Goal: Task Accomplishment & Management: Complete application form

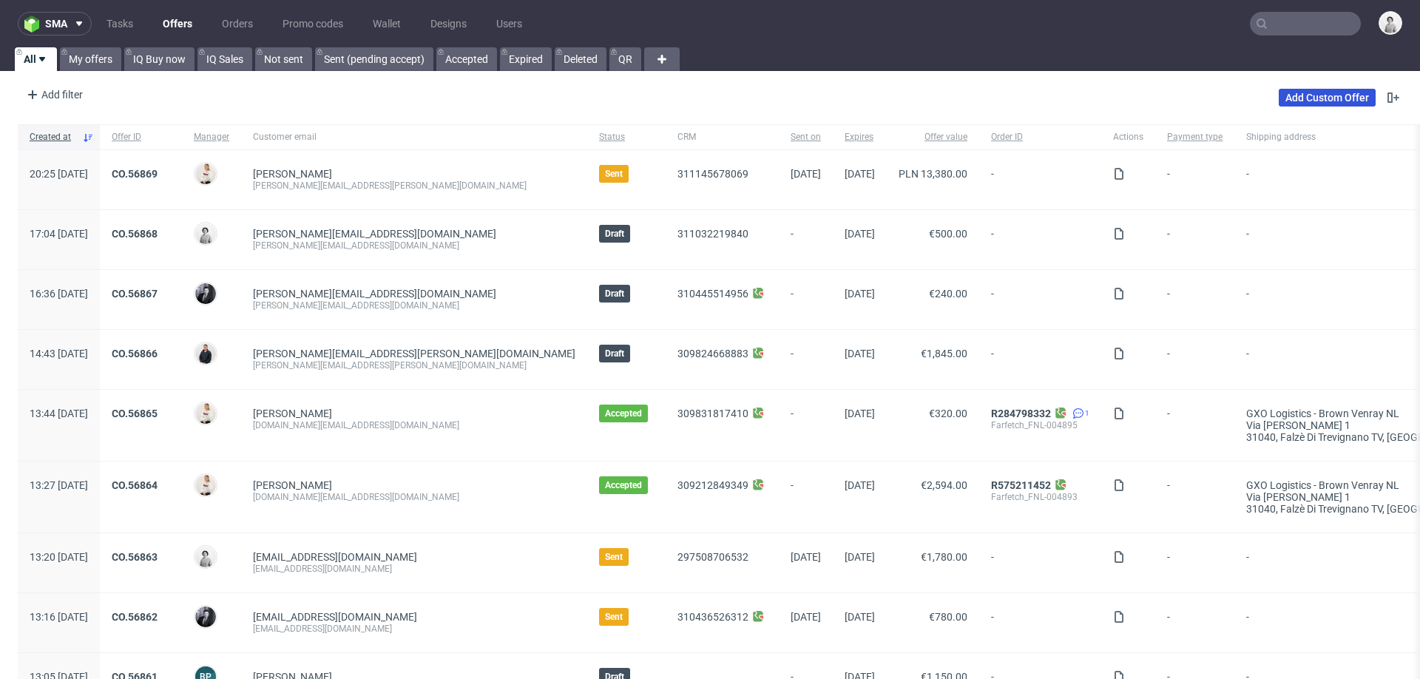
click at [1288, 100] on link "Add Custom Offer" at bounding box center [1327, 98] width 97 height 18
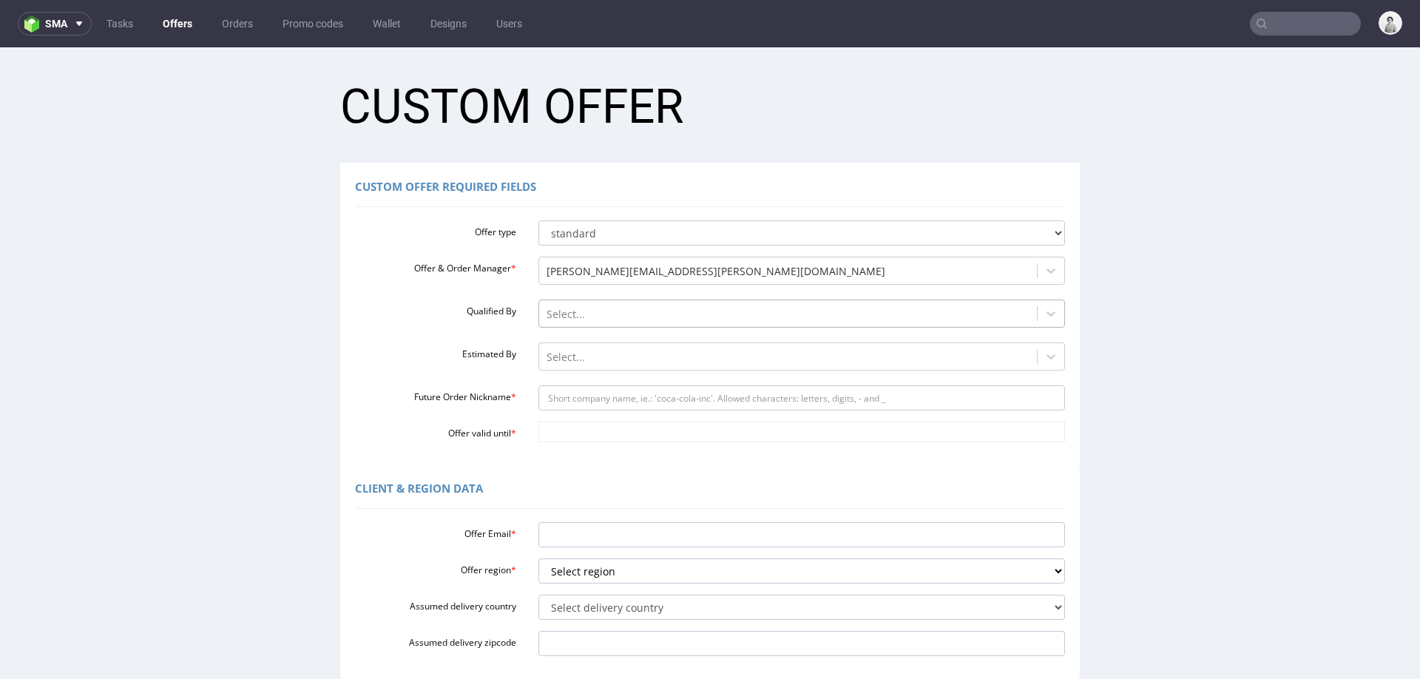
click at [728, 319] on div at bounding box center [789, 314] width 484 height 18
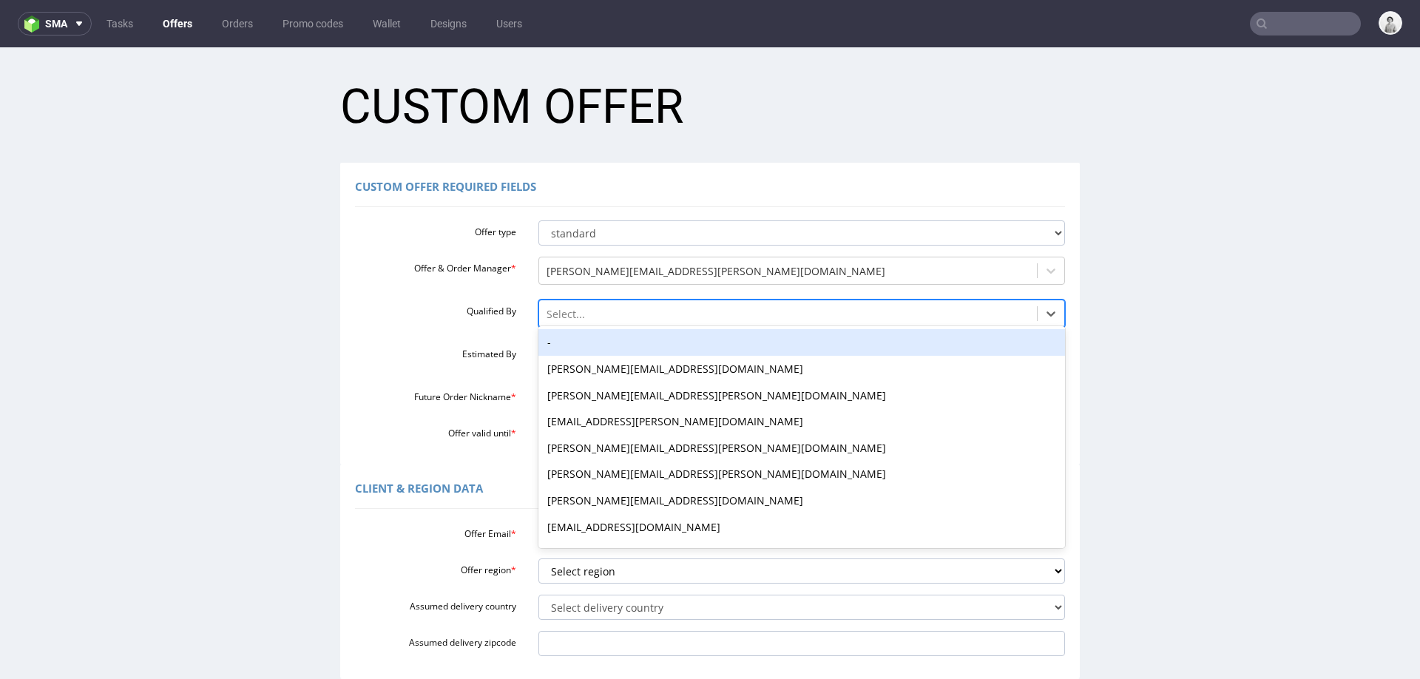
click at [724, 345] on div "-" at bounding box center [801, 342] width 527 height 27
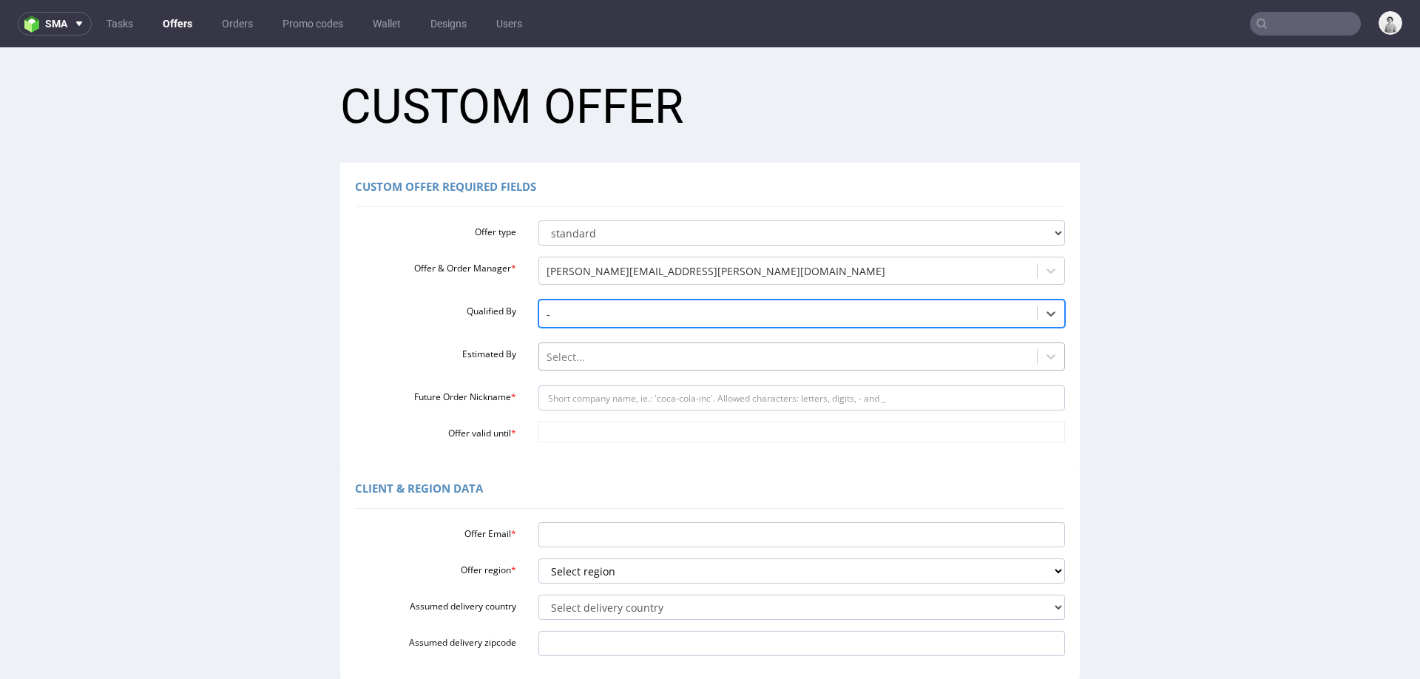
click at [723, 359] on div at bounding box center [789, 357] width 484 height 18
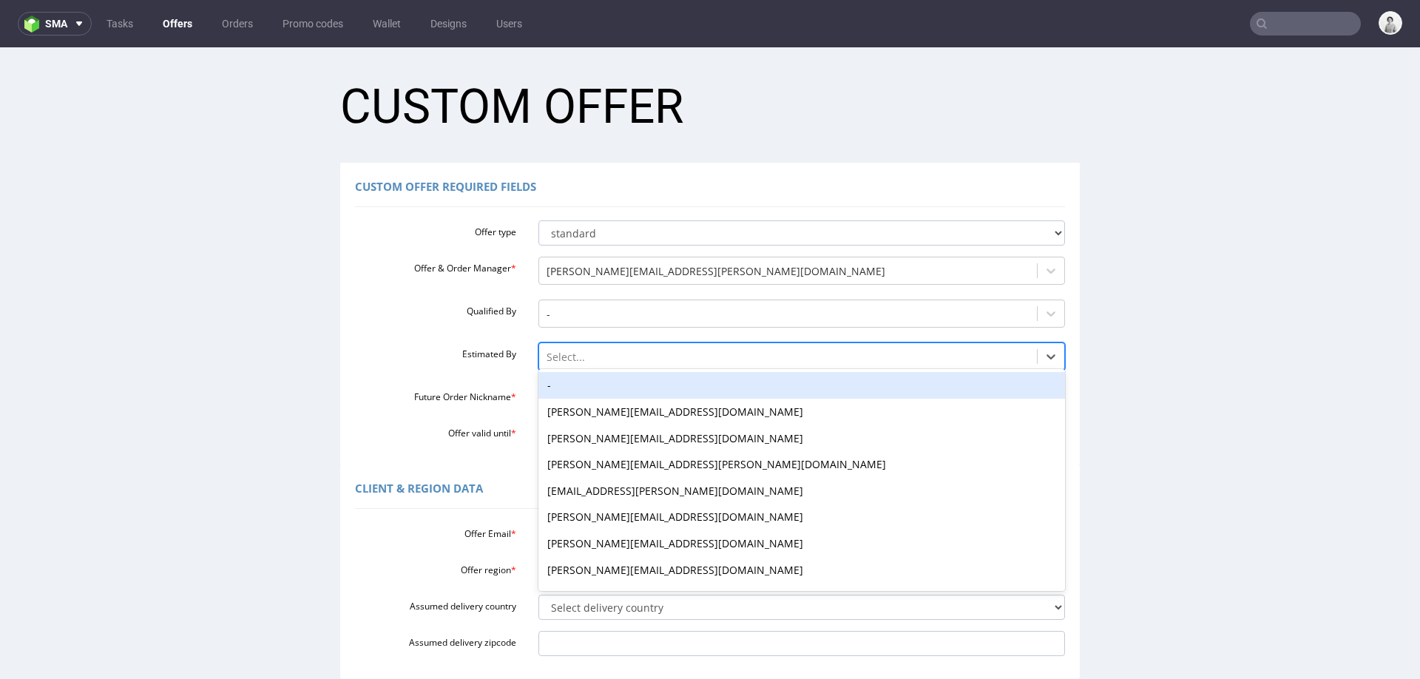
click at [723, 376] on div "-" at bounding box center [801, 385] width 527 height 27
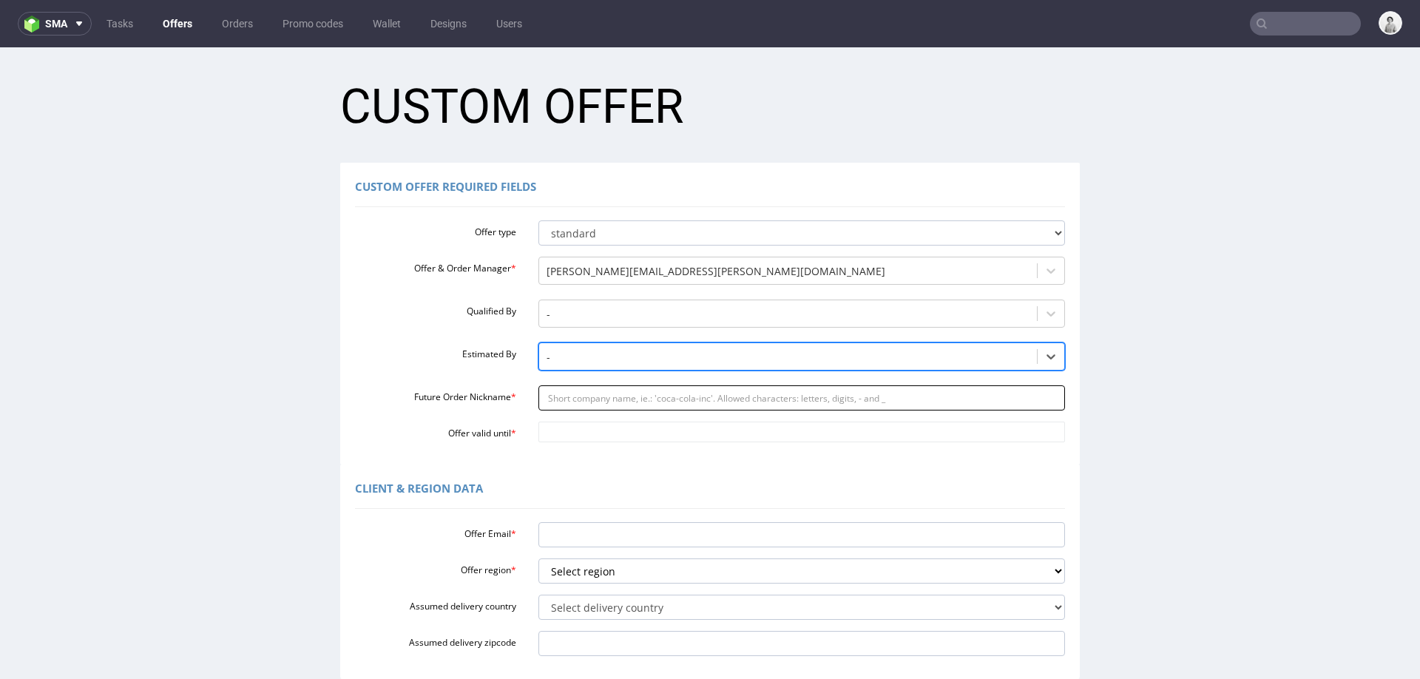
click at [720, 402] on input "Future Order Nickname *" at bounding box center [801, 397] width 527 height 25
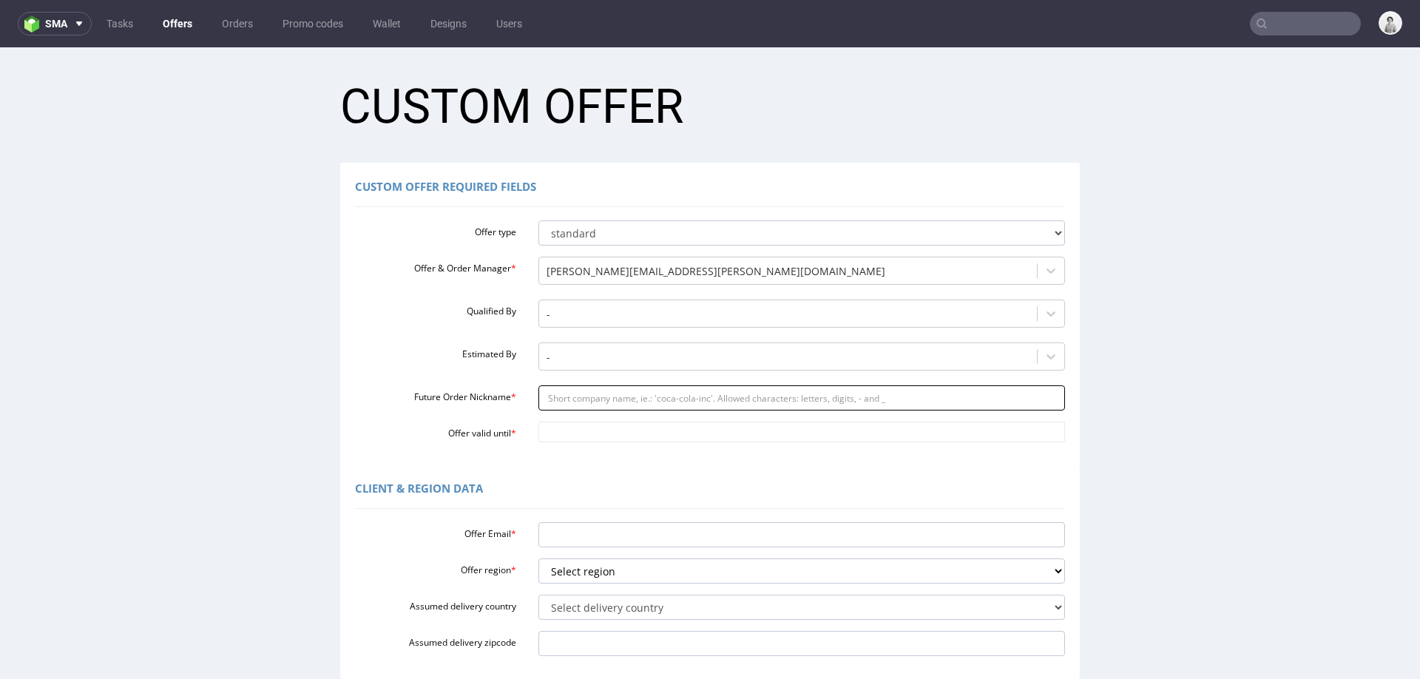
paste input "stuartsolkowglyderapparelcom"
type input "stuartsolkowglyderapparelcom"
click at [717, 432] on input "Offer valid until *" at bounding box center [801, 432] width 527 height 21
click at [626, 413] on td "9" at bounding box center [634, 410] width 22 height 22
type input "2025-10-09"
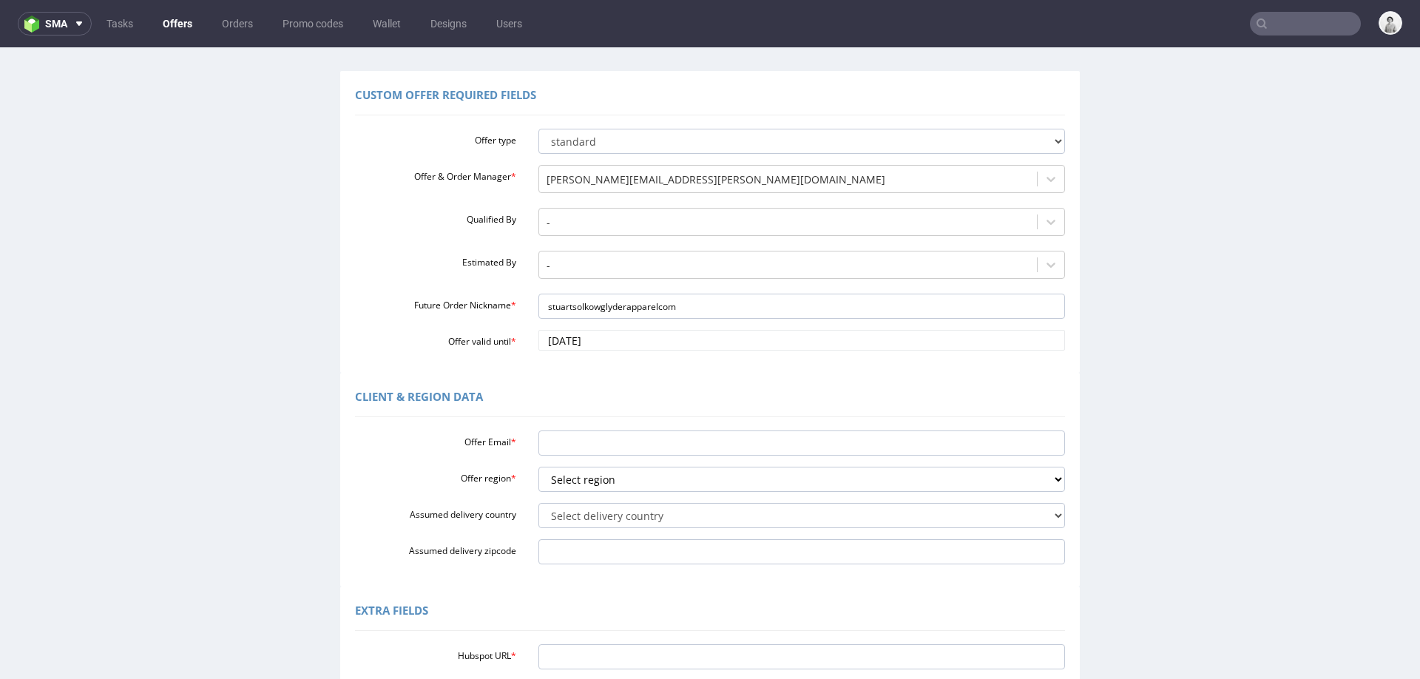
scroll to position [105, 0]
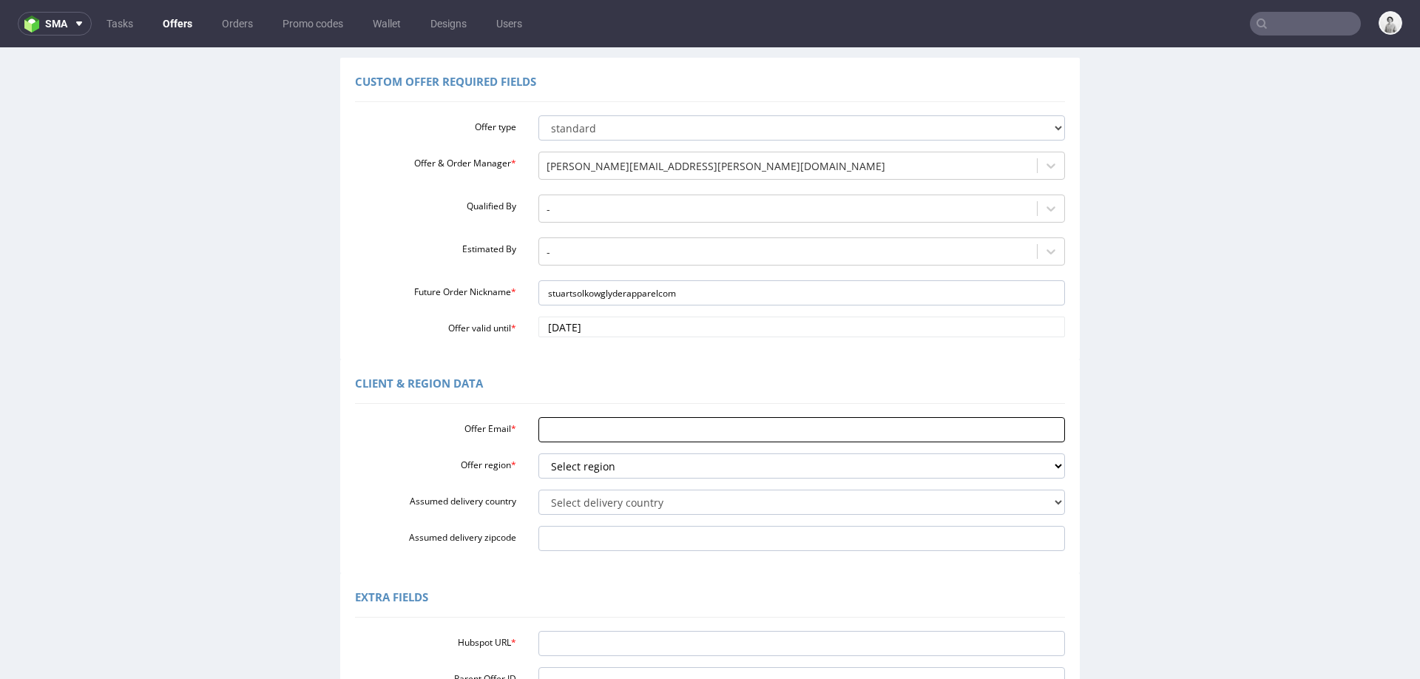
click at [645, 430] on input "Offer Email *" at bounding box center [801, 429] width 527 height 25
paste input "stuart.solkow@glyderapparel.com"
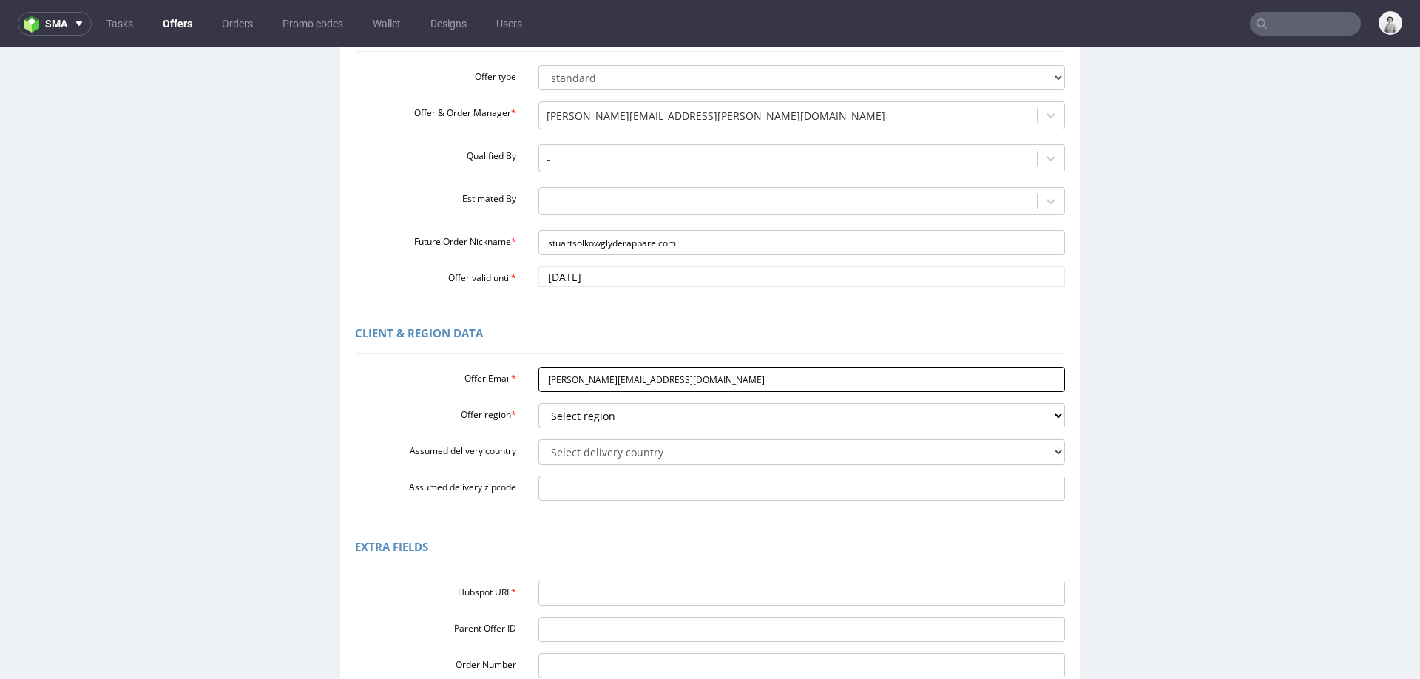
scroll to position [163, 0]
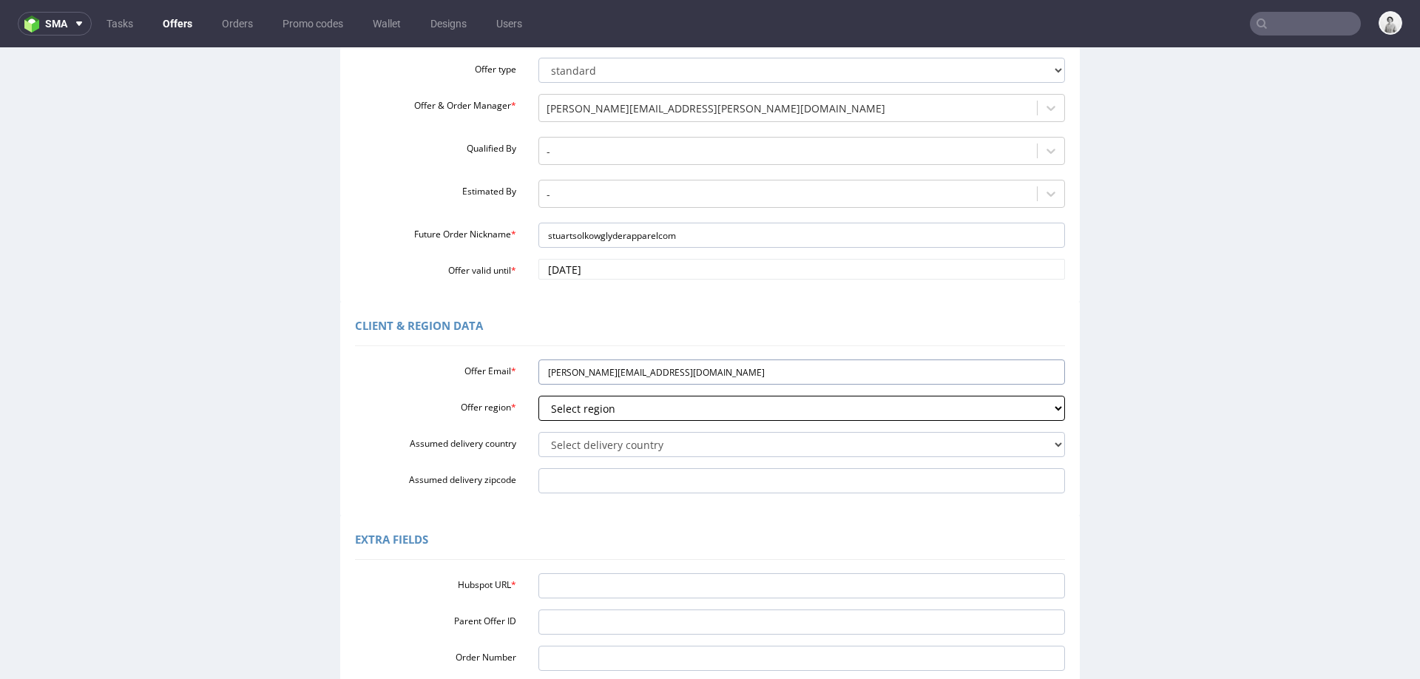
type input "stuart.solkow@glyderapparel.com"
click at [658, 406] on select "Select region eu gb de pl fr it es" at bounding box center [801, 408] width 527 height 25
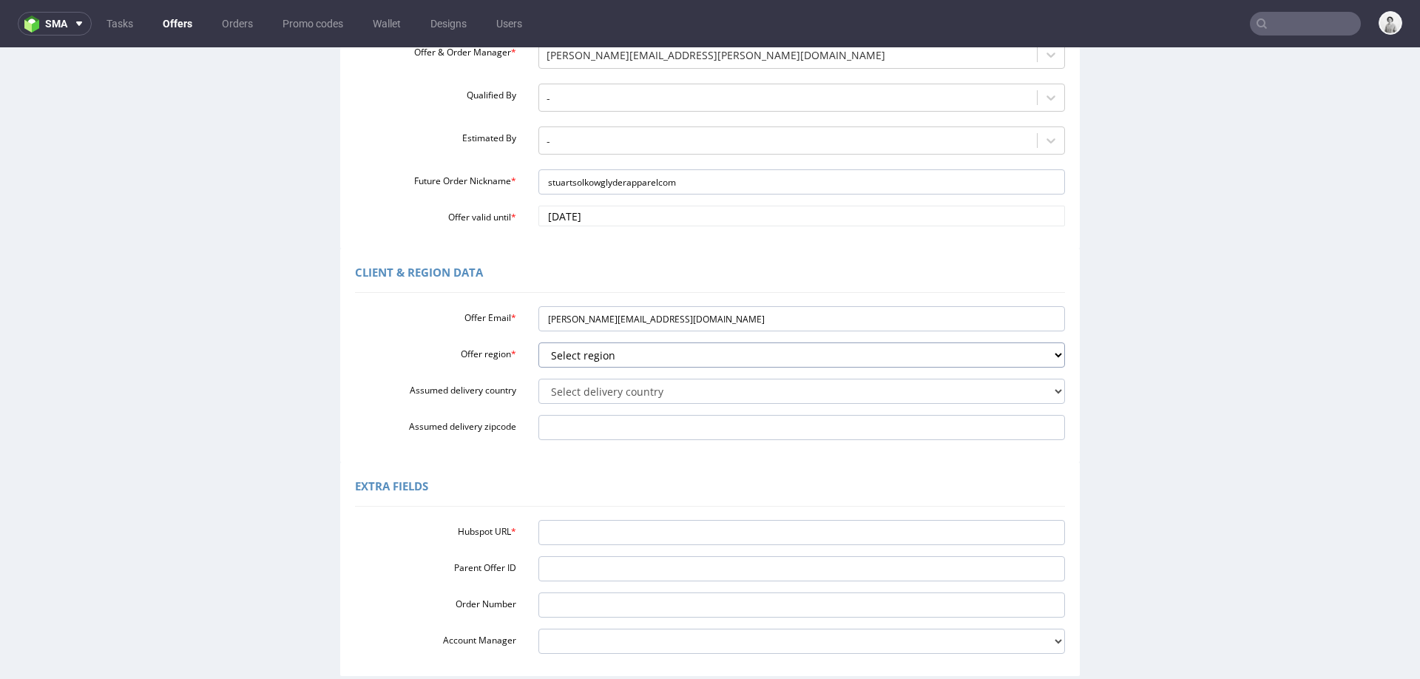
scroll to position [223, 0]
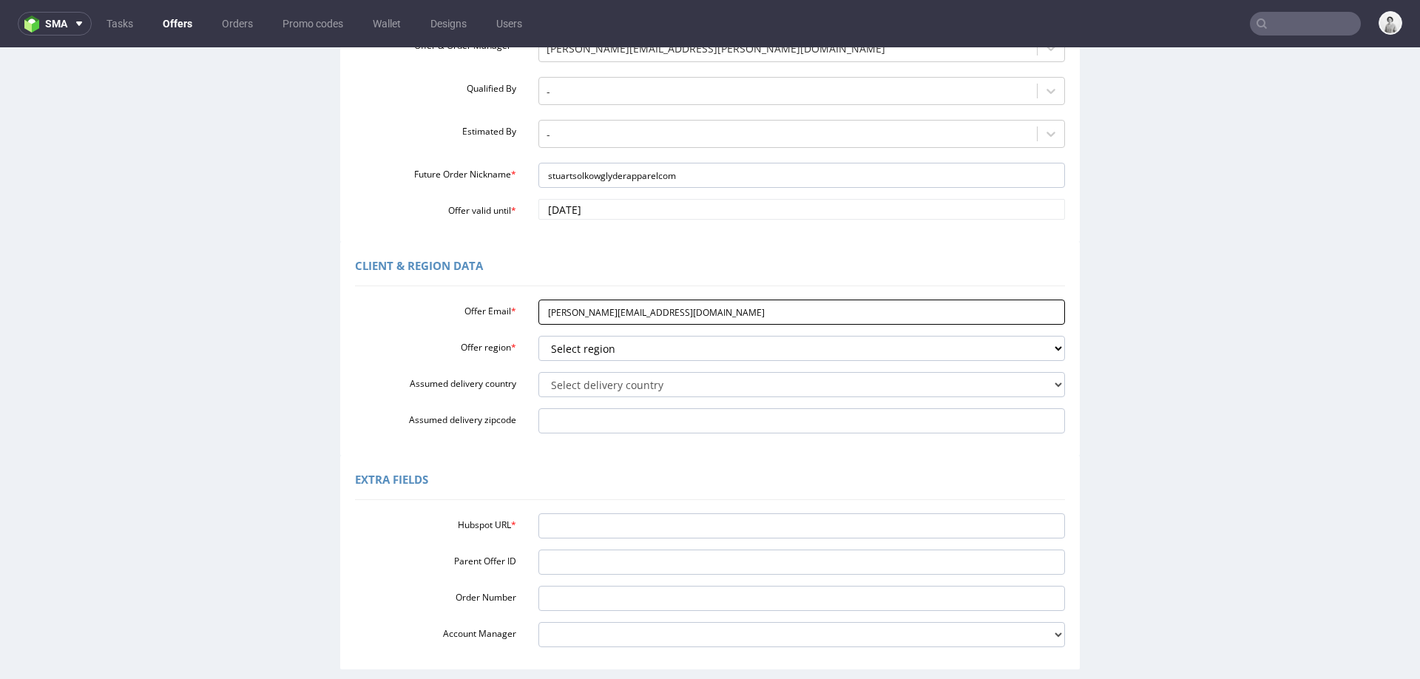
click at [791, 314] on input "stuart.solkow@glyderapparel.com" at bounding box center [801, 312] width 527 height 25
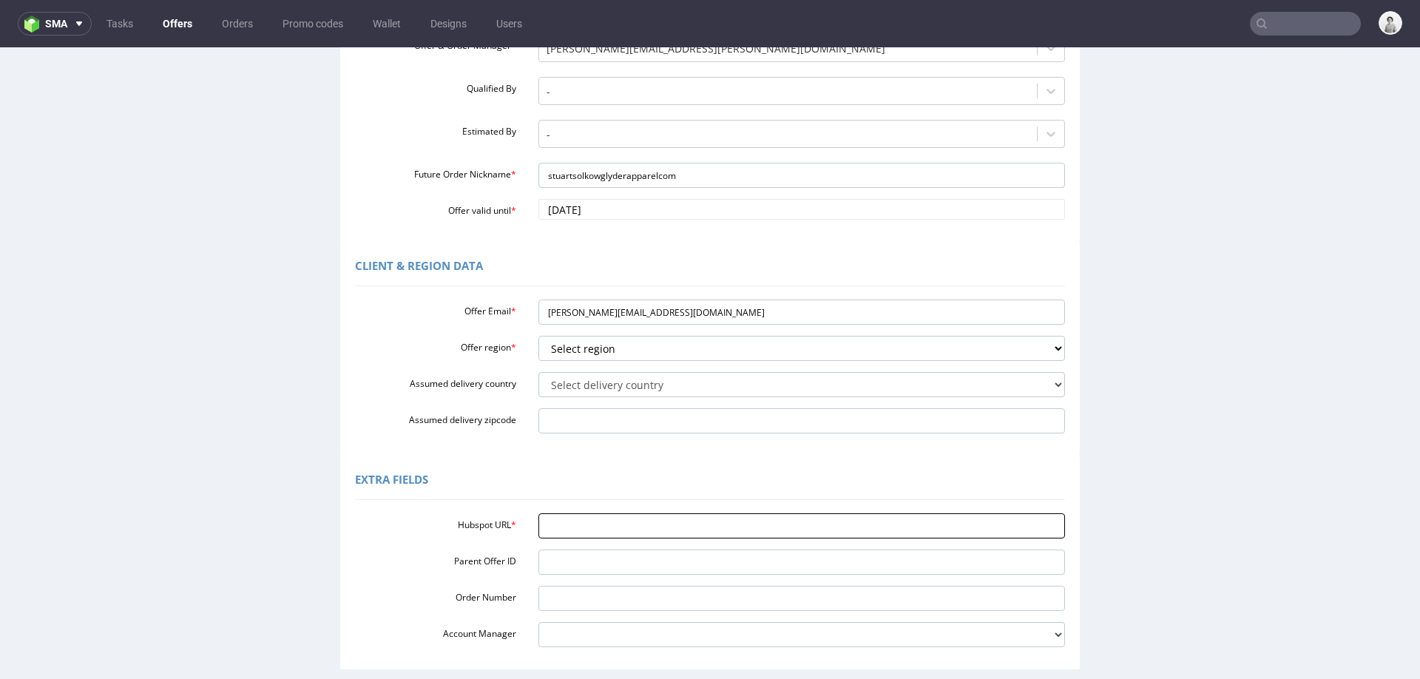
click at [683, 534] on input "Hubspot URL *" at bounding box center [801, 525] width 527 height 25
paste input "https://app-eu1.hubspot.com/contacts/25600958/record/0-3/309310152892/"
type input "https://app-eu1.hubspot.com/contacts/25600958/record/0-3/309310152892/"
click at [1194, 301] on div "Client & Region data Offer Email * stuart.solkow@glyderapparel.com Offer region…" at bounding box center [710, 349] width 1412 height 214
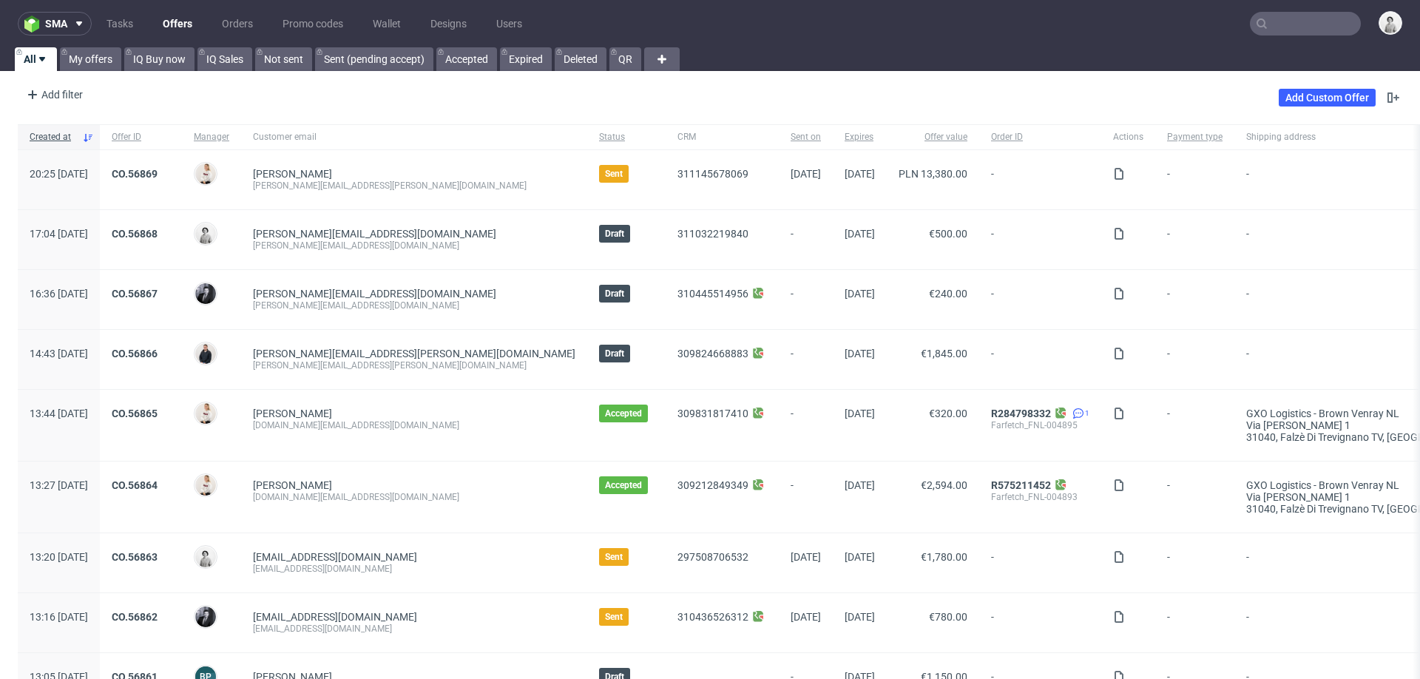
click at [1296, 21] on input "text" at bounding box center [1305, 24] width 111 height 24
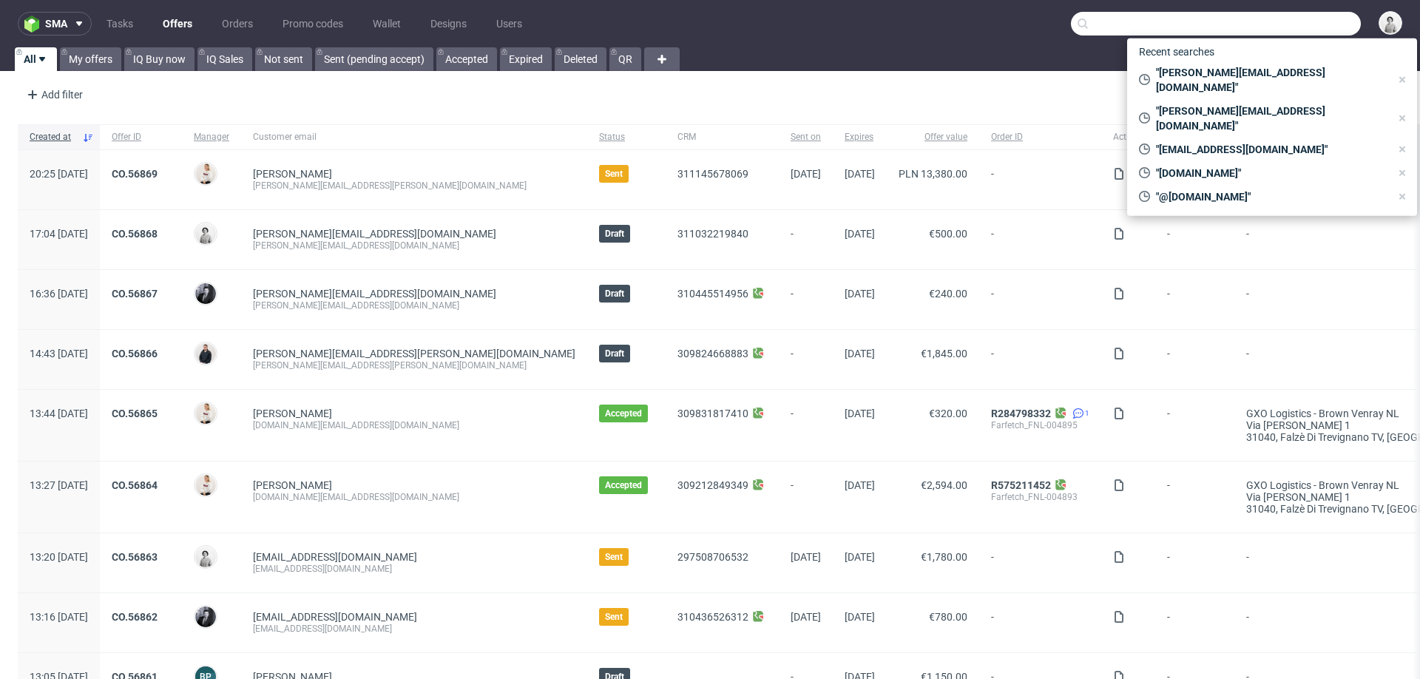
paste input "n.nataliabartosiewicz@gmail.com"
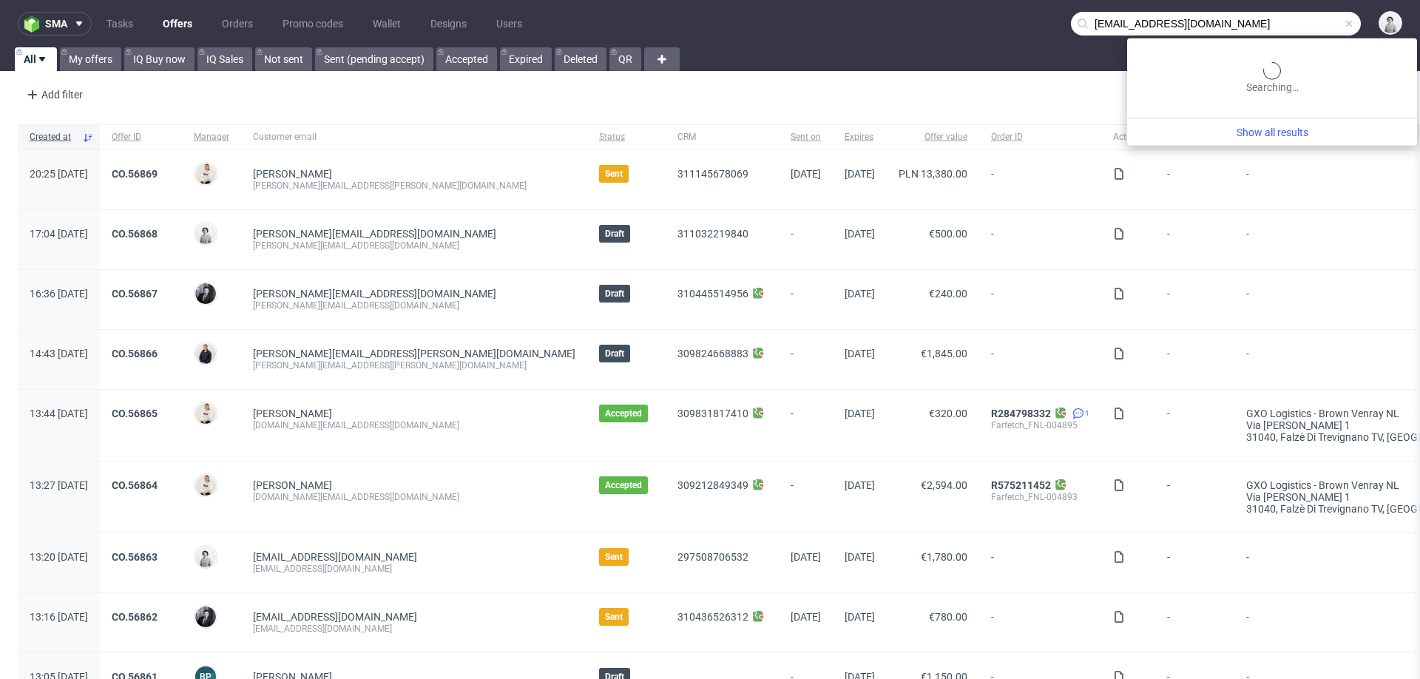
type input "n.nataliabartosiewicz@gmail.com"
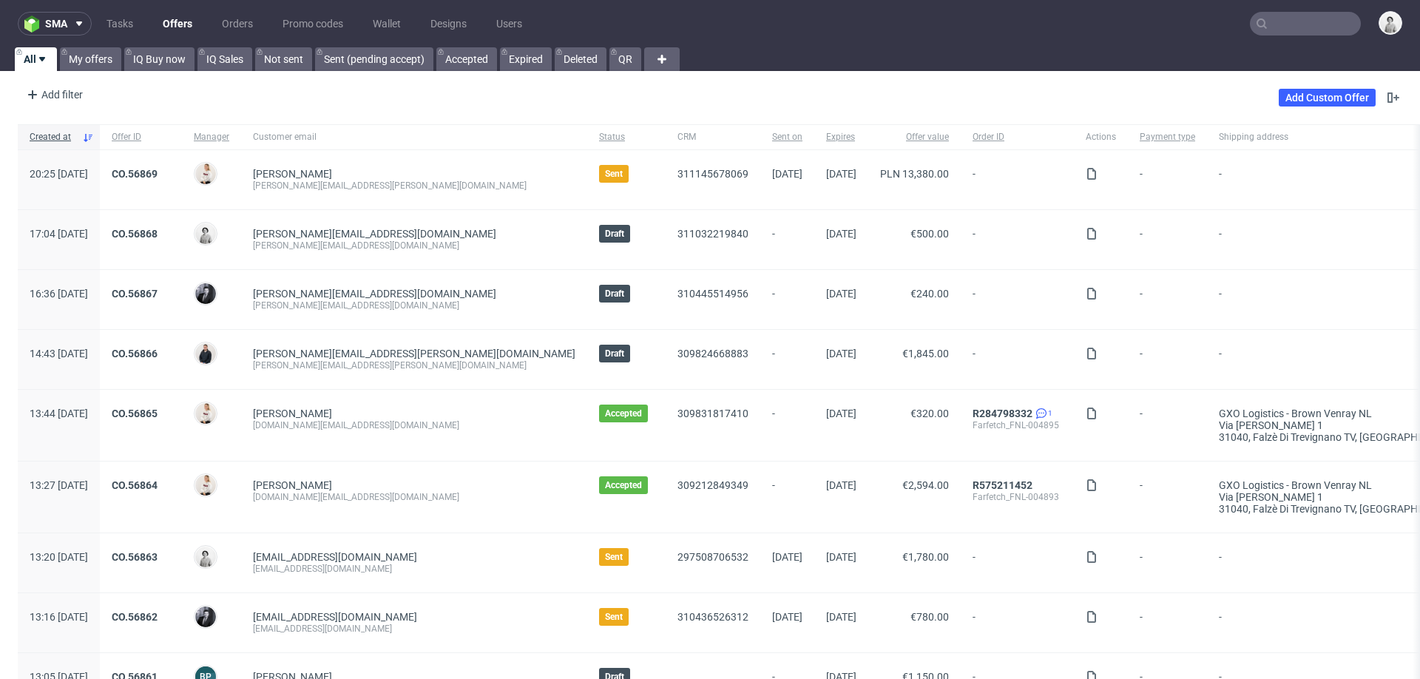
click at [1332, 106] on div "Add Custom Offer" at bounding box center [1341, 98] width 124 height 24
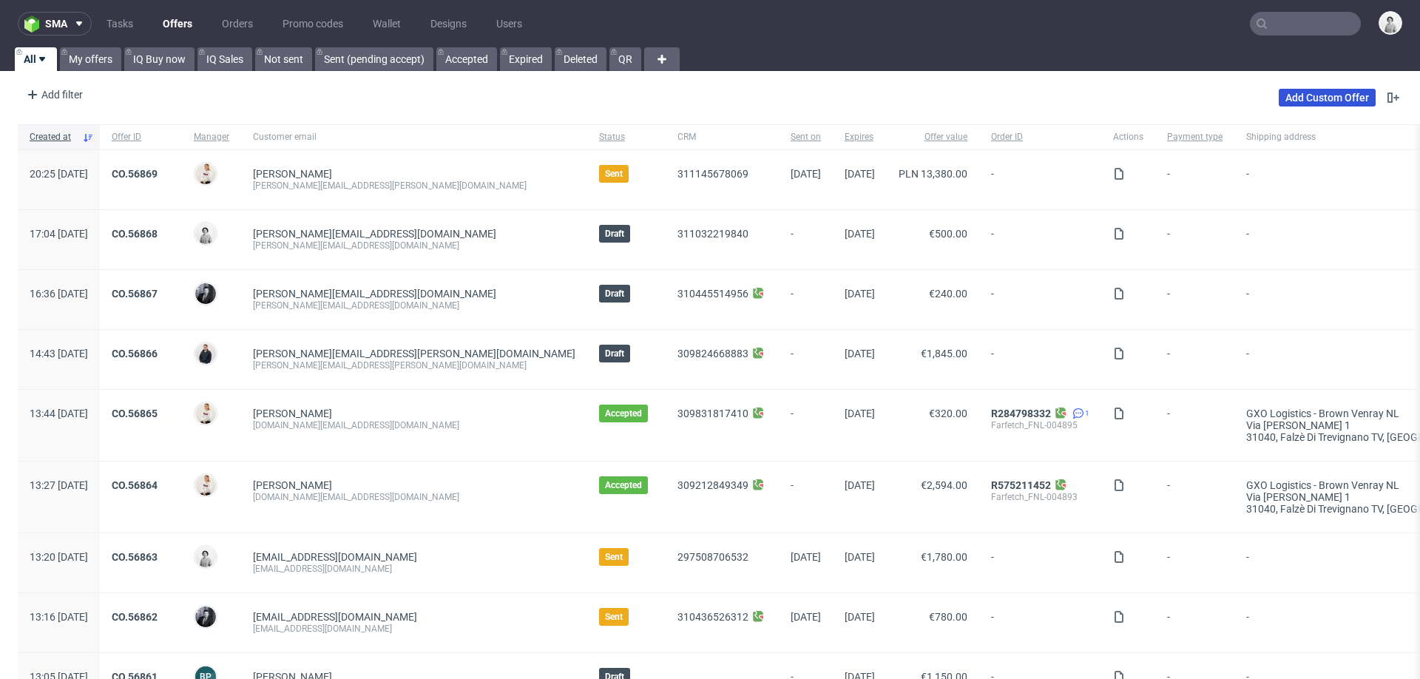
click at [1338, 91] on link "Add Custom Offer" at bounding box center [1327, 98] width 97 height 18
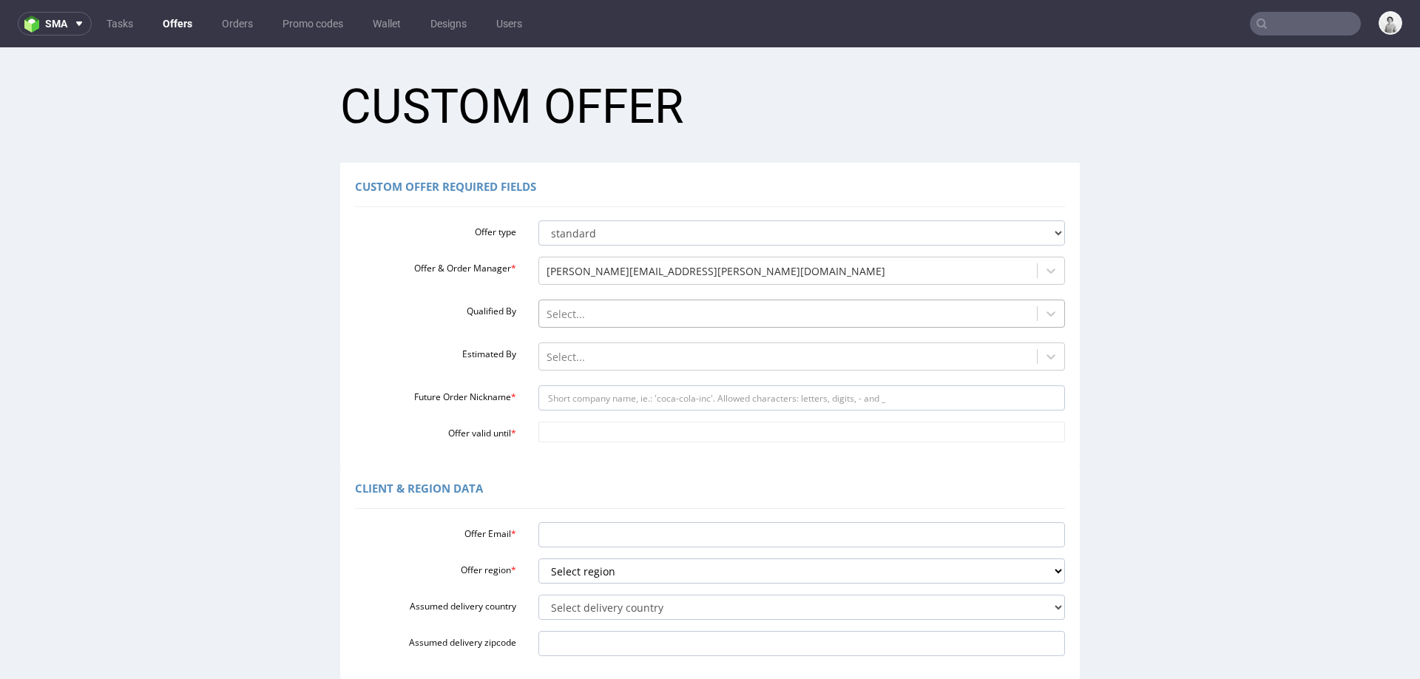
click at [563, 320] on div at bounding box center [789, 314] width 484 height 18
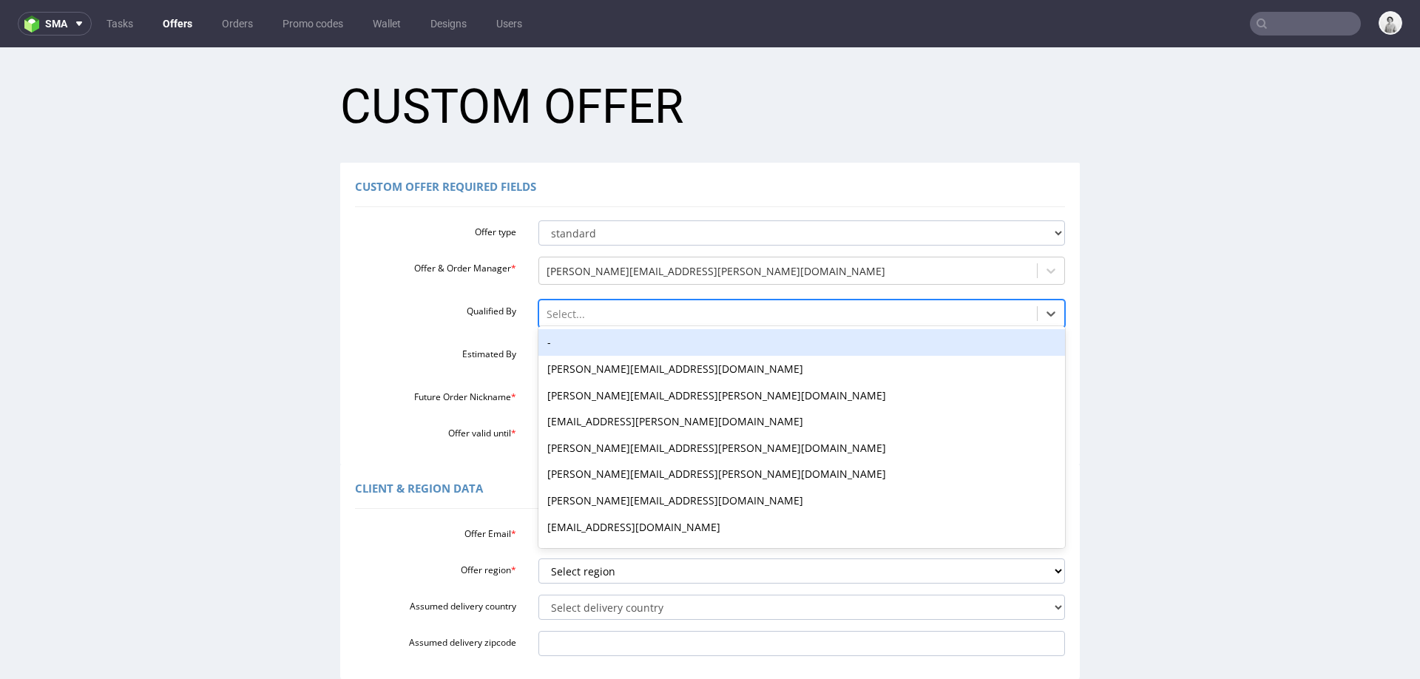
click at [564, 345] on div "-" at bounding box center [801, 342] width 527 height 27
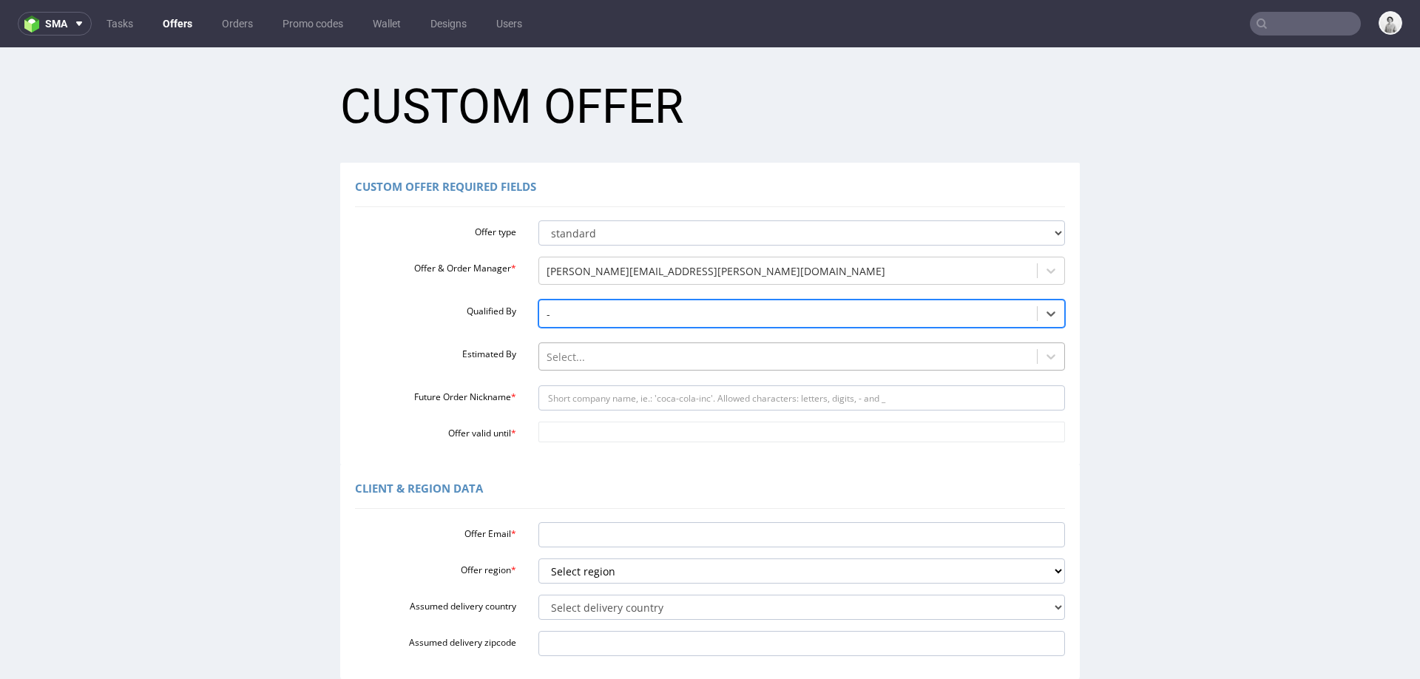
click at [563, 359] on div at bounding box center [789, 357] width 484 height 18
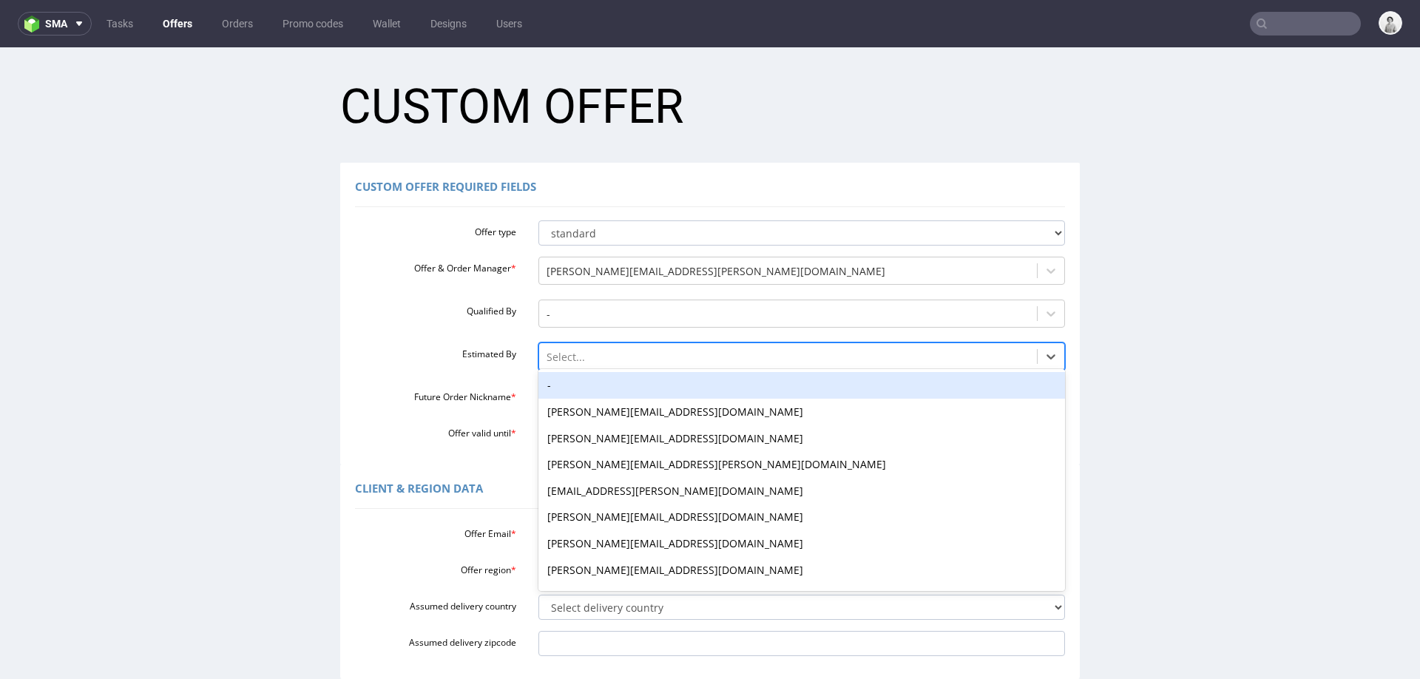
click at [560, 388] on div "-" at bounding box center [801, 385] width 527 height 27
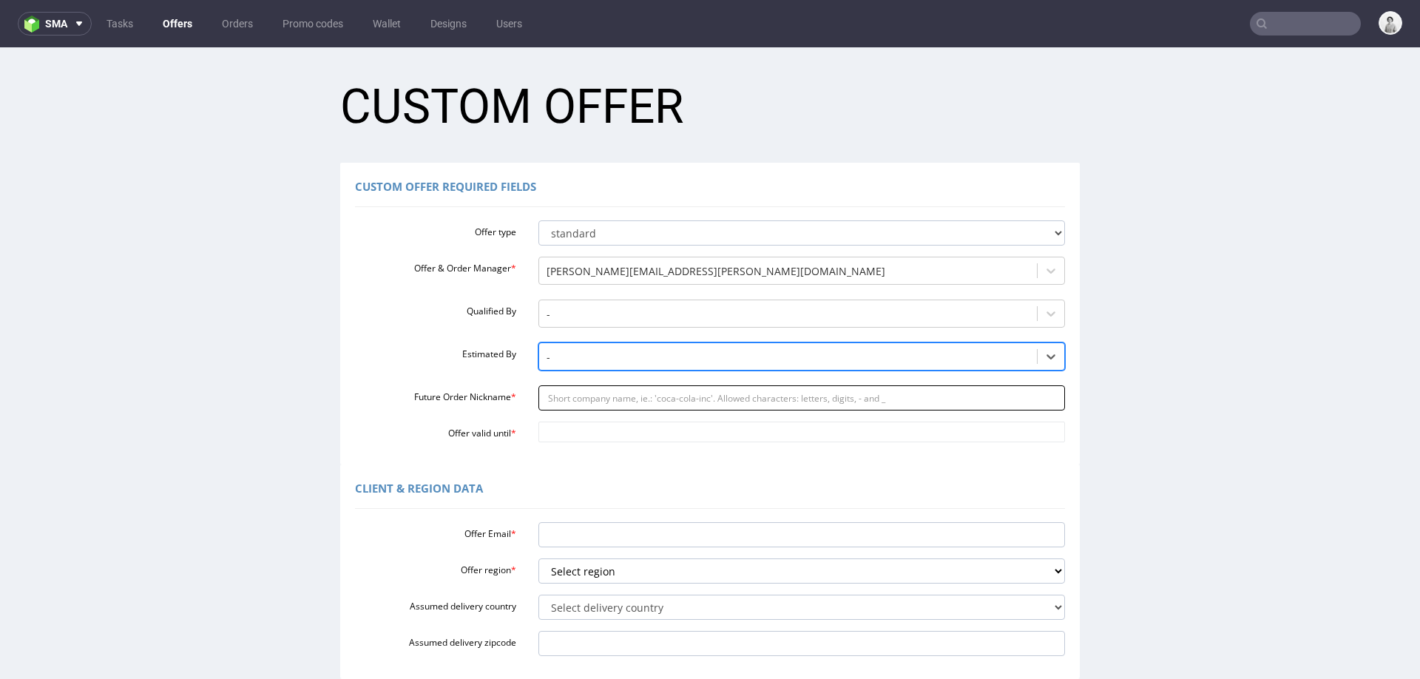
click at [560, 401] on input "Future Order Nickname *" at bounding box center [801, 397] width 527 height 25
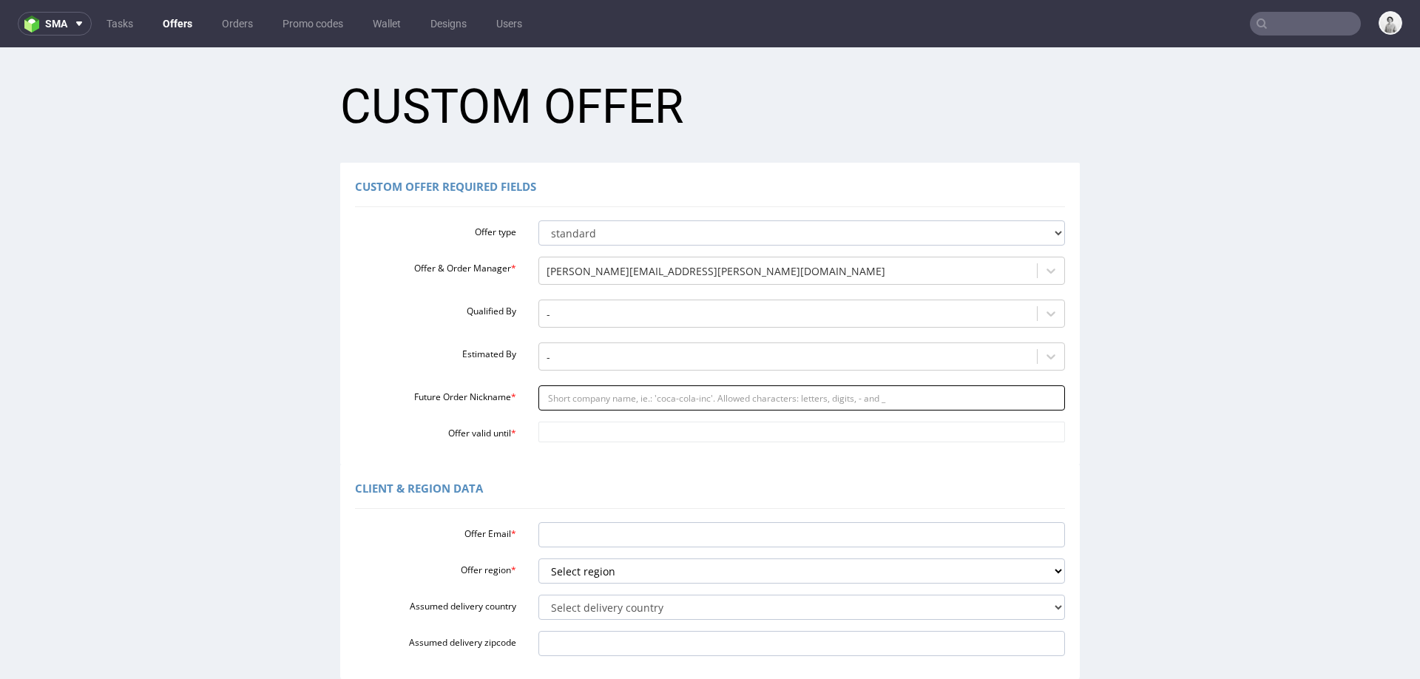
paste input "nnataliabartosiewiczgmailcom"
type input "nnataliabartosiewiczgmailcom"
click at [561, 434] on input "Offer valid until *" at bounding box center [801, 432] width 527 height 21
click at [610, 407] on td "8" at bounding box center [611, 410] width 23 height 22
type input "[DATE]"
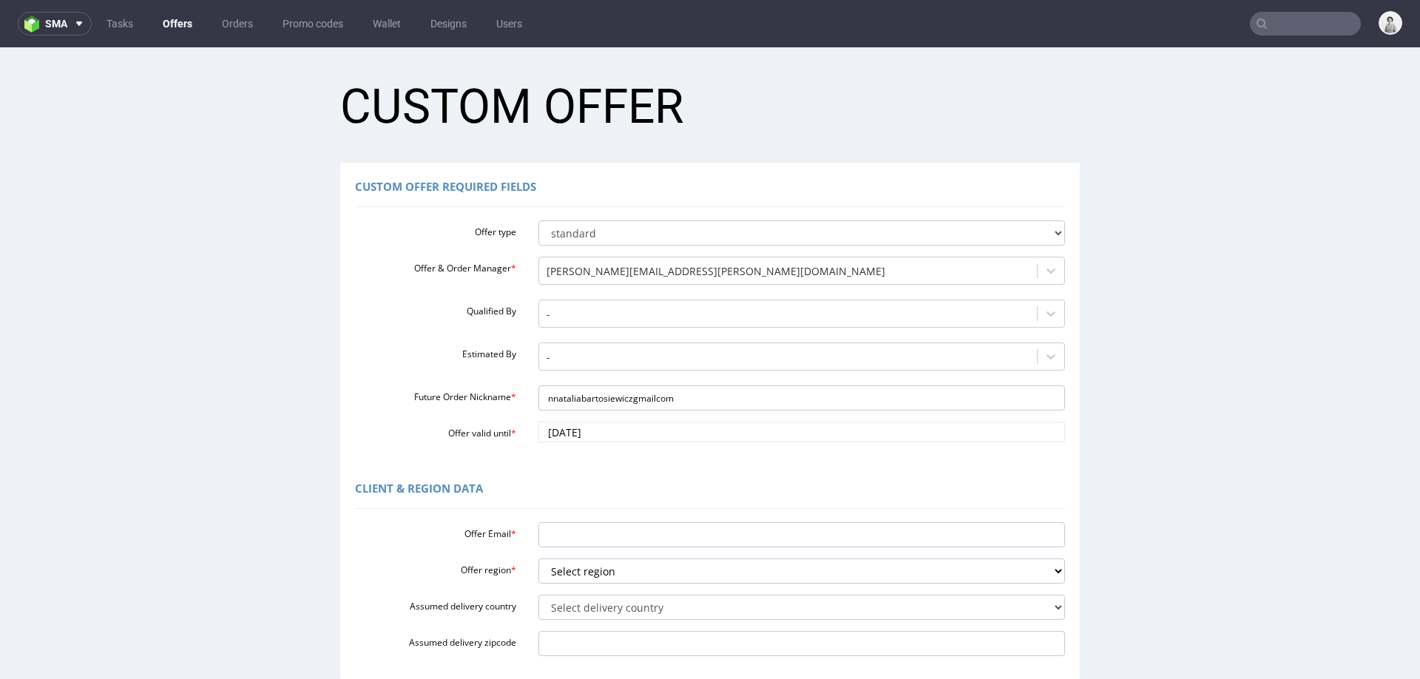
scroll to position [95, 0]
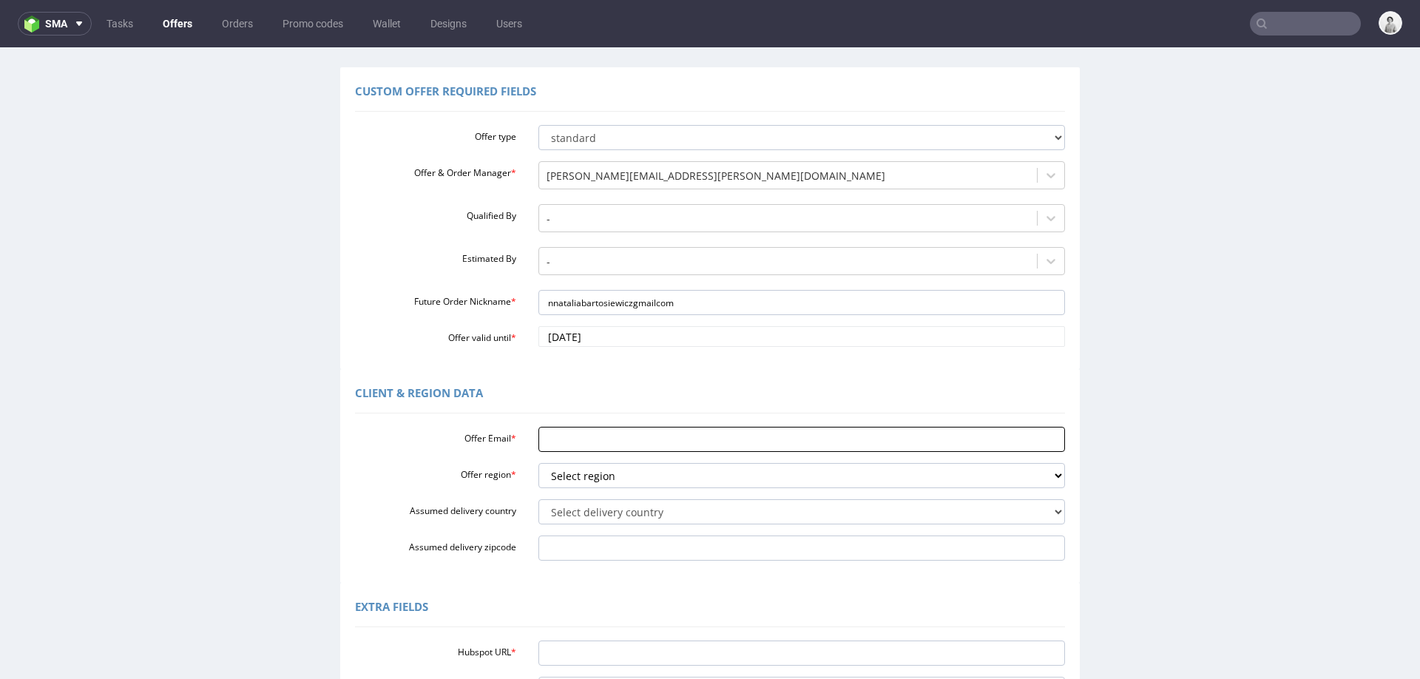
click at [600, 437] on input "Offer Email *" at bounding box center [801, 439] width 527 height 25
paste input "[EMAIL_ADDRESS][DOMAIN_NAME]"
type input "[EMAIL_ADDRESS][DOMAIN_NAME]"
click at [596, 482] on select "Select region eu gb de pl fr it es" at bounding box center [801, 475] width 527 height 25
select select "pl"
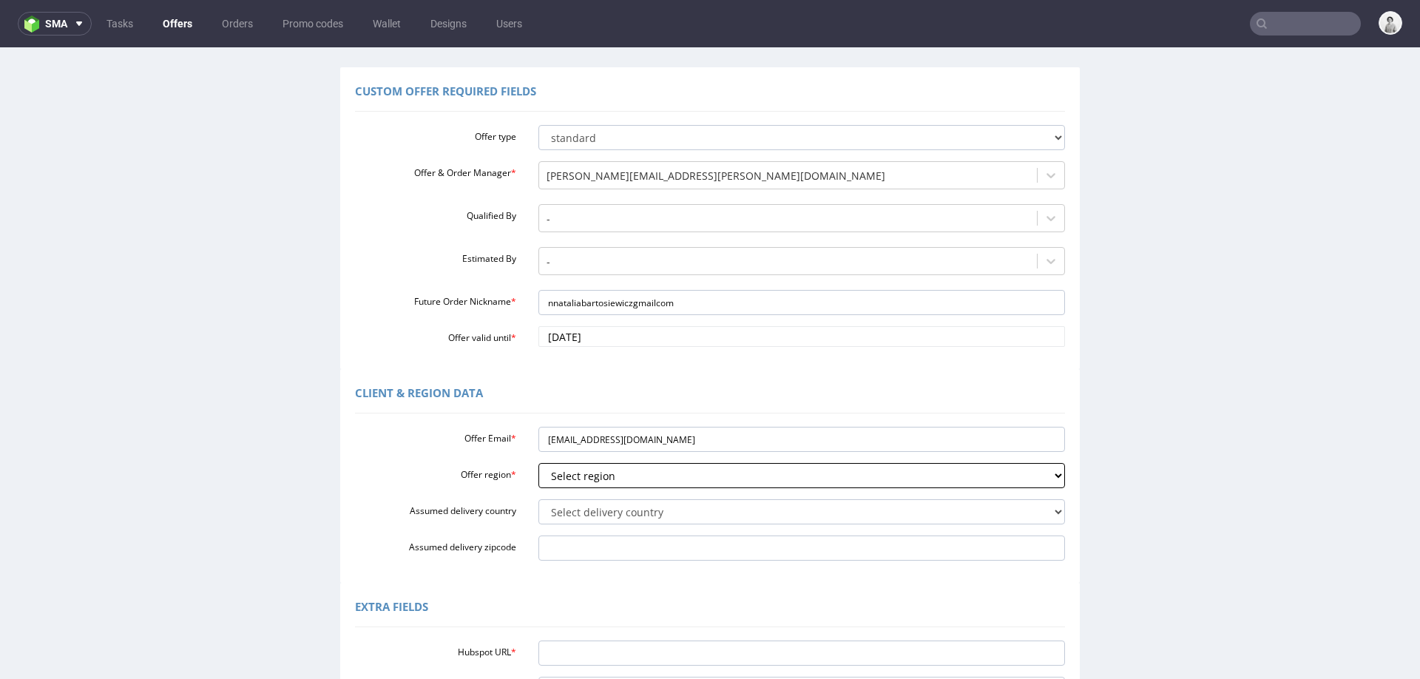
click at [538, 463] on select "Select region eu gb de pl fr it es" at bounding box center [801, 475] width 527 height 25
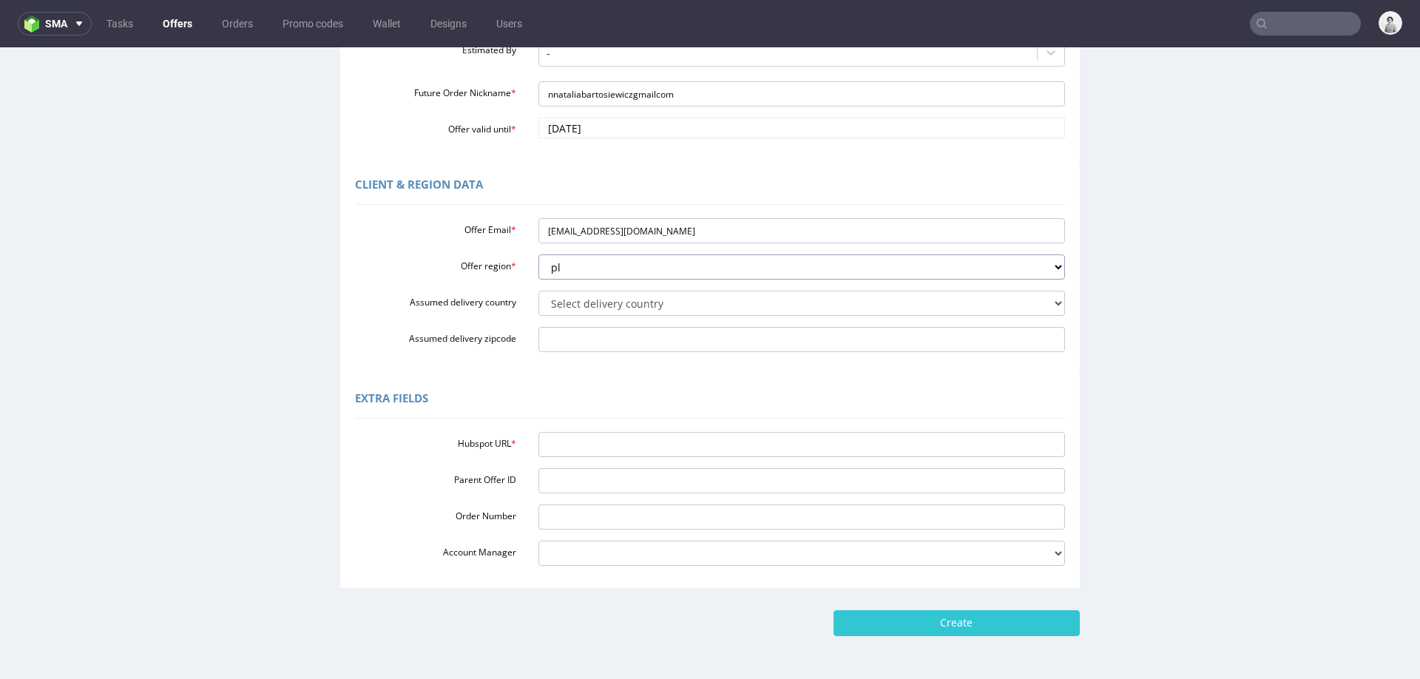
scroll to position [320, 0]
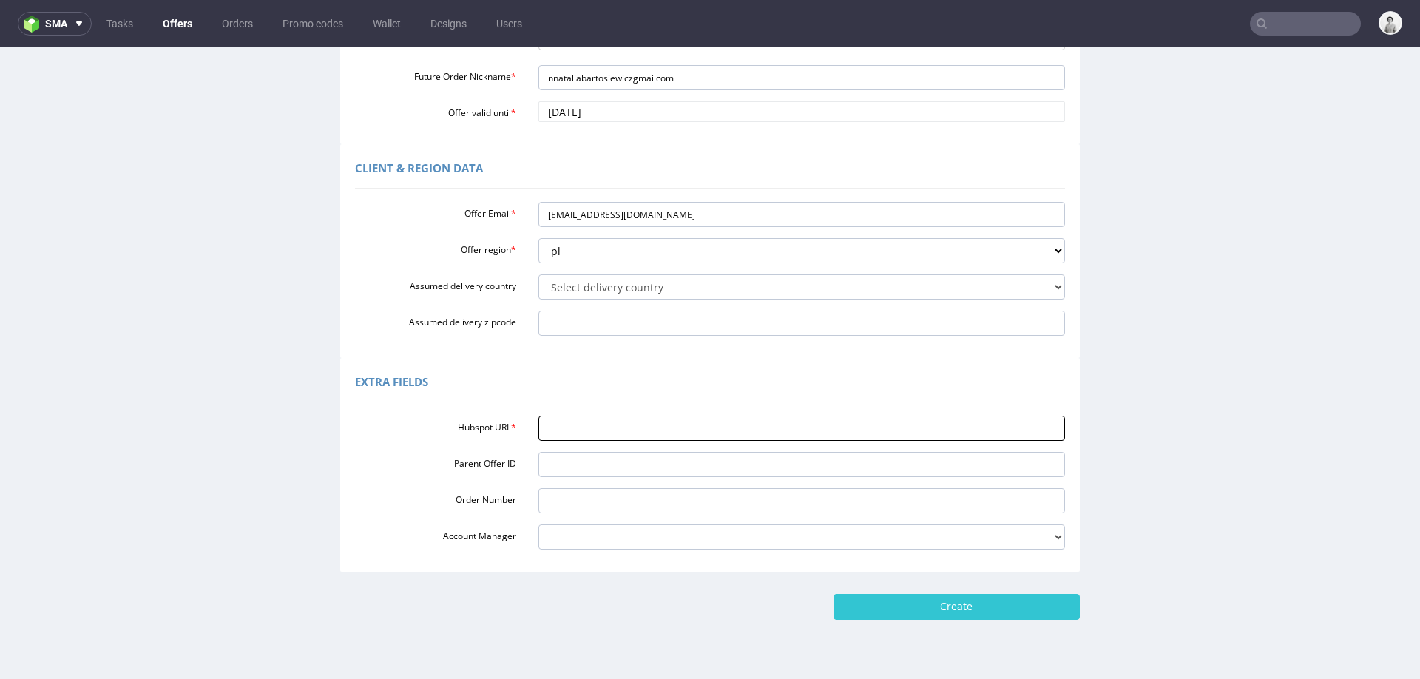
click at [787, 427] on input "Hubspot URL *" at bounding box center [801, 428] width 527 height 25
paste input "[URL][DOMAIN_NAME]"
type input "[URL][DOMAIN_NAME]"
click at [888, 603] on input "Create" at bounding box center [956, 606] width 246 height 25
type input "Please wait..."
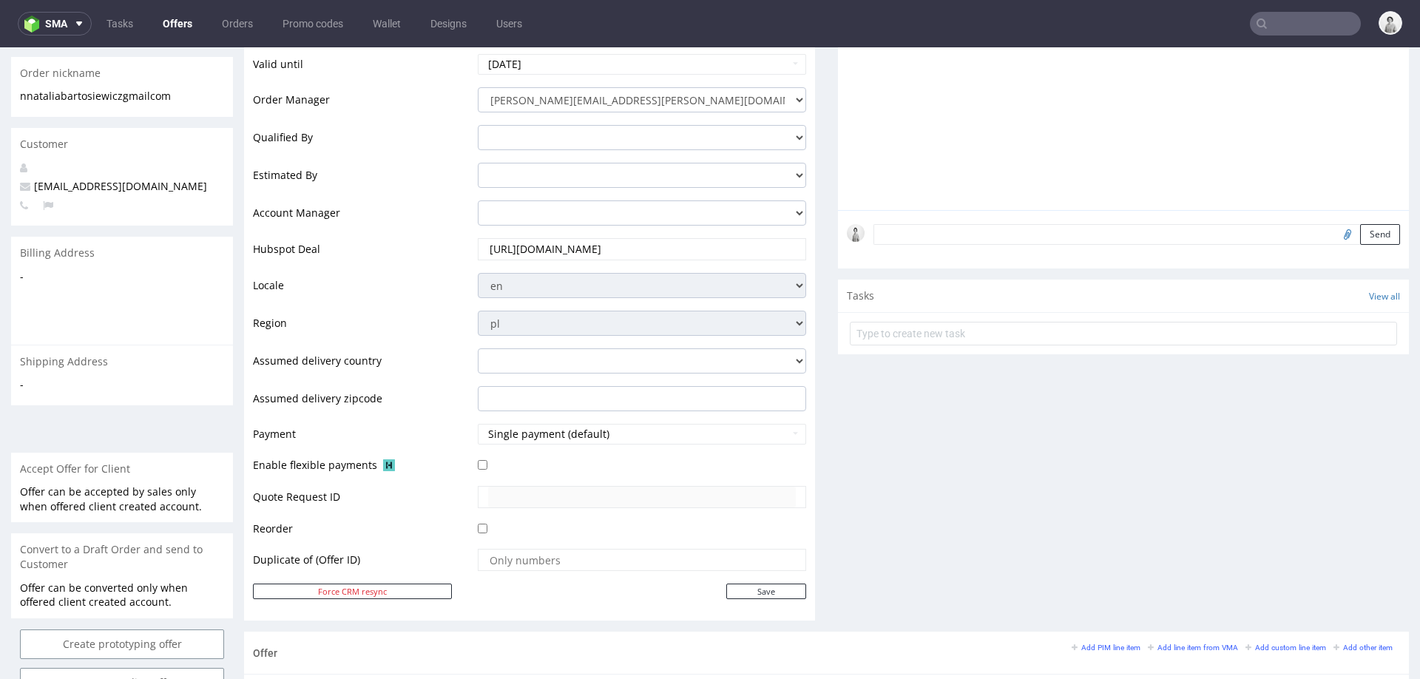
scroll to position [549, 0]
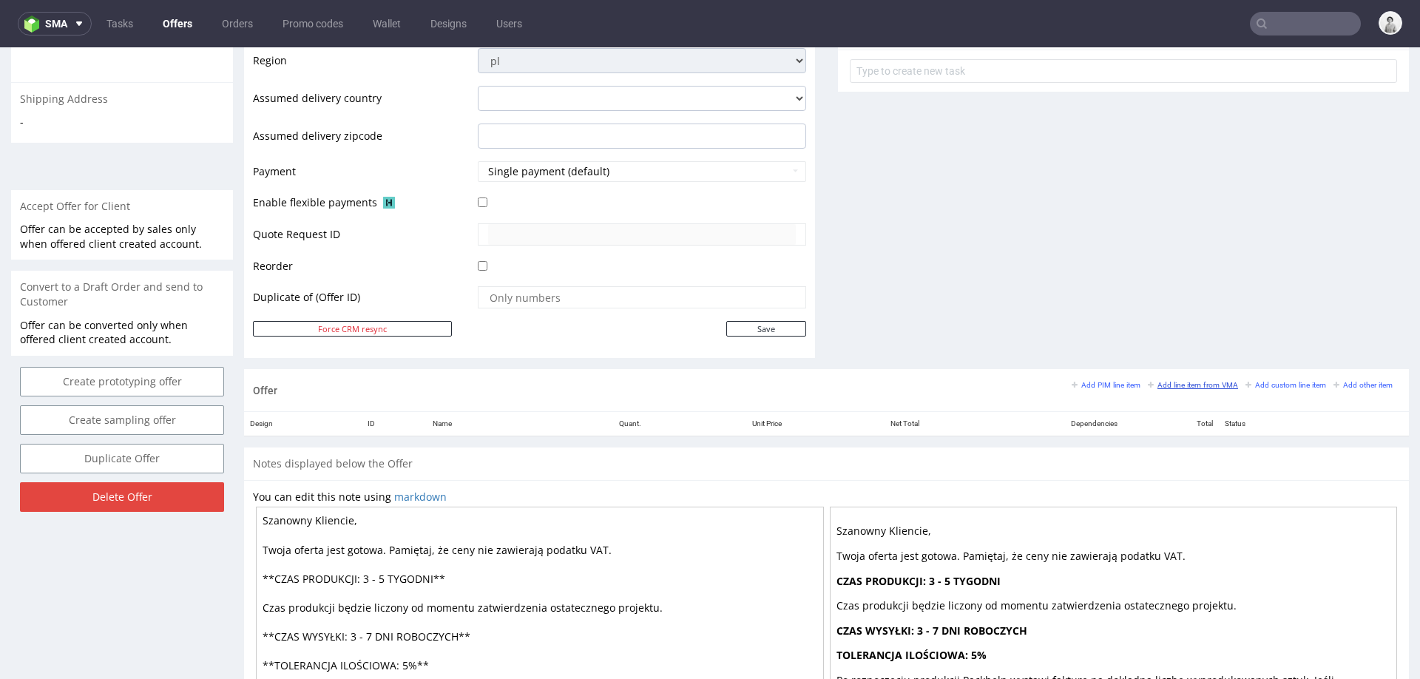
click at [1152, 381] on small "Add line item from VMA" at bounding box center [1193, 385] width 90 height 8
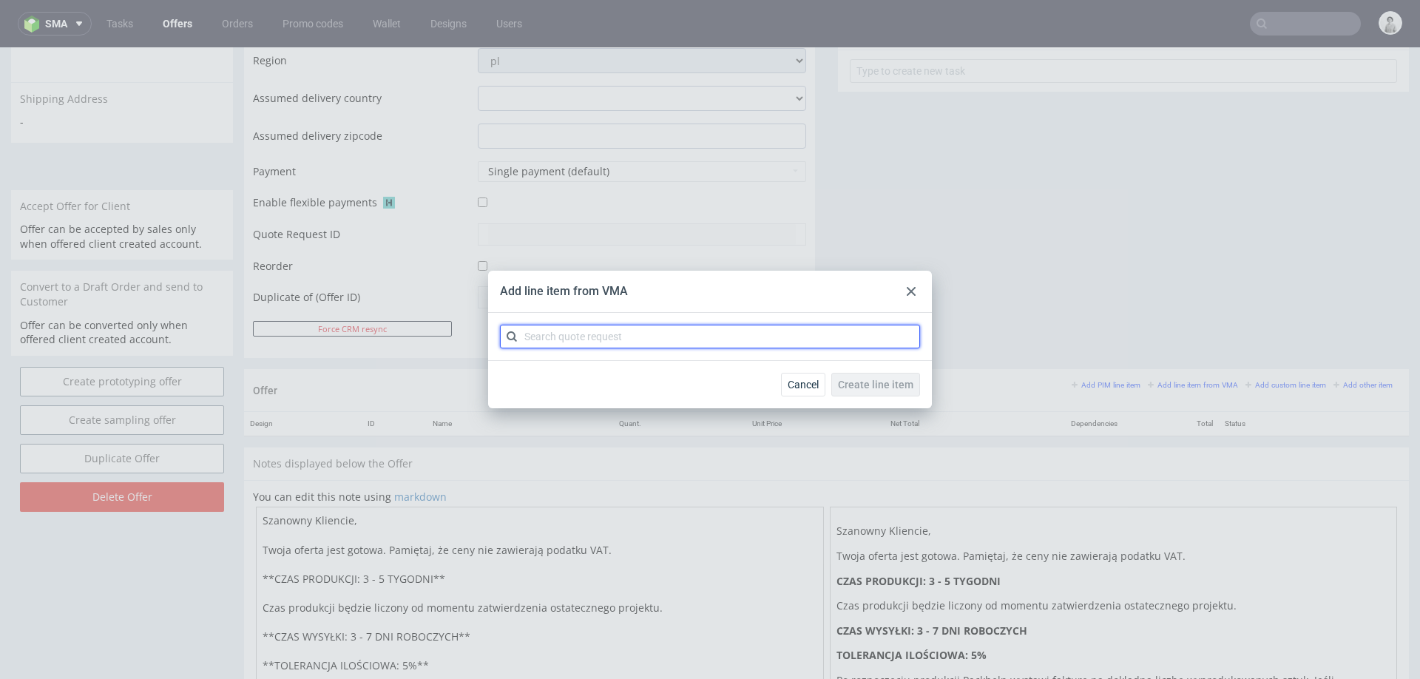
click at [842, 335] on input "text" at bounding box center [710, 337] width 420 height 24
paste input "CBMI"
type input "CBMI"
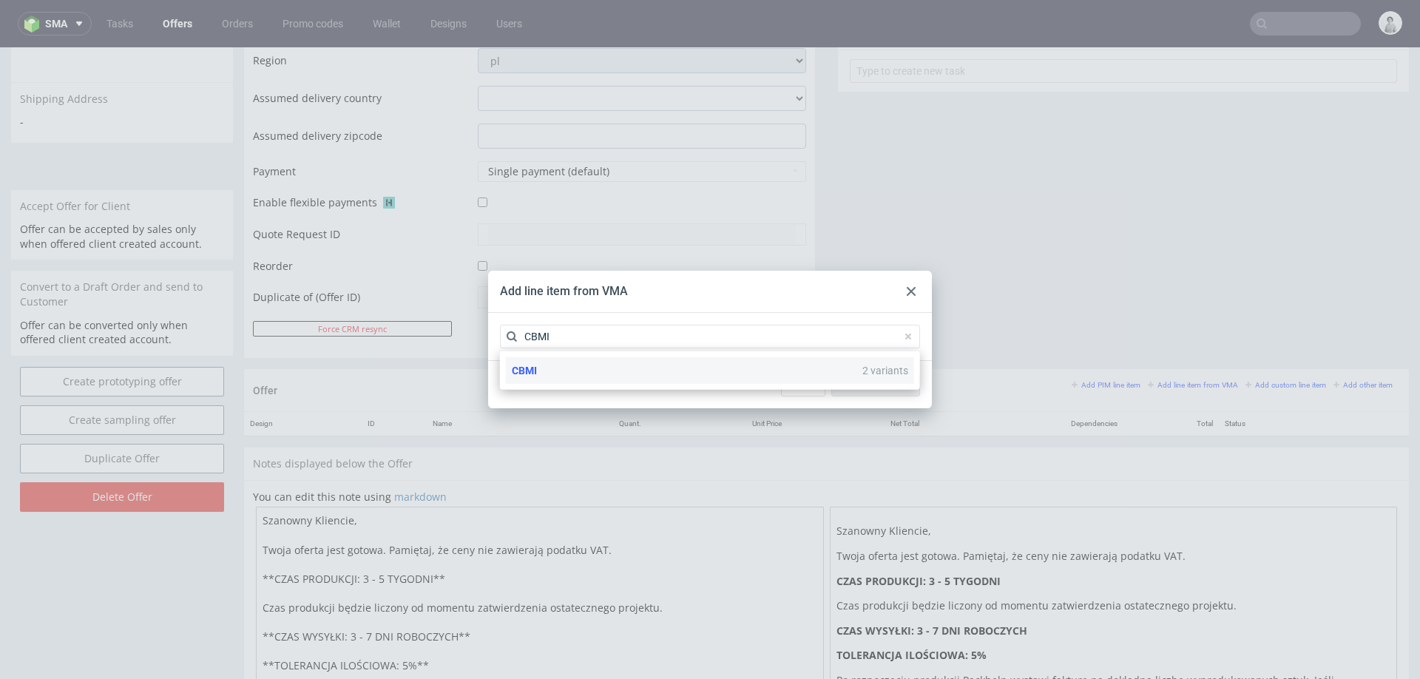
click at [663, 377] on div "CBMI 2 variants" at bounding box center [710, 370] width 408 height 27
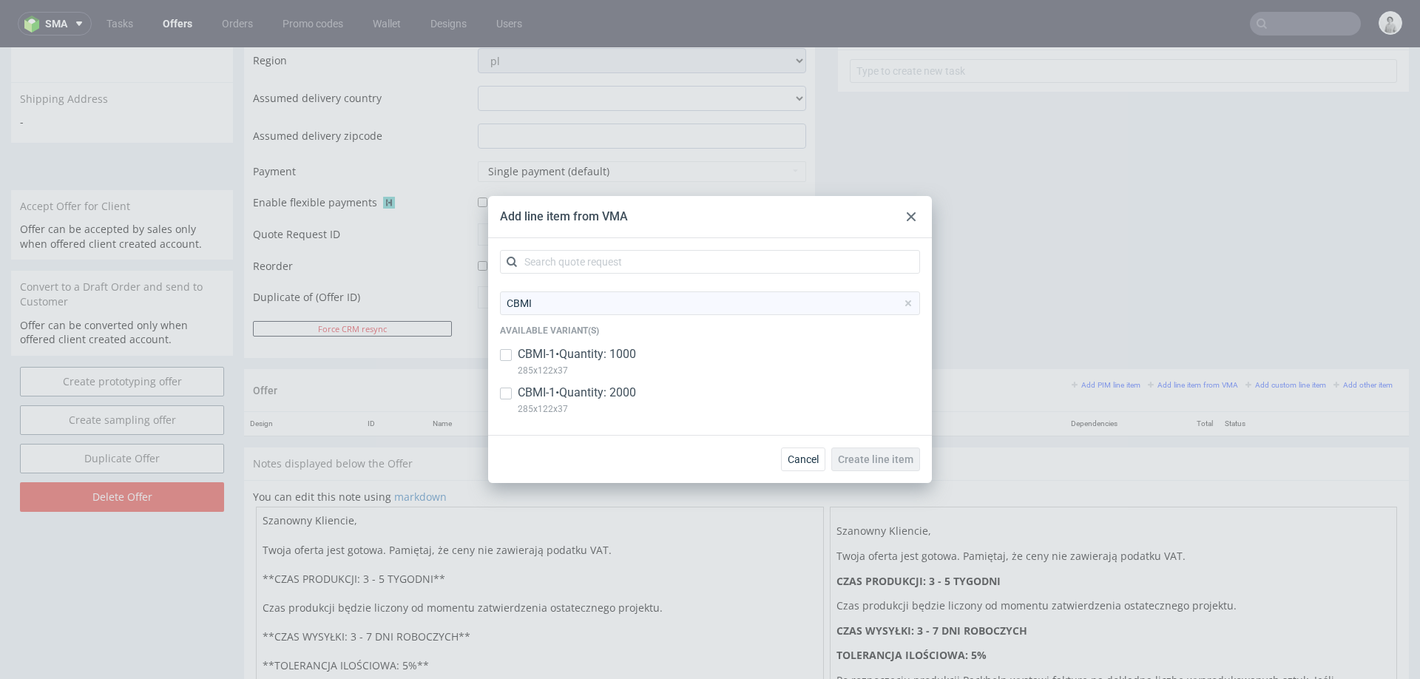
click at [615, 390] on p "CBMI-1 • Quantity: 2000" at bounding box center [577, 393] width 118 height 16
checkbox input "true"
click at [621, 356] on p "CBMI-1 • Quantity: 1000" at bounding box center [577, 354] width 118 height 16
checkbox input "true"
click at [865, 451] on button "Create line item" at bounding box center [875, 459] width 89 height 24
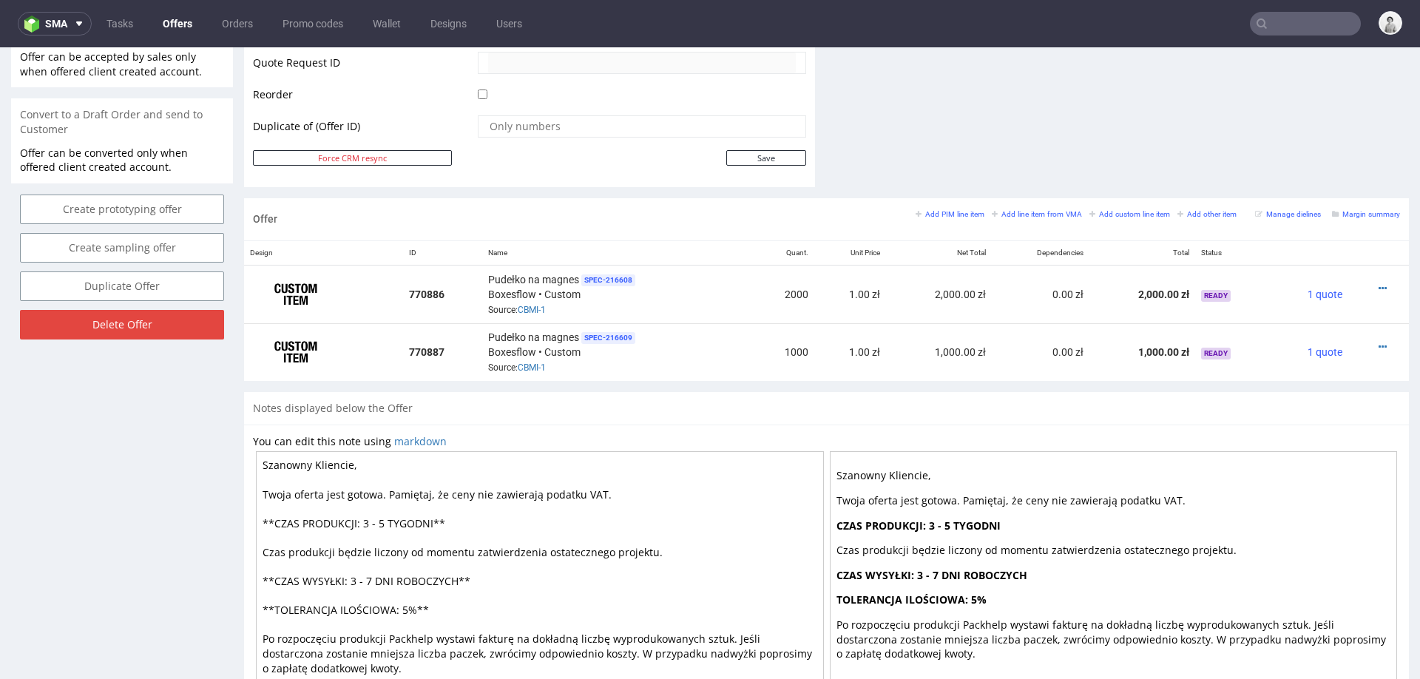
scroll to position [708, 0]
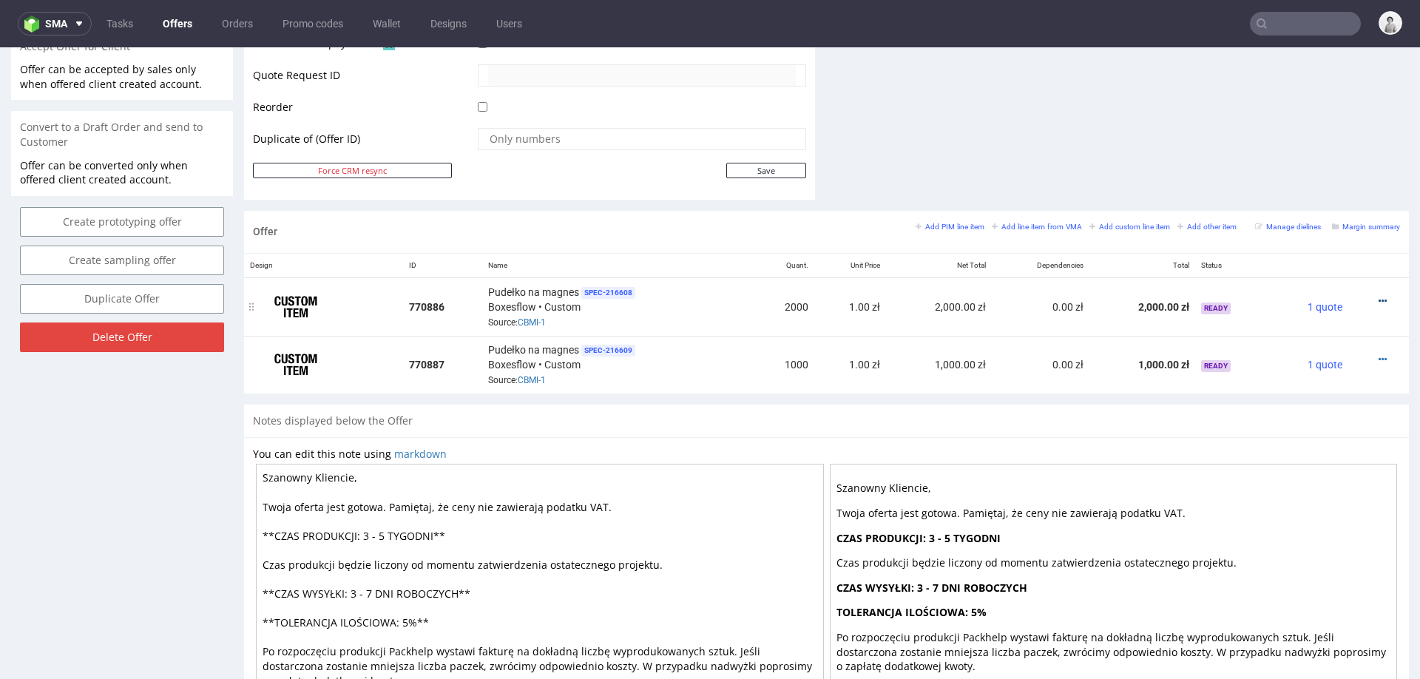
click at [1378, 296] on icon at bounding box center [1382, 301] width 8 height 10
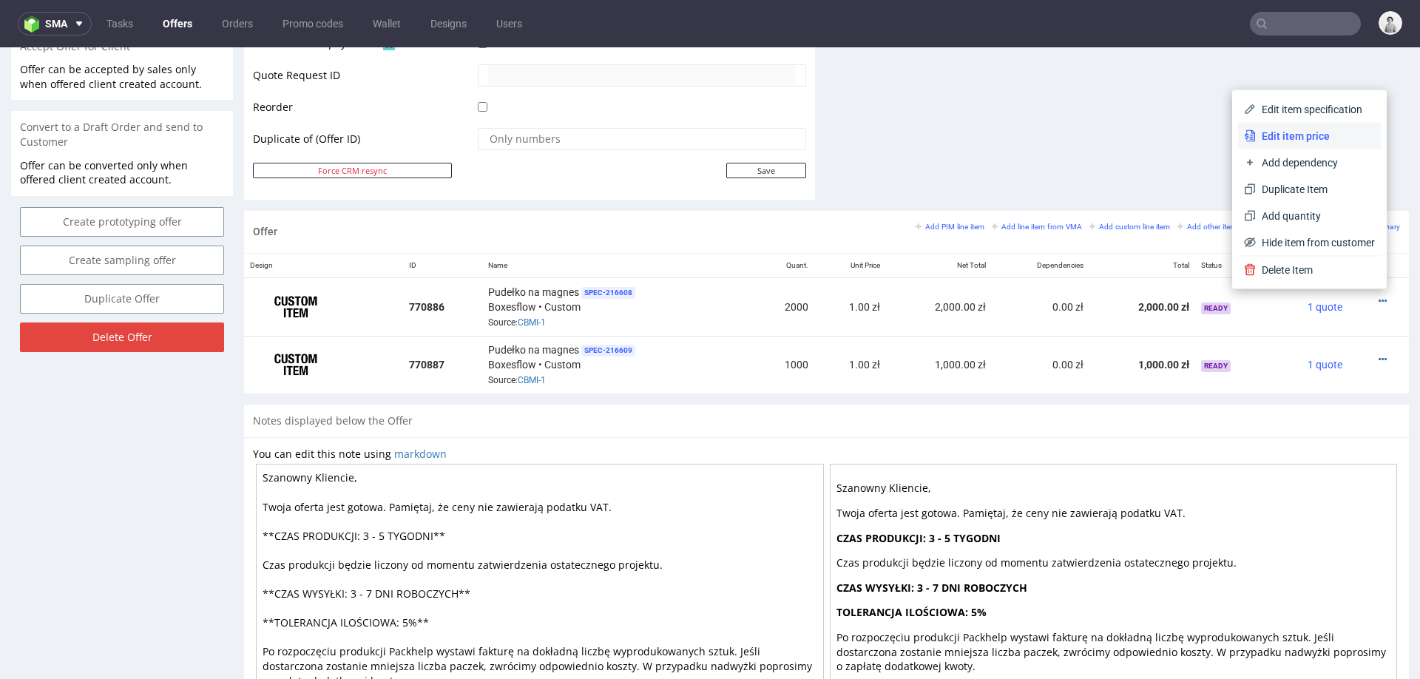
click at [1316, 131] on span "Edit item price" at bounding box center [1315, 136] width 119 height 15
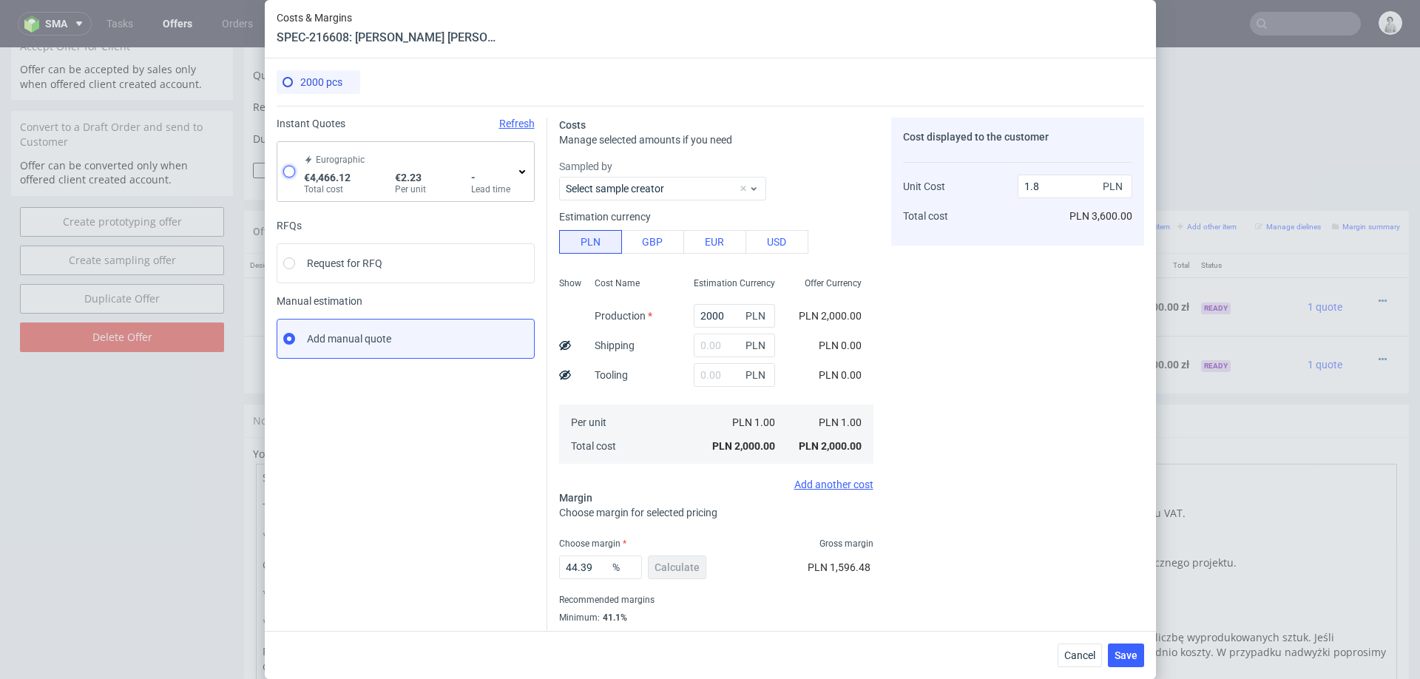
click at [283, 167] on input "radio" at bounding box center [289, 172] width 12 height 12
radio input "true"
radio input "false"
type input "4016.12"
type input "450"
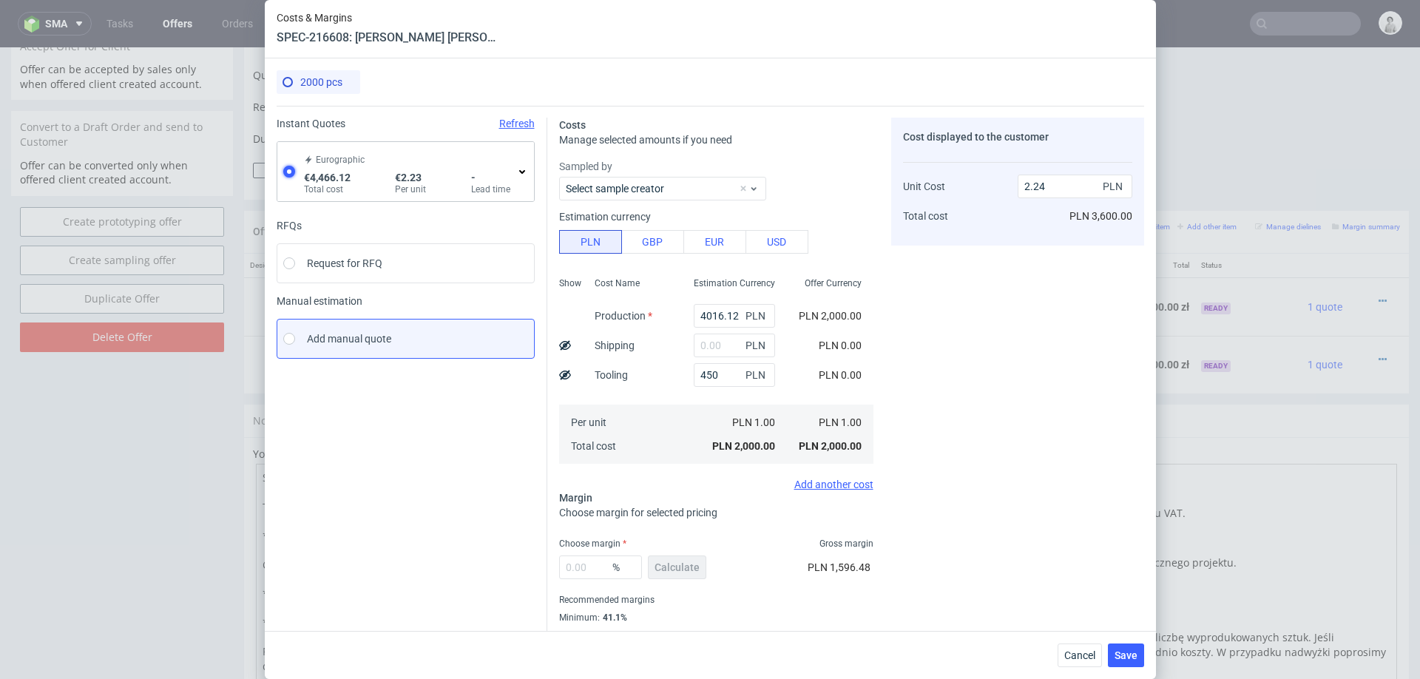
type input "9.51"
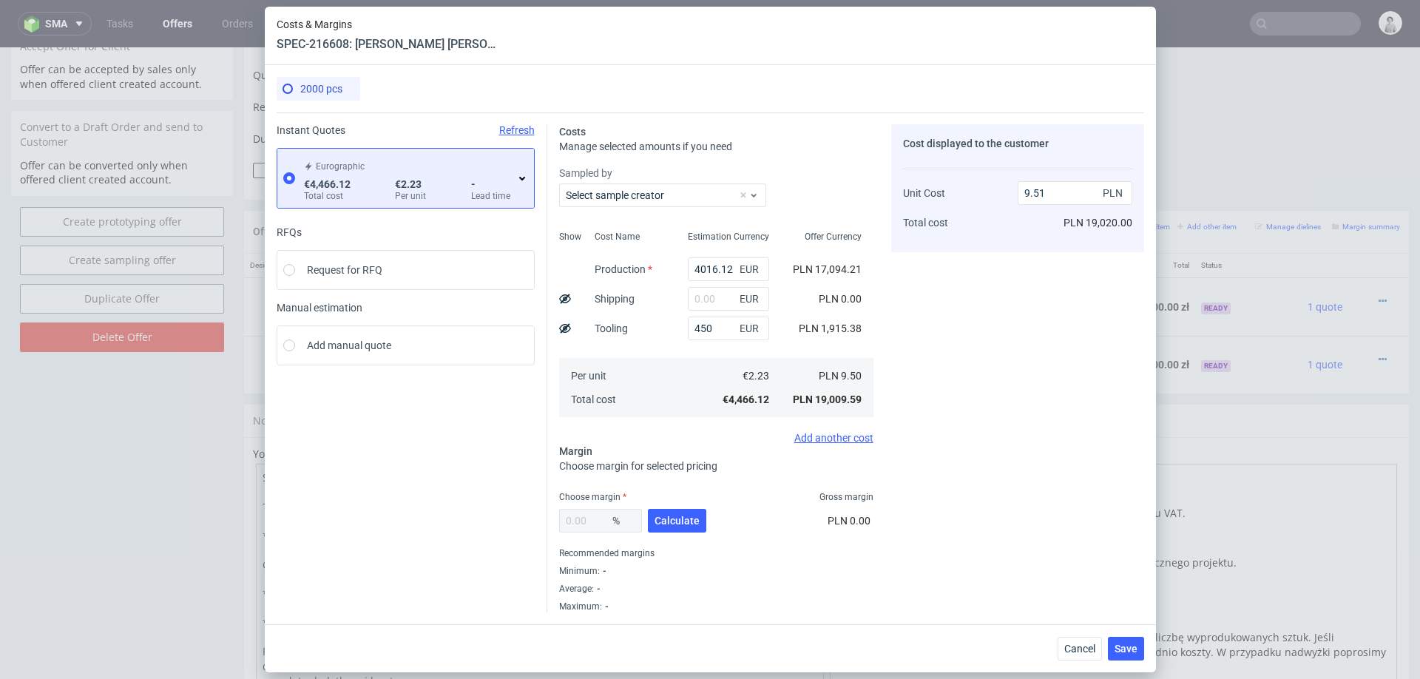
click at [535, 181] on div "Instant Quotes Refresh Eurographic €4,466.12 Total cost €2.23 Per unit - Lead t…" at bounding box center [412, 368] width 271 height 488
click at [518, 184] on div "Eurographic €4,466.12 Total cost €2.23 Per unit - Lead time" at bounding box center [414, 178] width 227 height 47
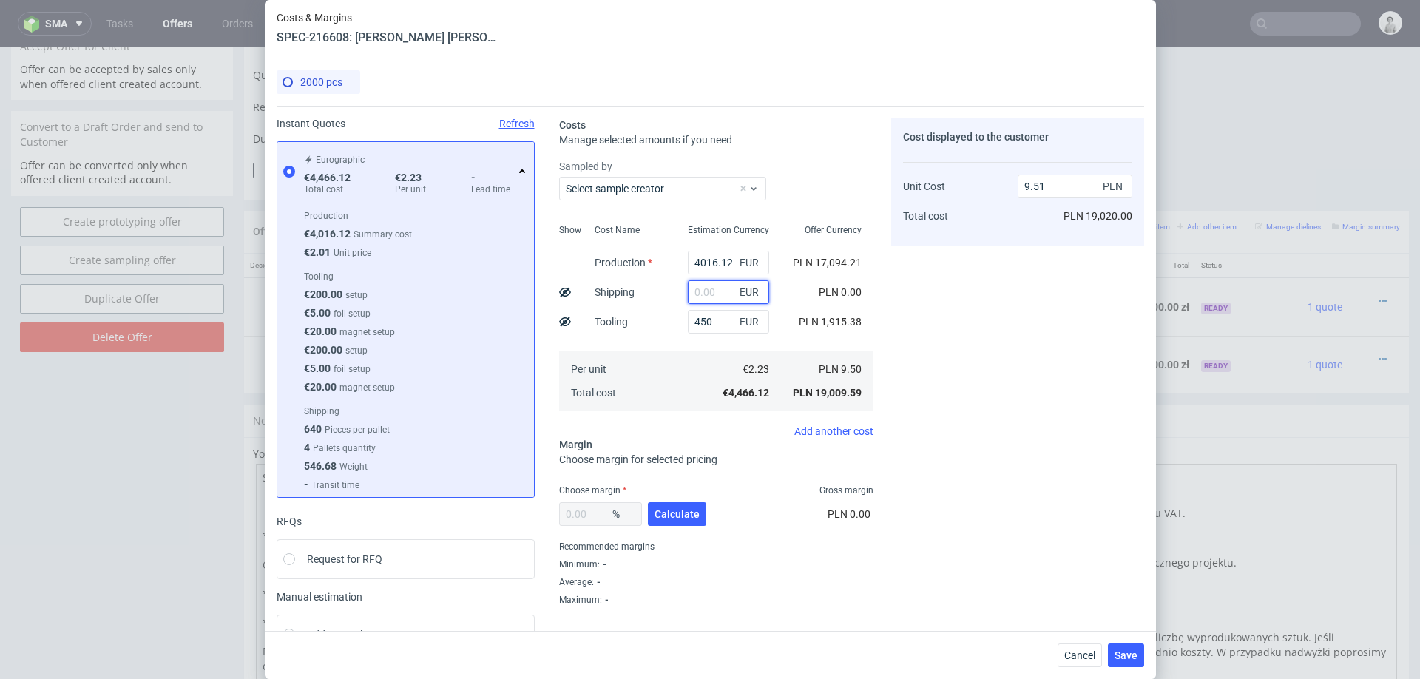
click at [715, 294] on input "text" at bounding box center [728, 292] width 81 height 24
type input "150"
type input "9.83"
type input "150"
click at [671, 310] on div "Cost Name Production Shipping Tooling Per unit Total cost" at bounding box center [629, 315] width 93 height 195
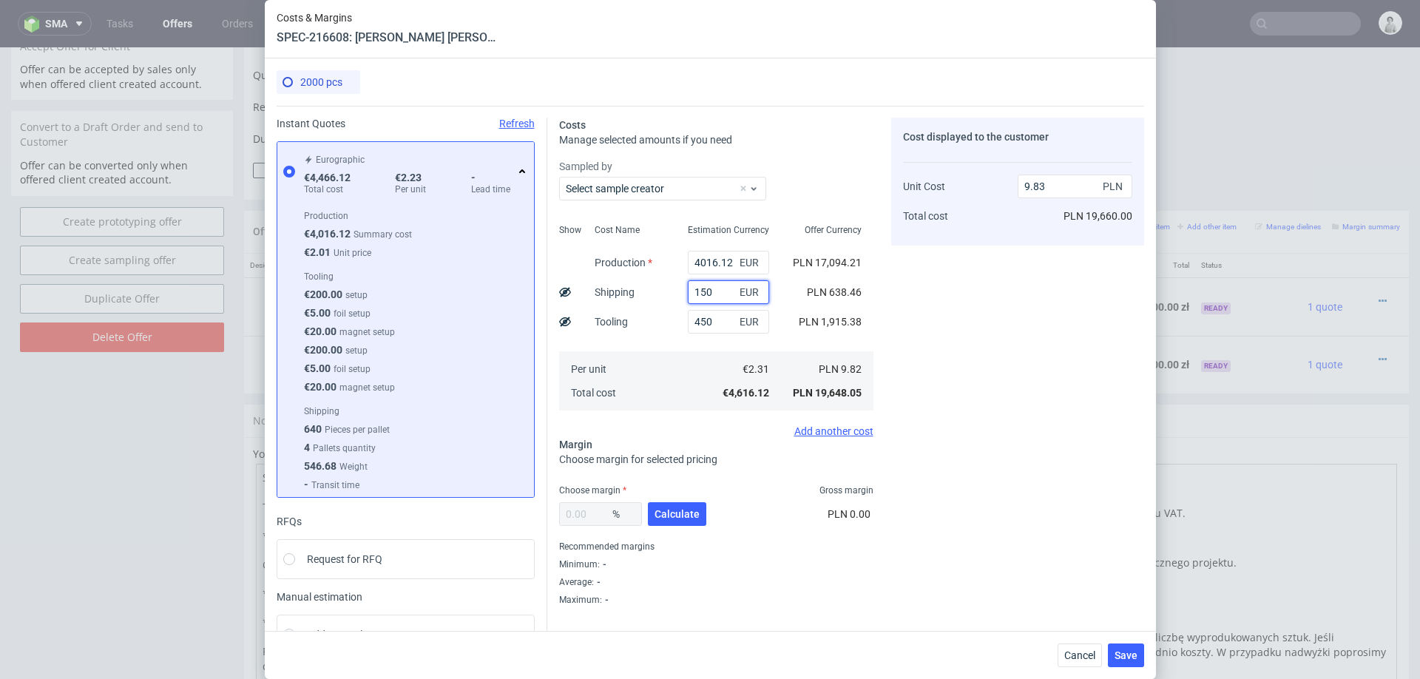
click at [728, 292] on input "150" at bounding box center [728, 292] width 81 height 24
type input "9.51"
click at [648, 317] on div "Cost Name Production Shipping Tooling Per unit Total cost" at bounding box center [629, 315] width 93 height 195
click at [720, 266] on input "4016.12" at bounding box center [728, 263] width 81 height 24
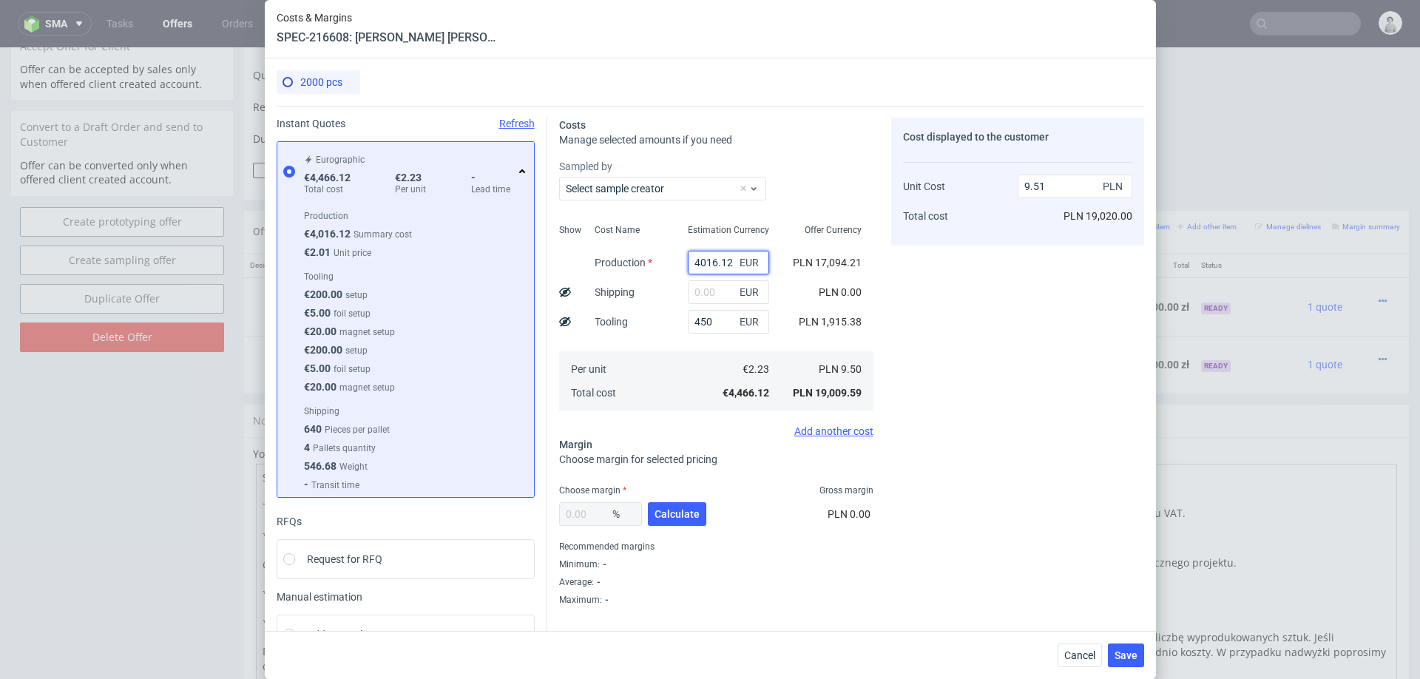
click at [720, 266] on input "4016.12" at bounding box center [728, 263] width 81 height 24
type input "5400"
type input "12.45"
type input "5400"
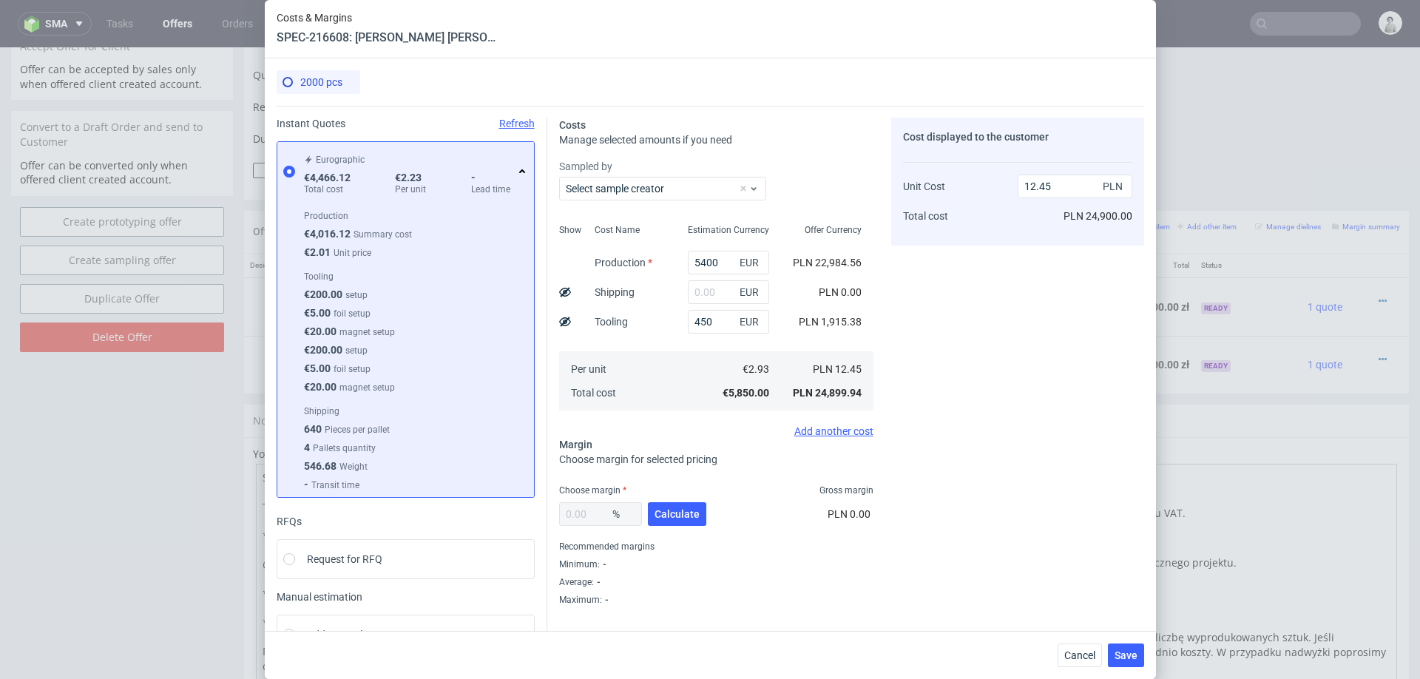
click at [665, 362] on div "Per unit Total cost" at bounding box center [629, 380] width 93 height 59
click at [725, 290] on input "text" at bounding box center [728, 292] width 81 height 24
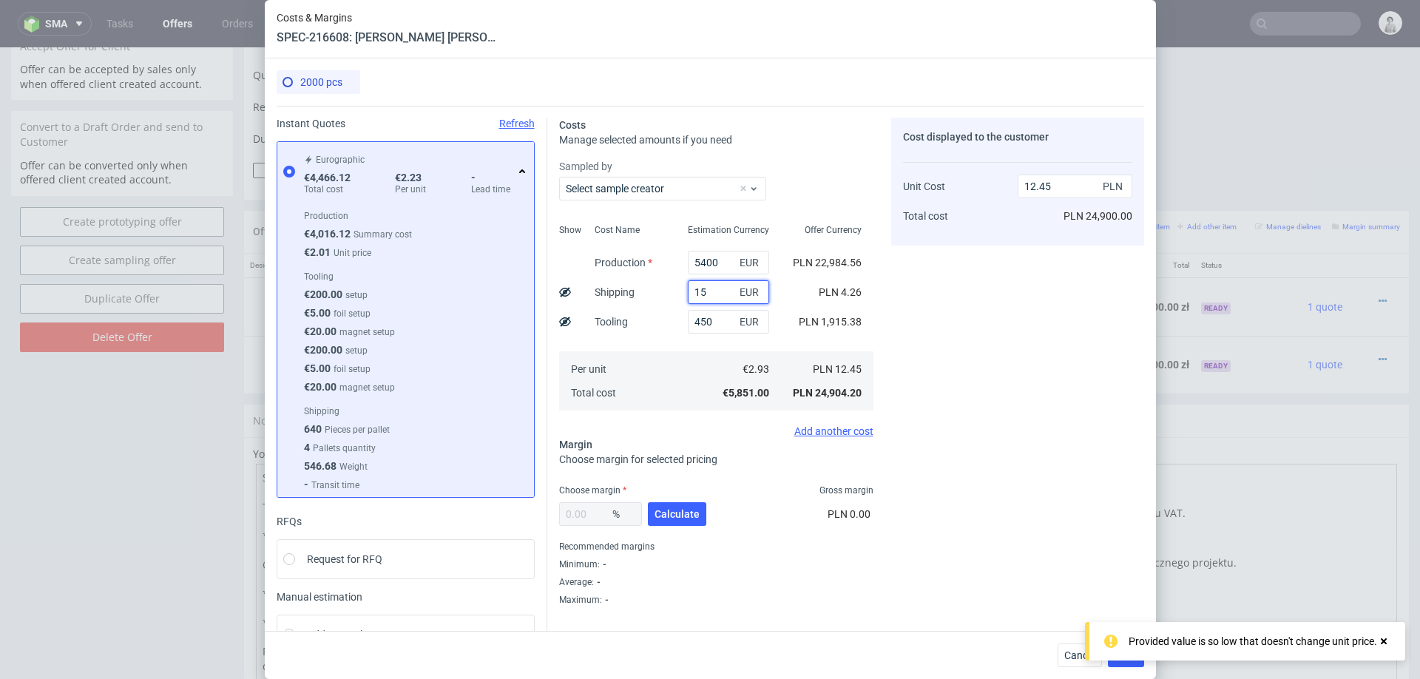
type input "150"
type input "12.77"
type input "150"
click at [661, 326] on div "Cost Name Production Shipping Tooling Per unit Total cost" at bounding box center [629, 315] width 93 height 195
click at [663, 512] on span "Calculate" at bounding box center [676, 514] width 45 height 10
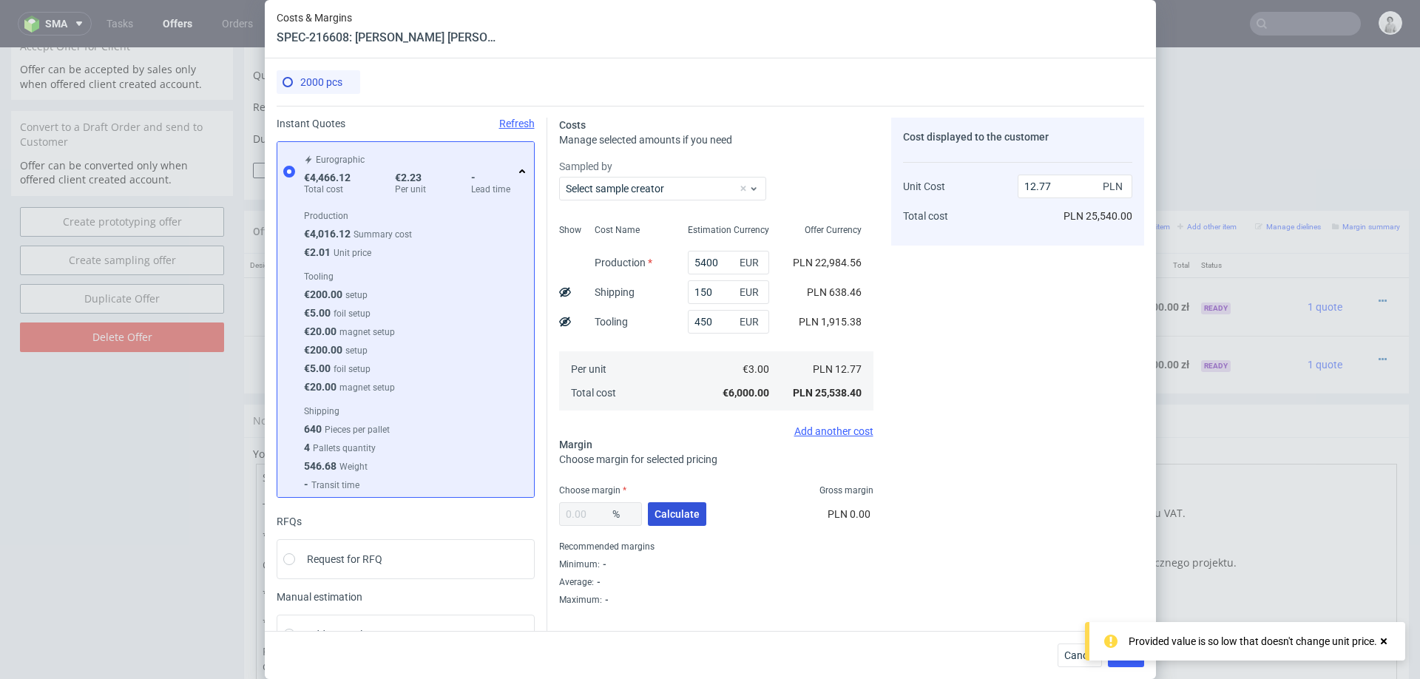
type input "27.43"
type input "17.6"
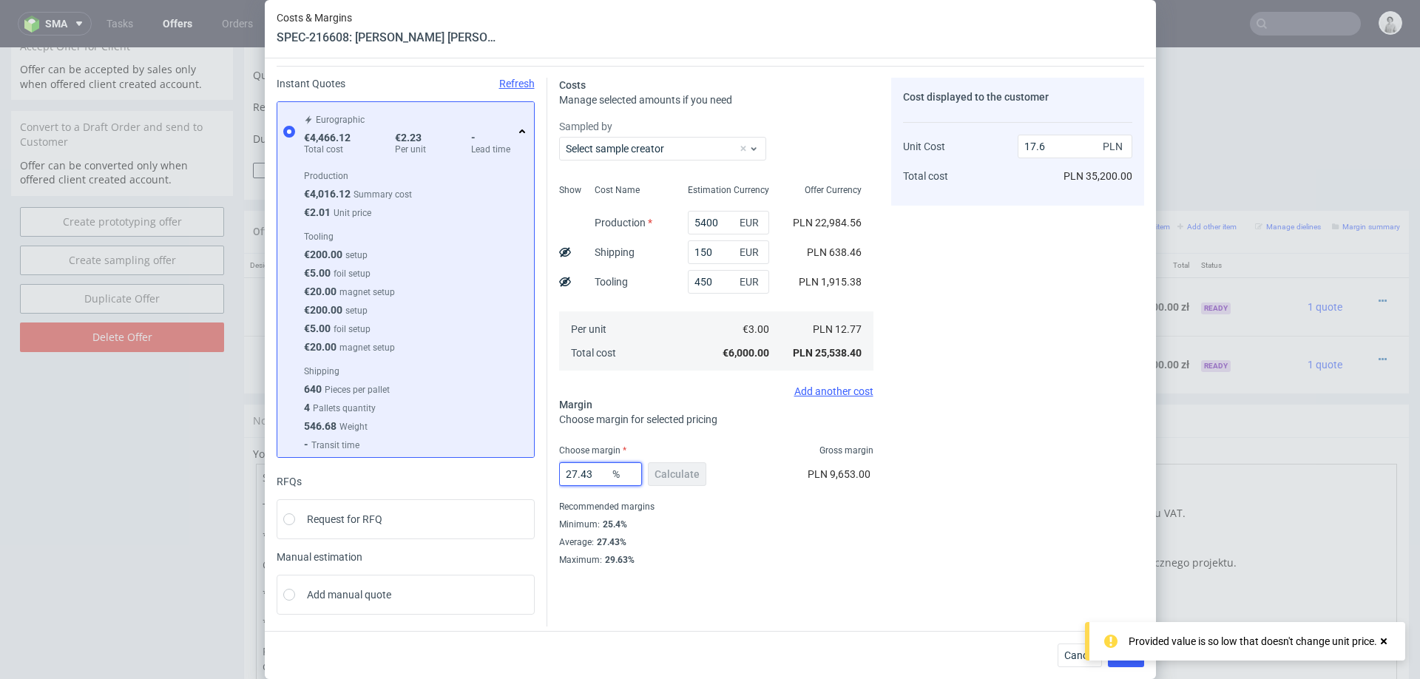
click at [588, 467] on input "27.43" at bounding box center [600, 474] width 83 height 24
type input "26"
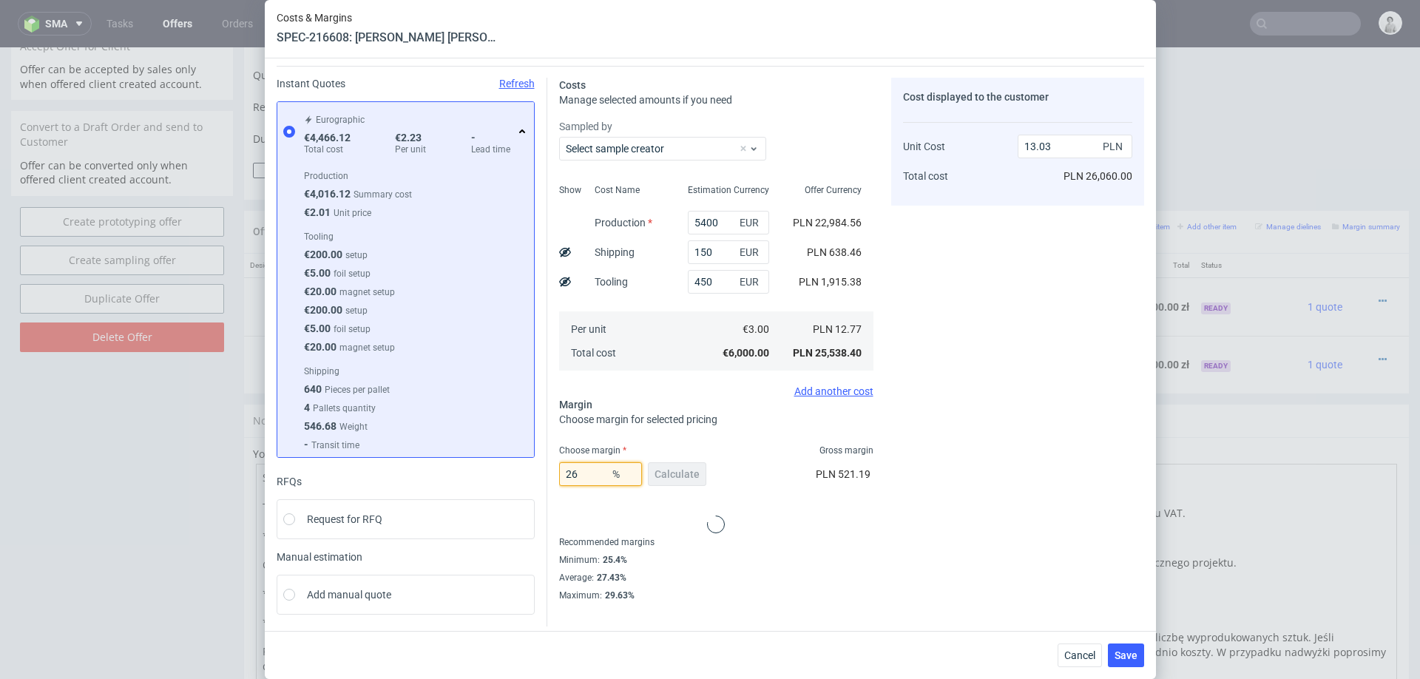
type input "17.26"
type input "26"
click at [924, 530] on div "Cost displayed to the customer Unit Cost Total cost 17.26 PLN PLN 34,520.00" at bounding box center [1017, 322] width 253 height 488
click at [1120, 662] on button "Save" at bounding box center [1126, 655] width 36 height 24
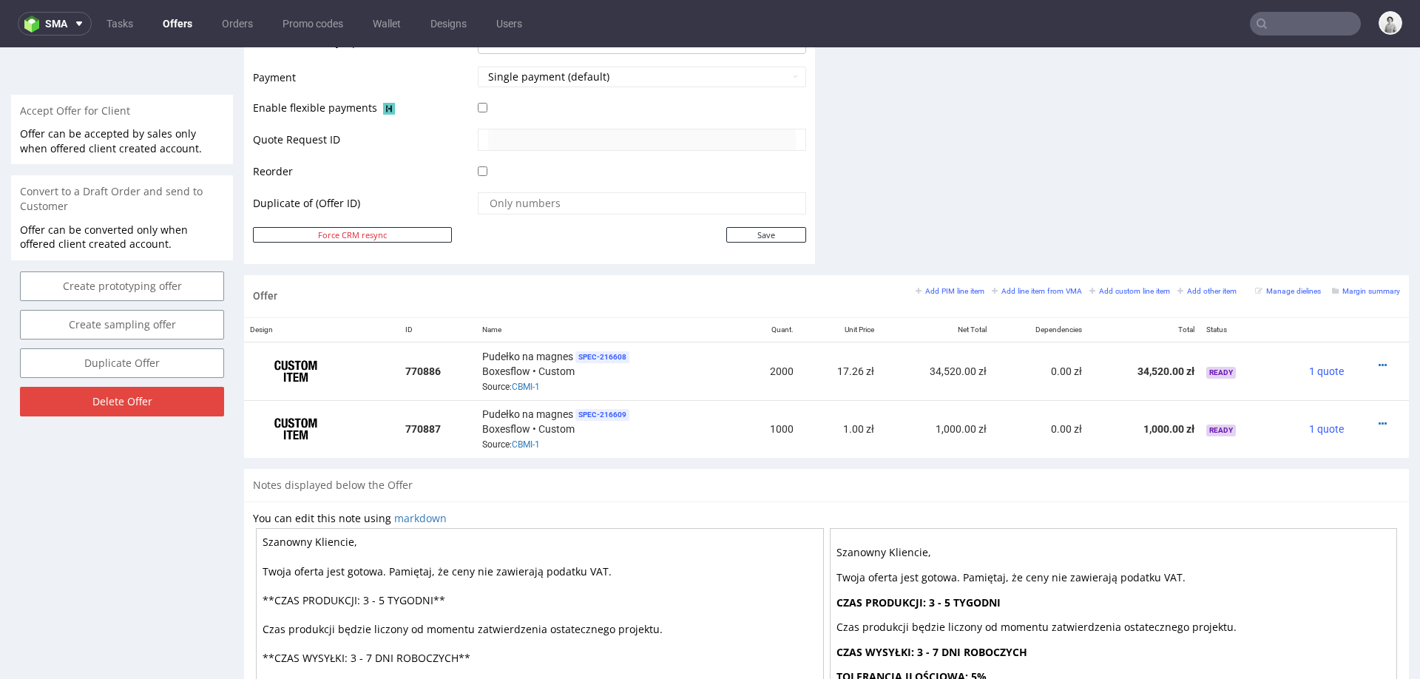
scroll to position [660, 0]
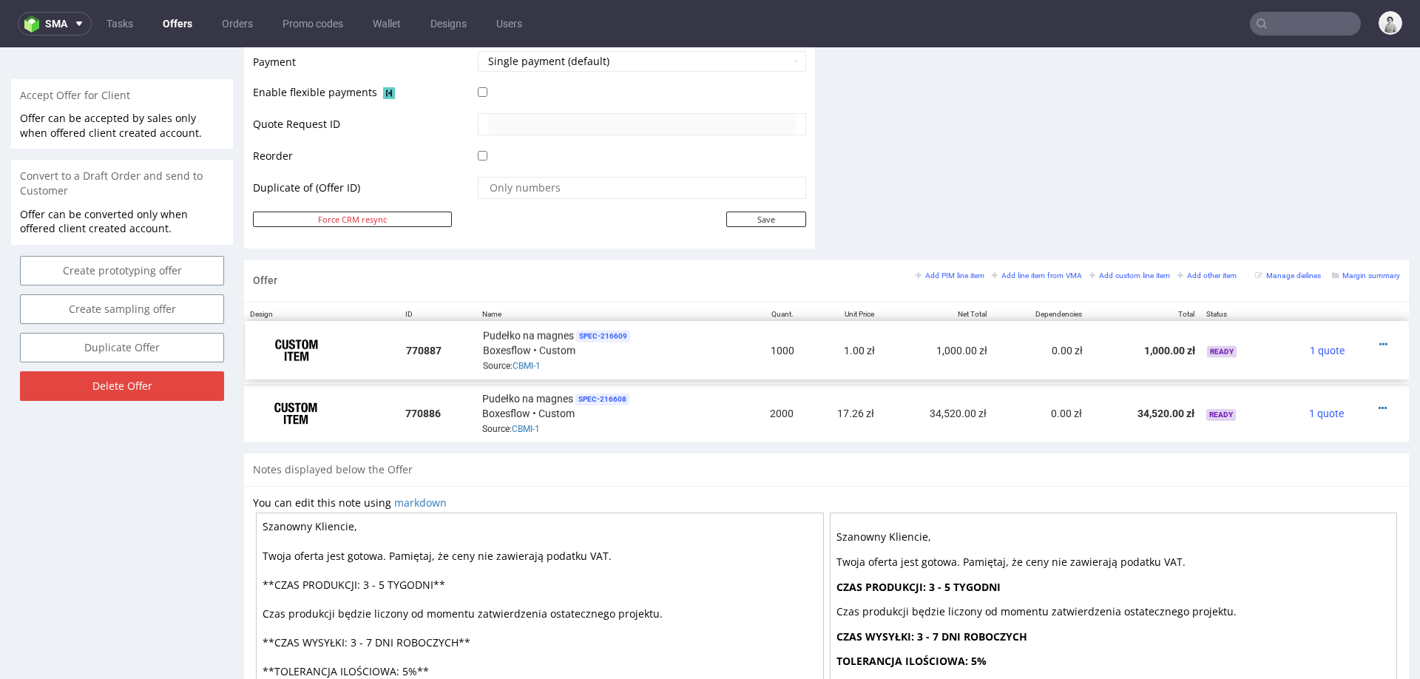
drag, startPoint x: 254, startPoint y: 410, endPoint x: 254, endPoint y: 348, distance: 62.9
click at [1378, 345] on icon at bounding box center [1382, 350] width 8 height 10
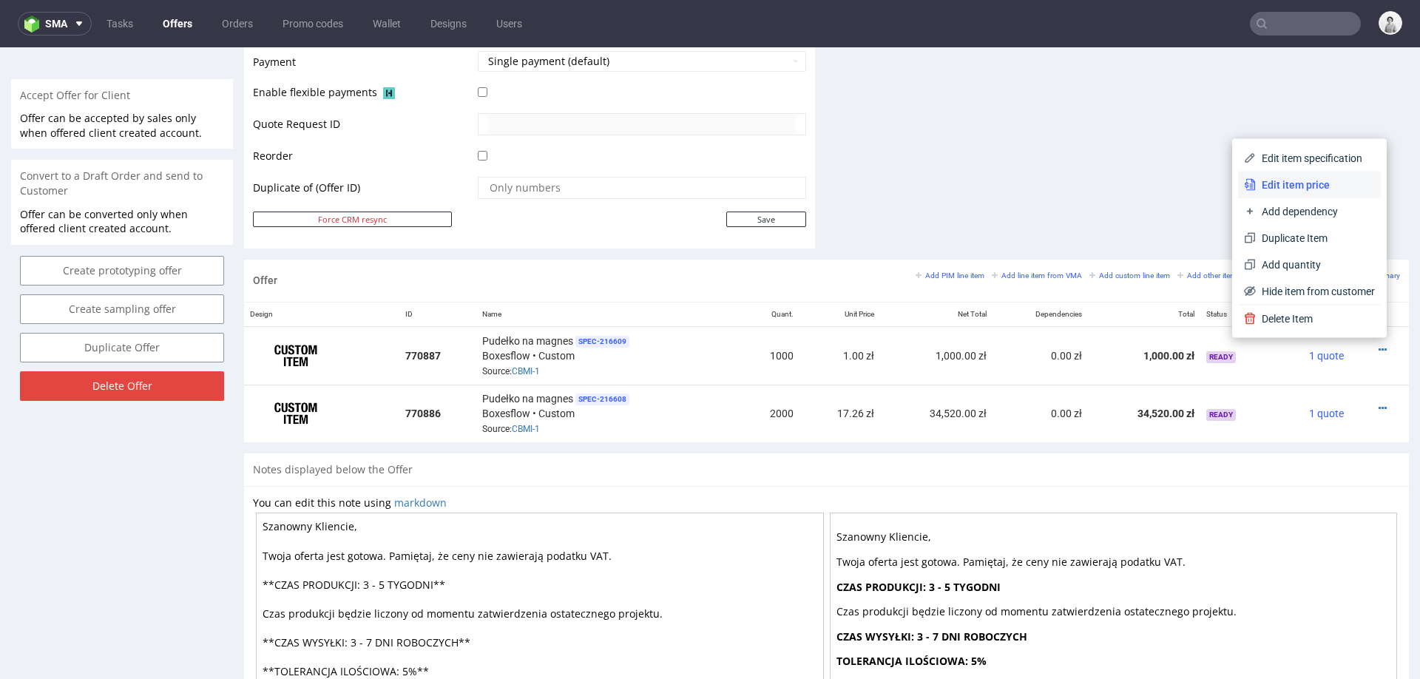
click at [1312, 174] on li "Edit item price" at bounding box center [1309, 185] width 143 height 27
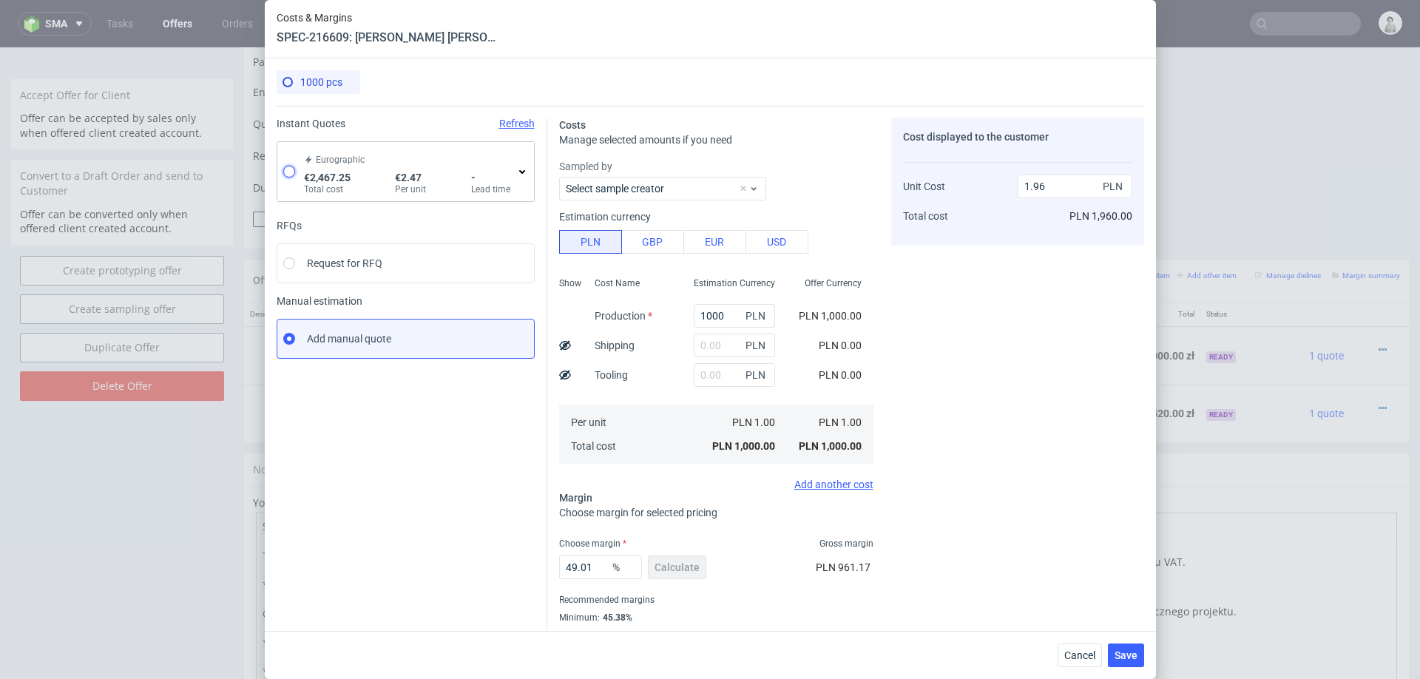
click at [287, 170] on input "radio" at bounding box center [289, 172] width 12 height 12
radio input "true"
radio input "false"
type input "2017.25"
type input "450"
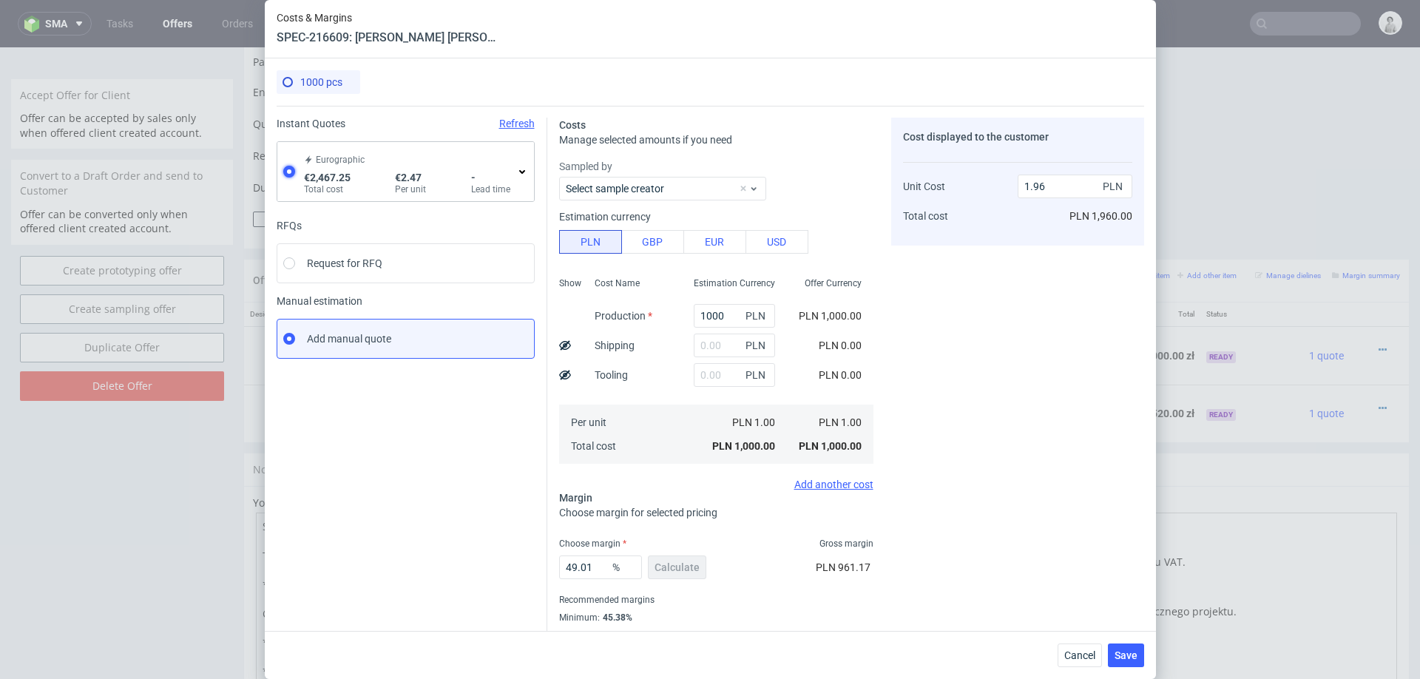
type input "10.51"
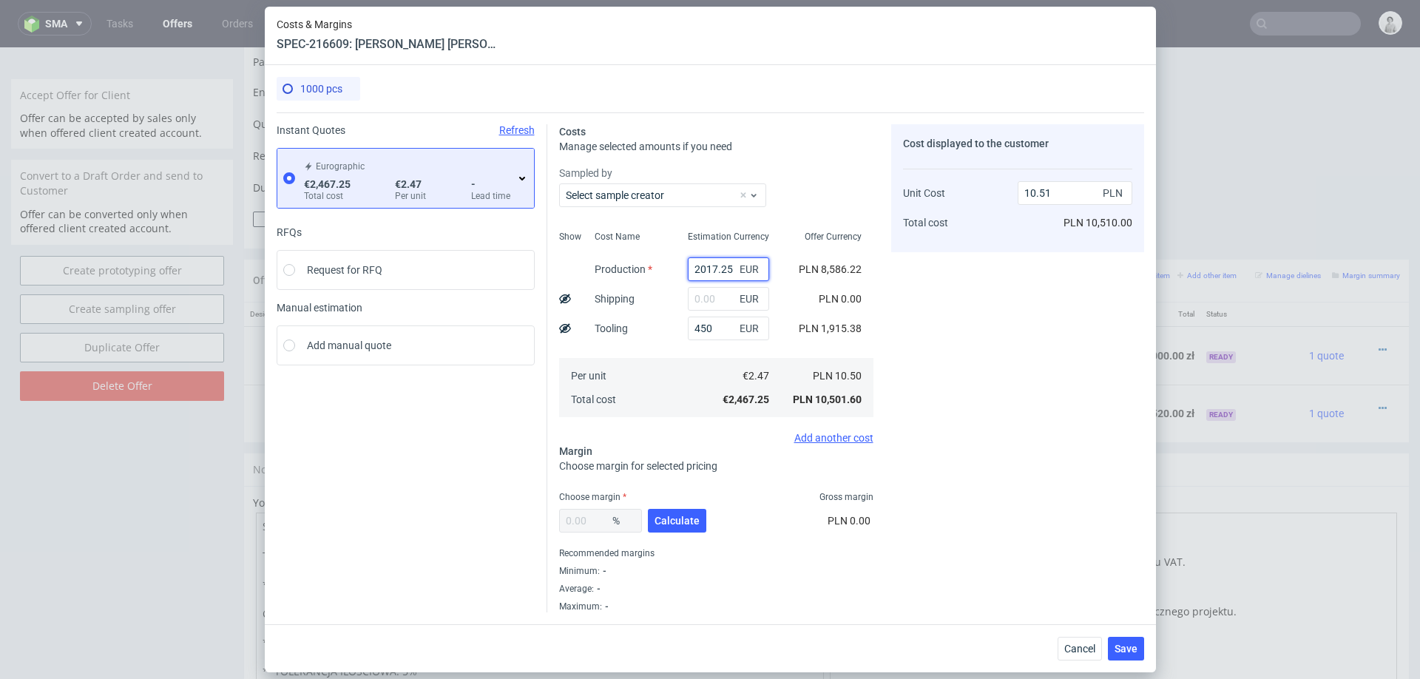
click at [722, 268] on input "2017.25" at bounding box center [728, 269] width 81 height 24
type input "3400"
type input "16.39"
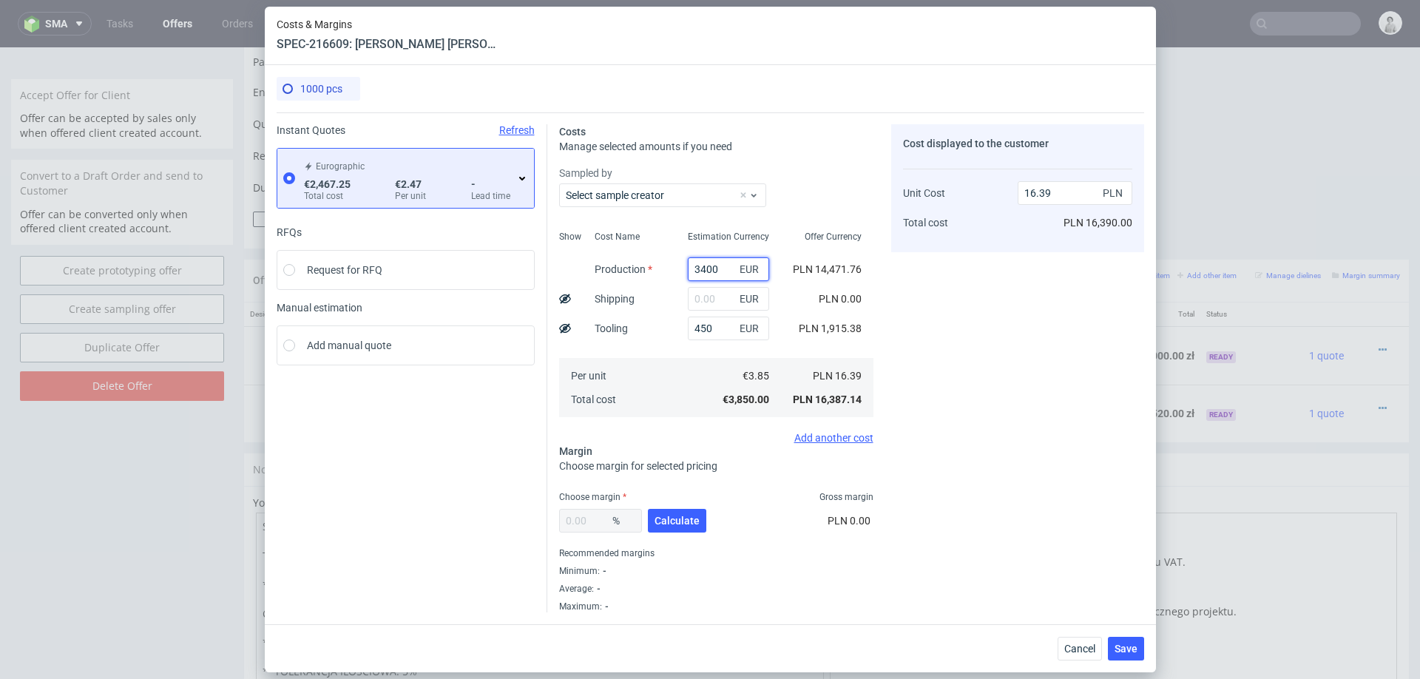
type input "3400"
click at [516, 185] on div "Eurographic €2,467.25 Total cost €2.47 Per unit - Lead time" at bounding box center [414, 178] width 227 height 47
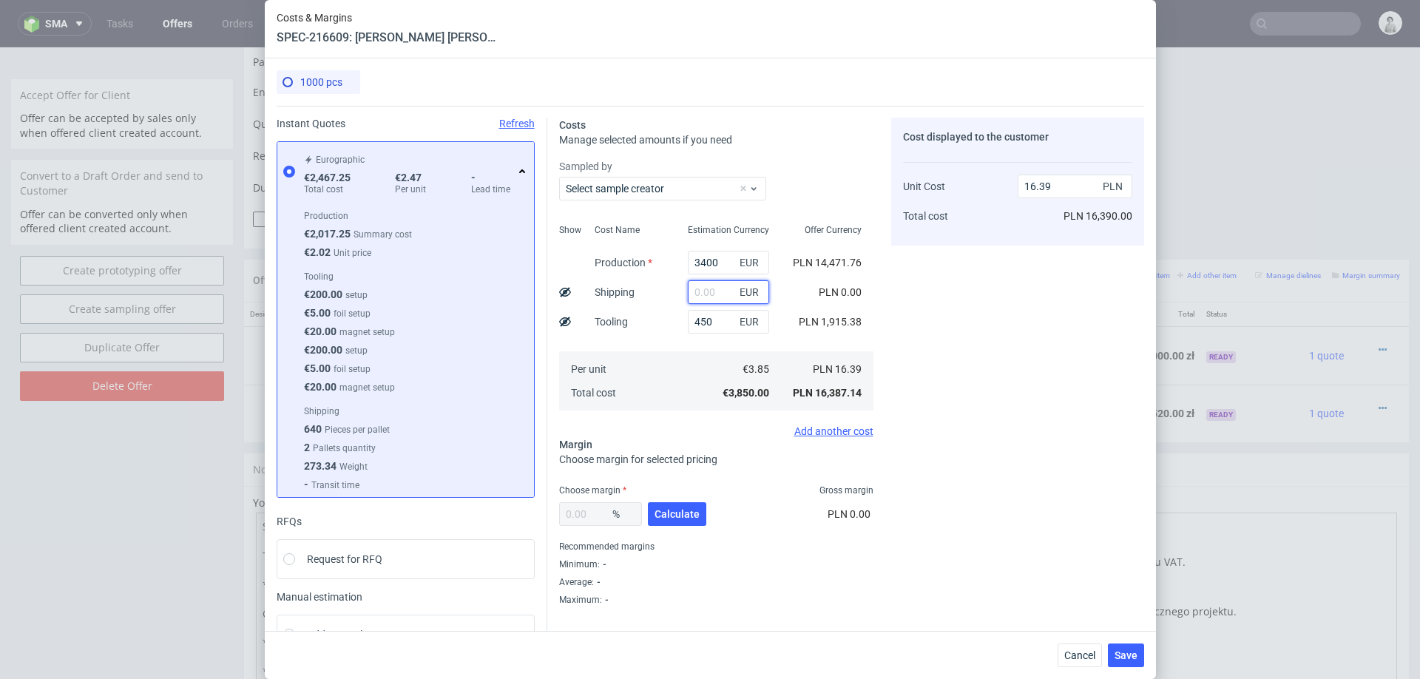
click at [706, 292] on input "text" at bounding box center [728, 292] width 81 height 24
type input "100"
type input "16.82"
type input "100"
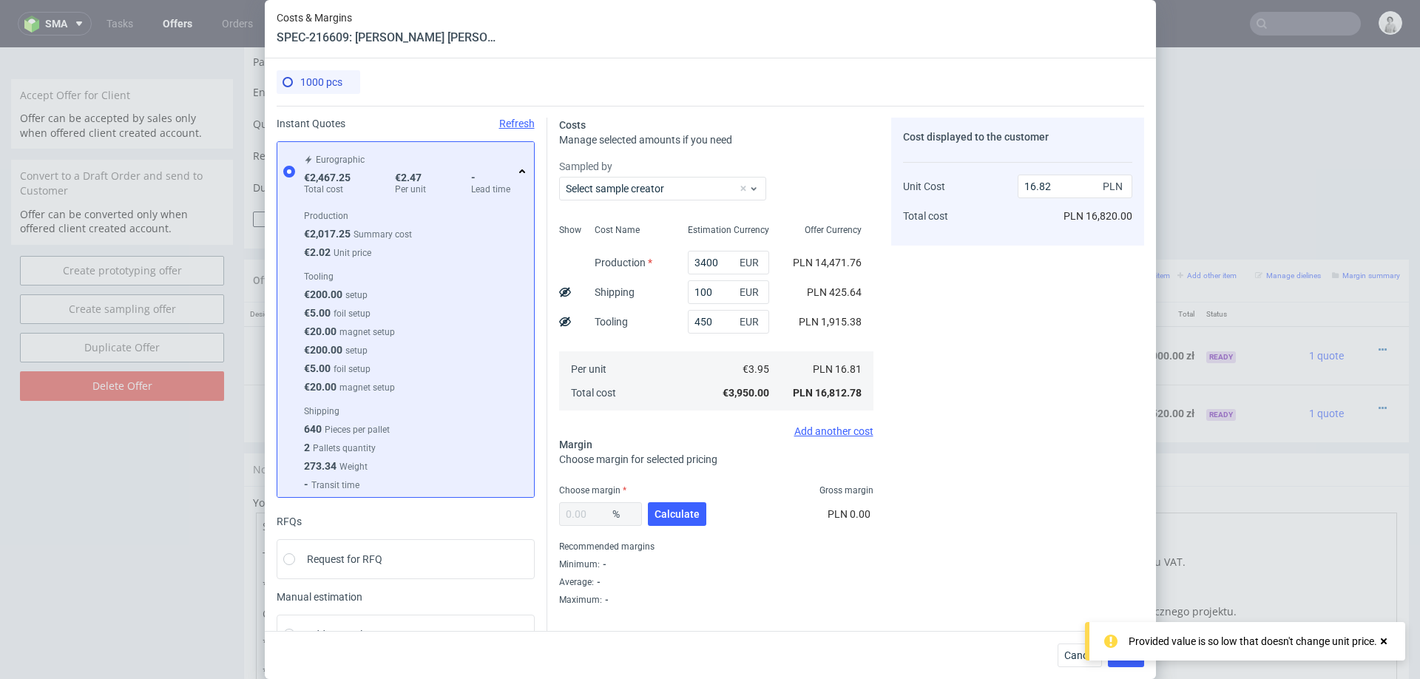
click at [671, 337] on div "Cost Name Production Shipping Tooling Per unit Total cost" at bounding box center [629, 315] width 93 height 195
click at [663, 513] on span "Calculate" at bounding box center [676, 514] width 45 height 10
type input "30.22"
type input "24.1"
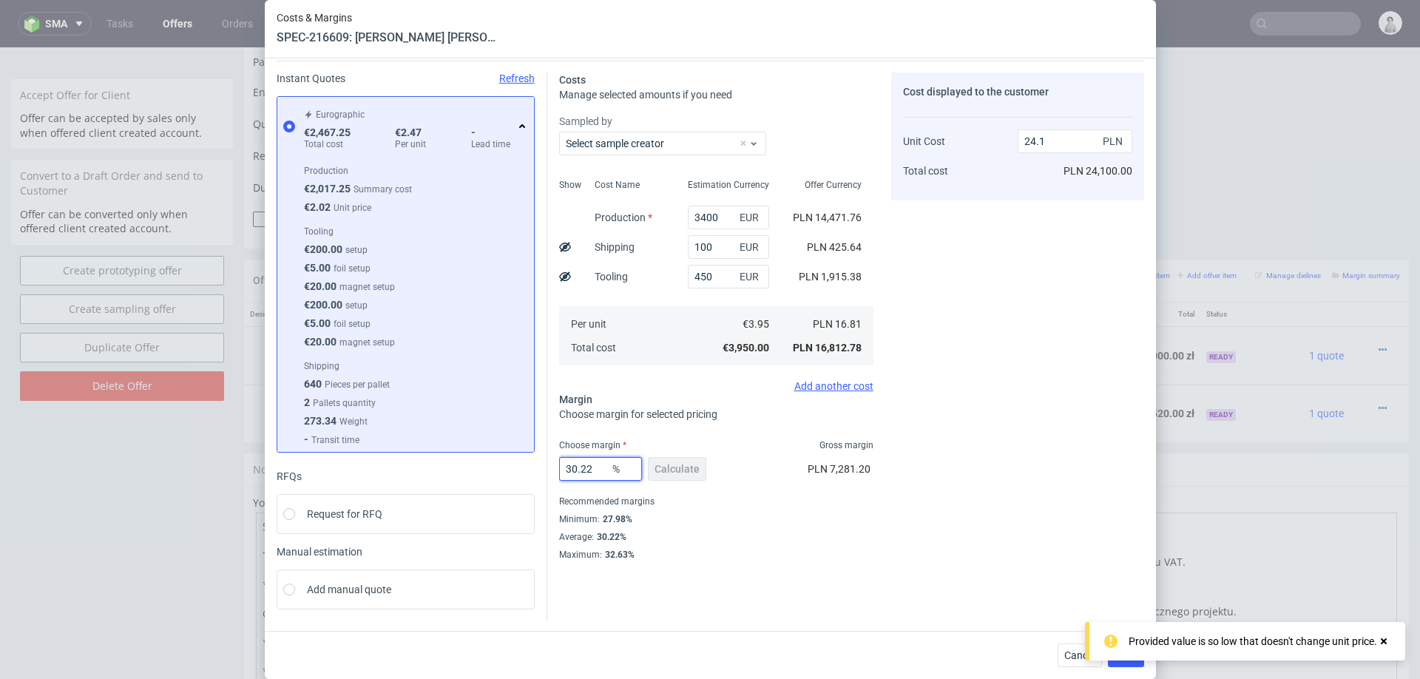
click at [595, 464] on input "30.22" at bounding box center [600, 469] width 83 height 24
type input "28"
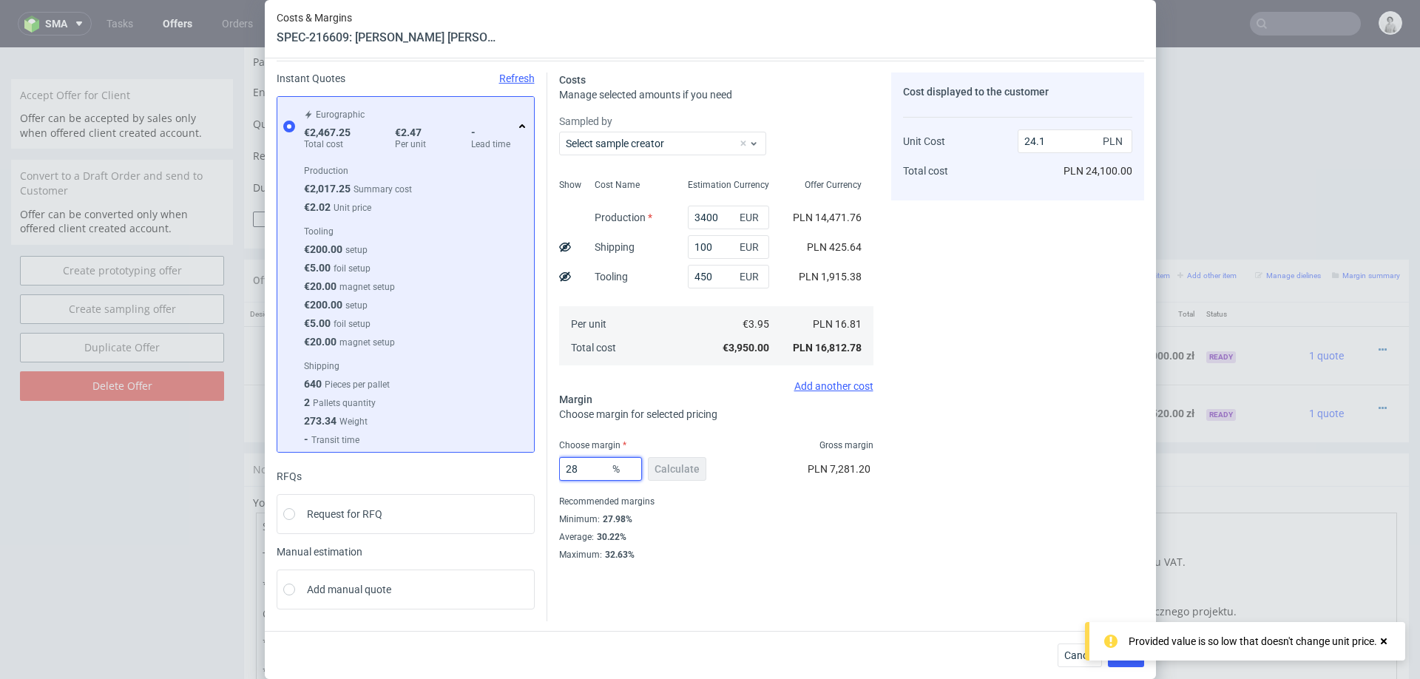
type input "23.36"
type input "28"
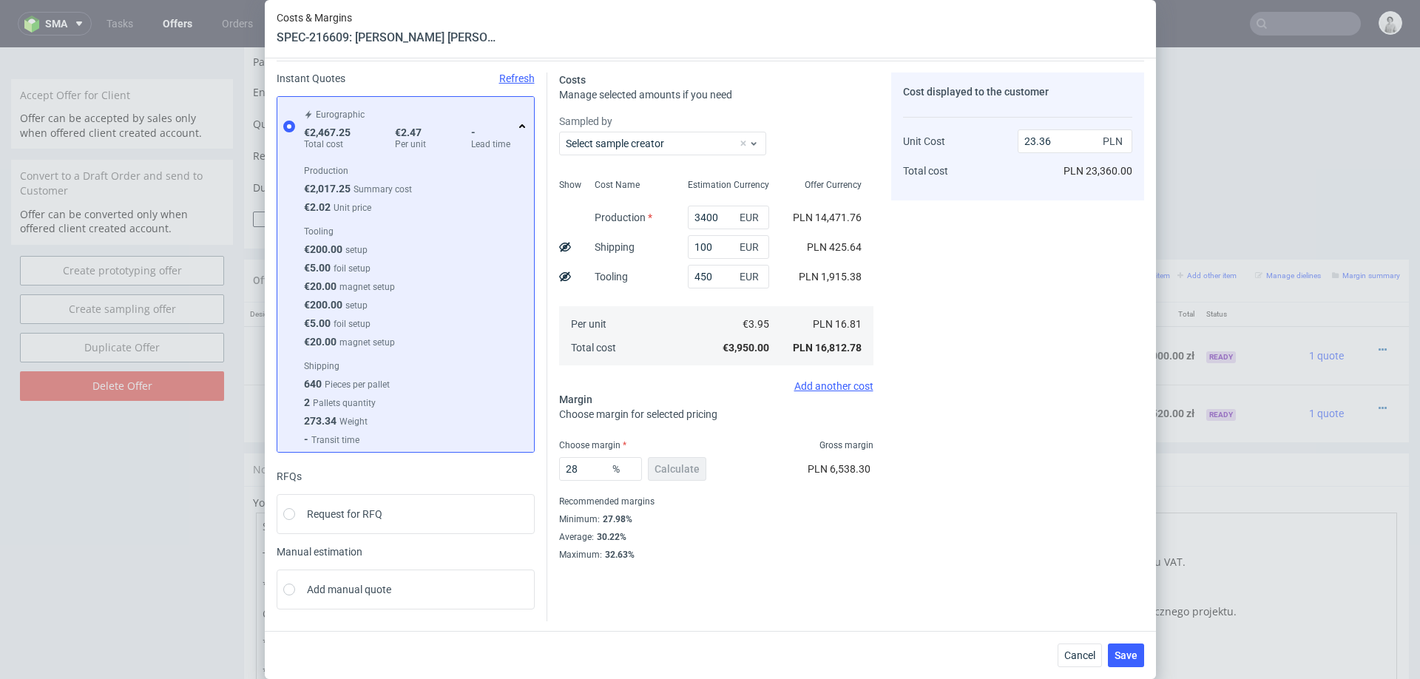
click at [843, 587] on div "Instant Quotes Refresh Eurographic €2,467.25 Total cost €2.47 Per unit - Lead t…" at bounding box center [710, 341] width 867 height 561
click at [1119, 656] on span "Save" at bounding box center [1125, 655] width 23 height 10
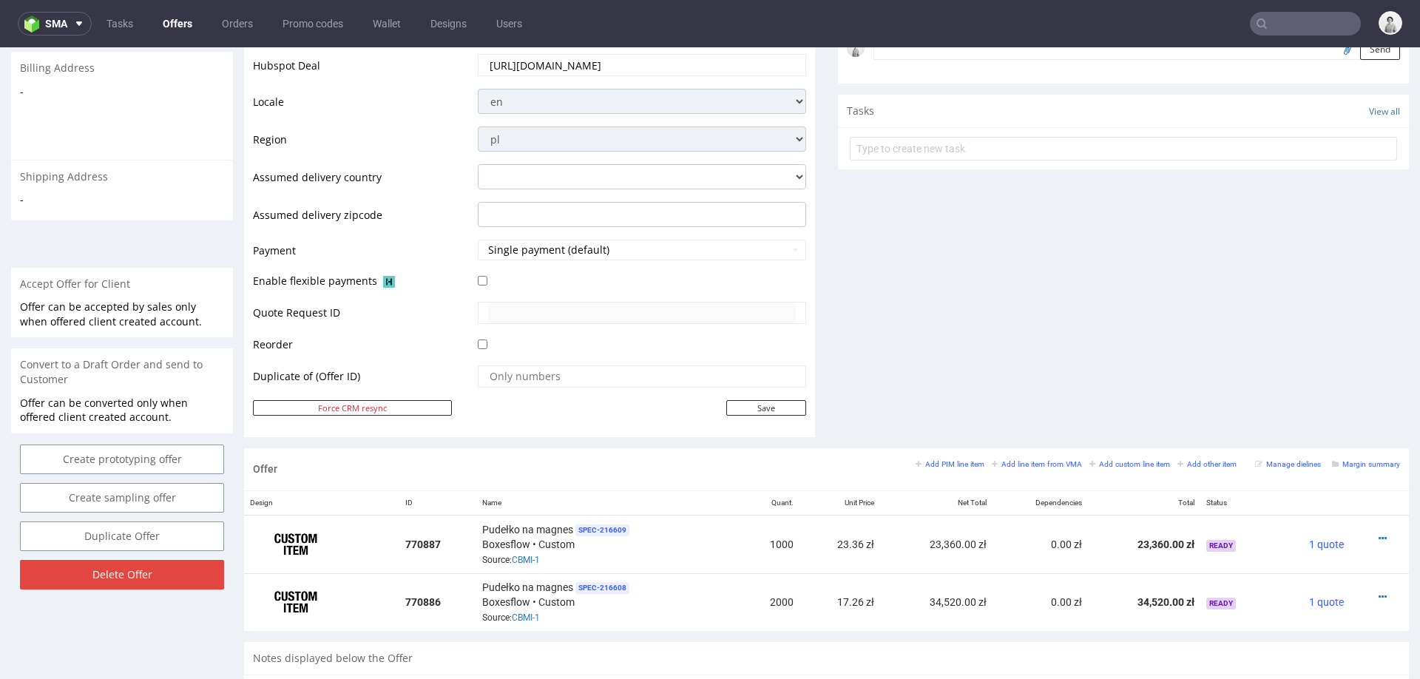
scroll to position [538, 0]
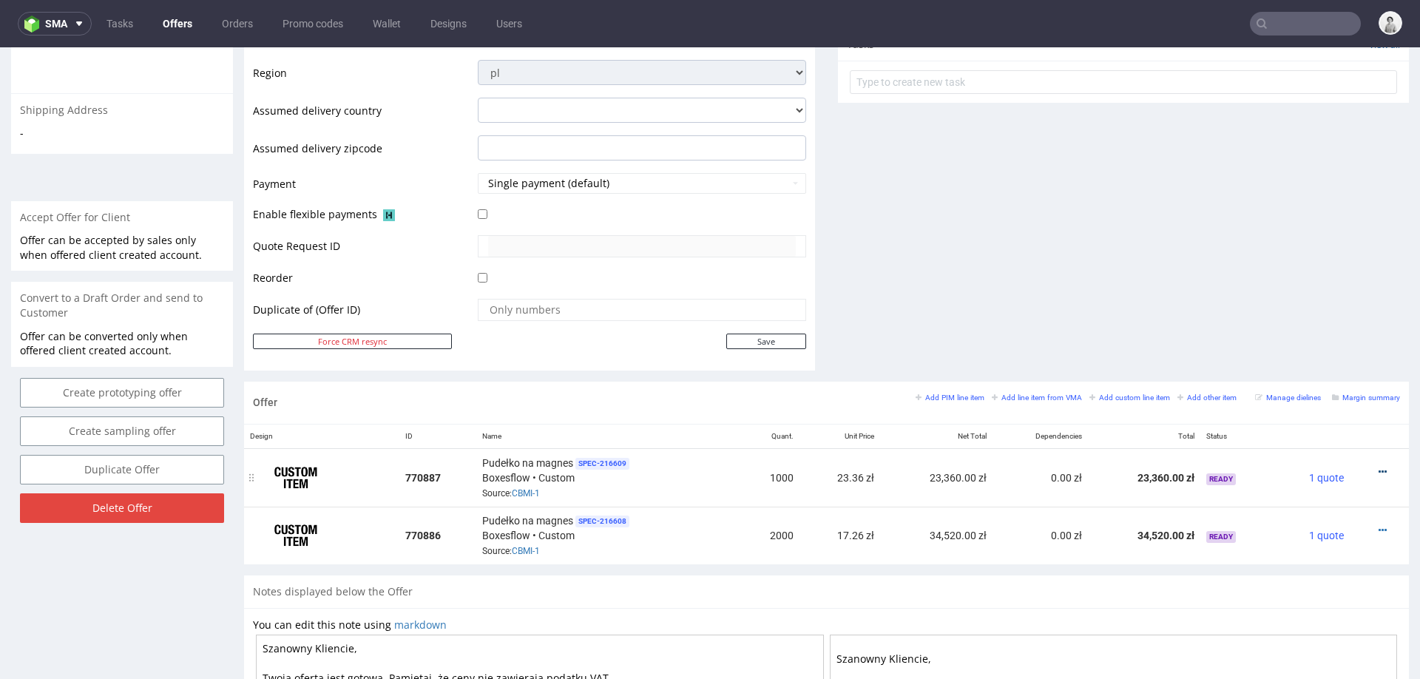
click at [1378, 467] on icon at bounding box center [1382, 472] width 8 height 10
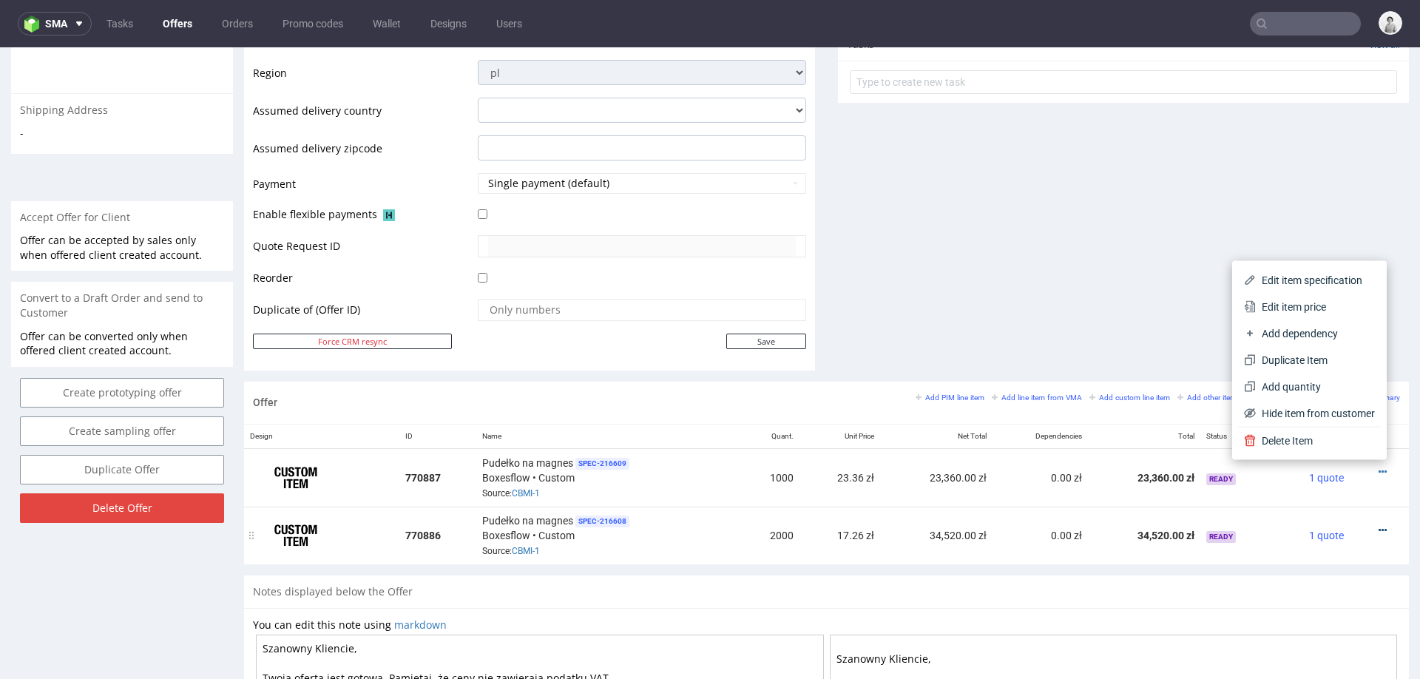
click at [1378, 525] on icon at bounding box center [1382, 530] width 8 height 10
click at [1350, 546] on td at bounding box center [1379, 536] width 59 height 58
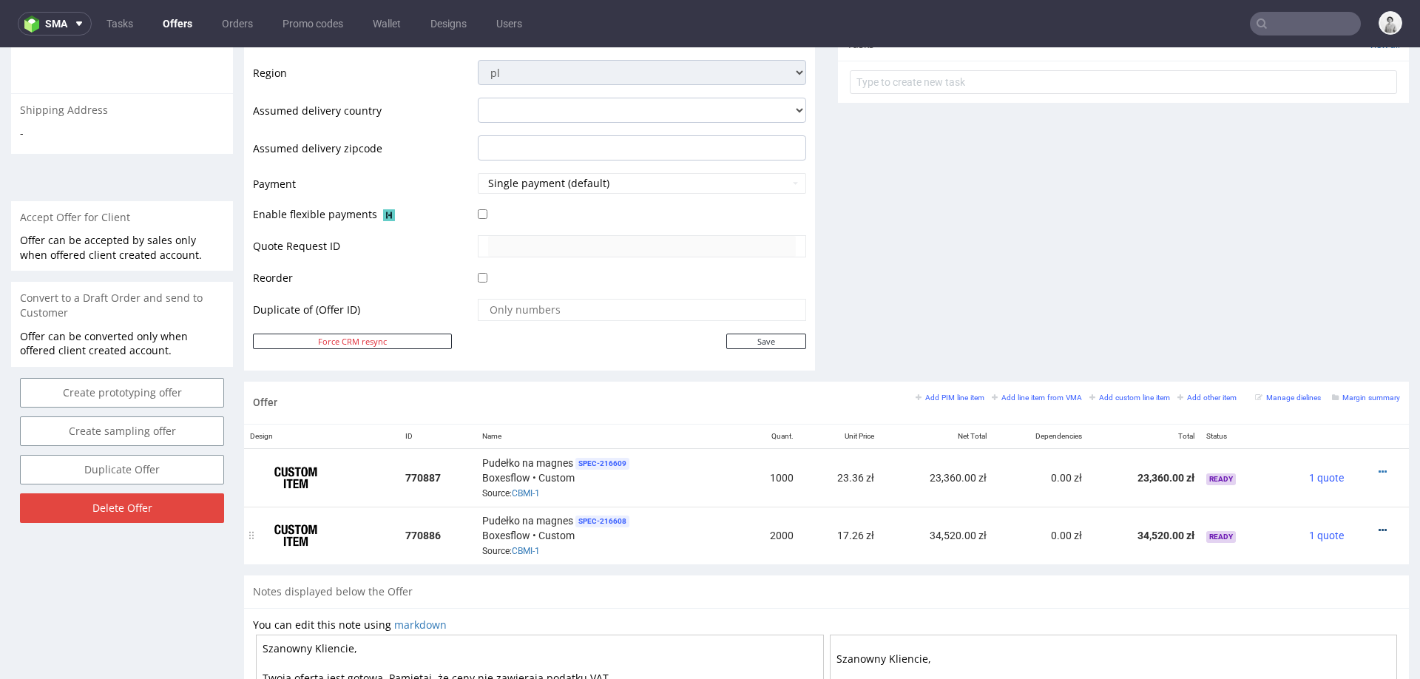
click at [1378, 525] on icon at bounding box center [1382, 530] width 8 height 10
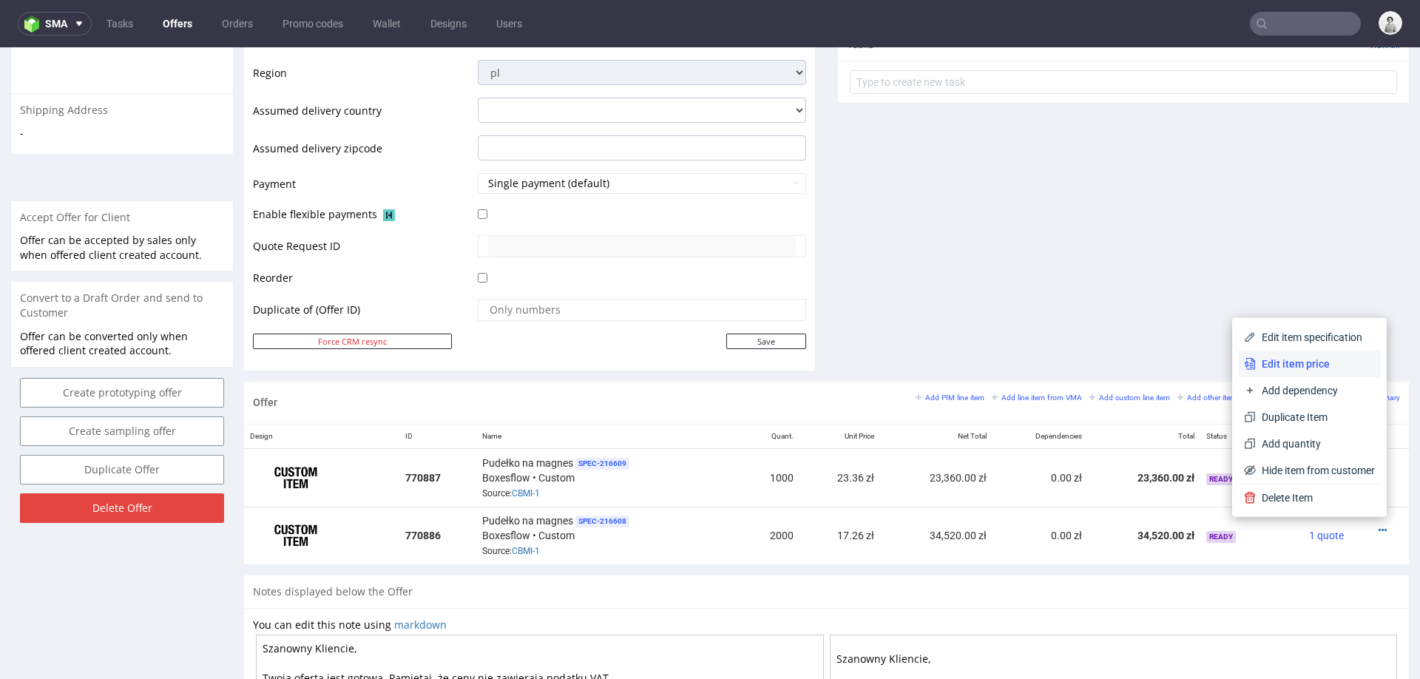
click at [1267, 353] on li "Edit item price" at bounding box center [1309, 364] width 143 height 27
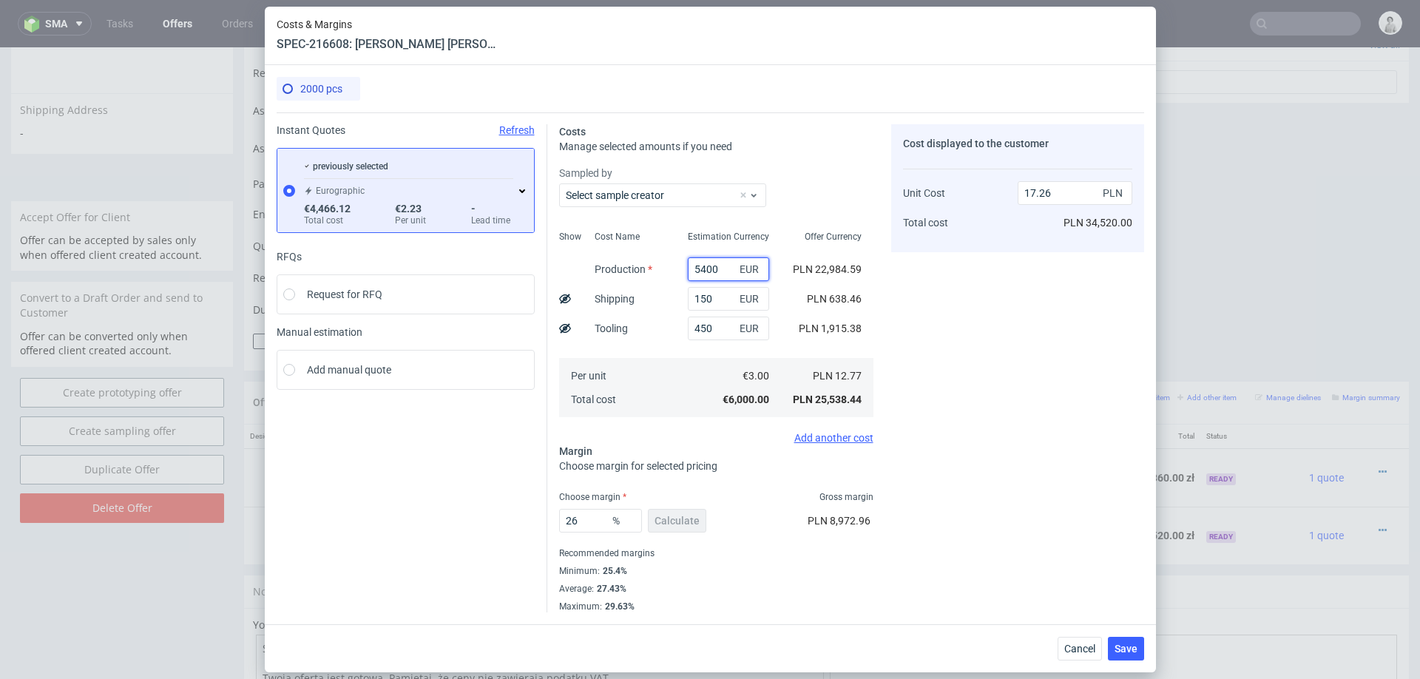
click at [706, 264] on input "5400" at bounding box center [728, 269] width 81 height 24
type input "5600"
type input "17.83"
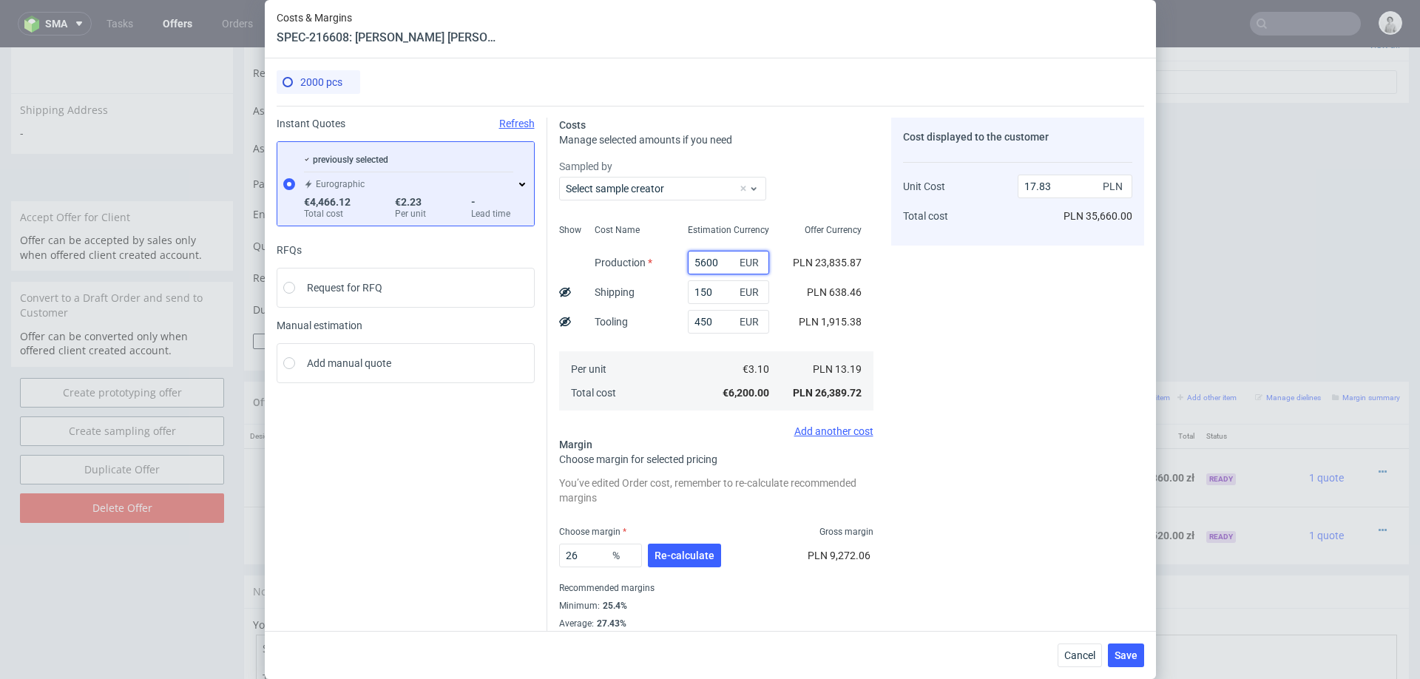
type input "5600"
click at [958, 439] on div "Cost displayed to the customer Unit Cost Total cost 17.83 PLN PLN 35,660.00" at bounding box center [1017, 383] width 253 height 530
click at [680, 558] on span "Re-calculate" at bounding box center [684, 555] width 60 height 10
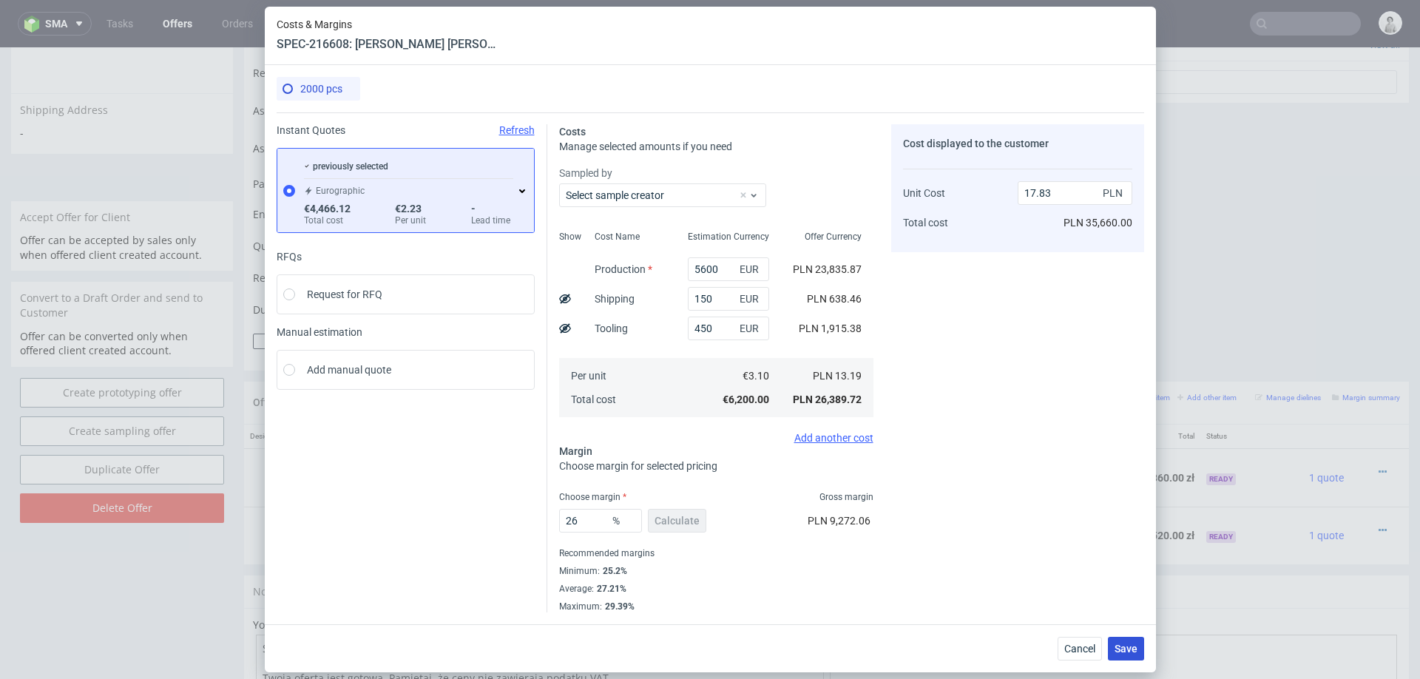
click at [1128, 650] on span "Save" at bounding box center [1125, 648] width 23 height 10
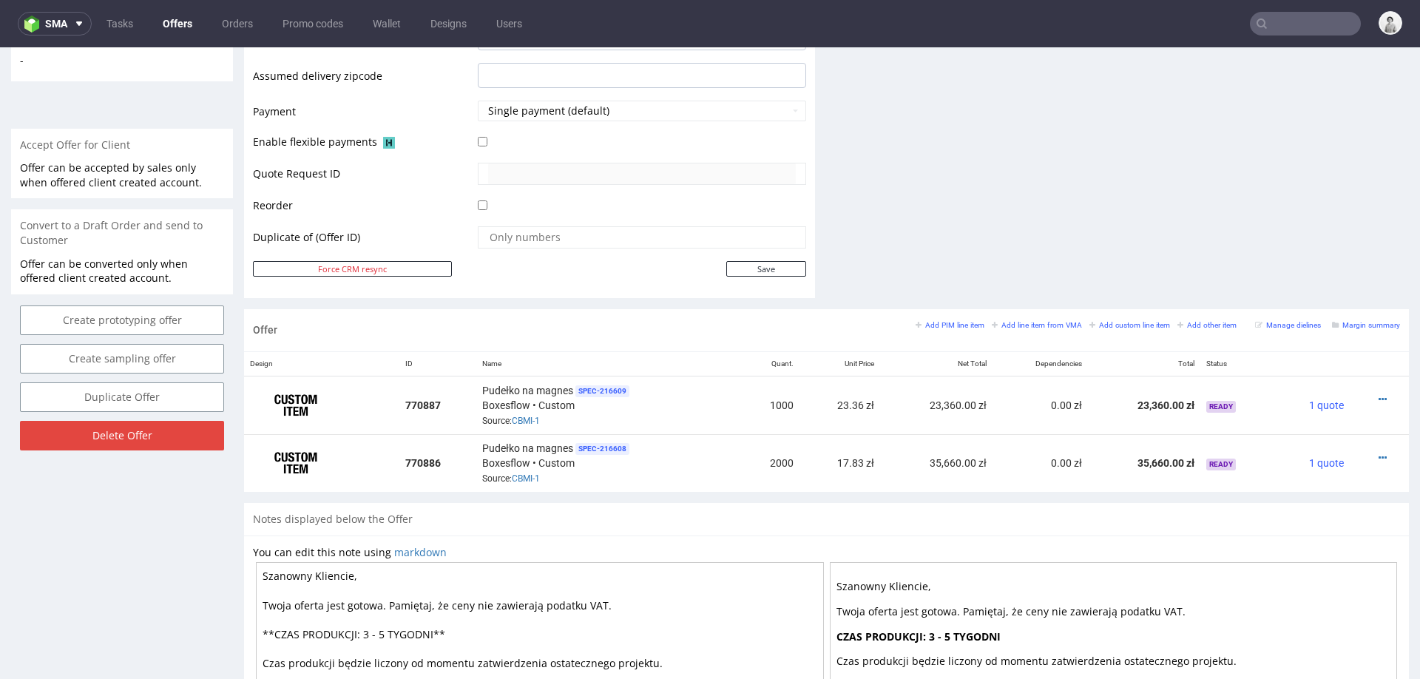
scroll to position [615, 0]
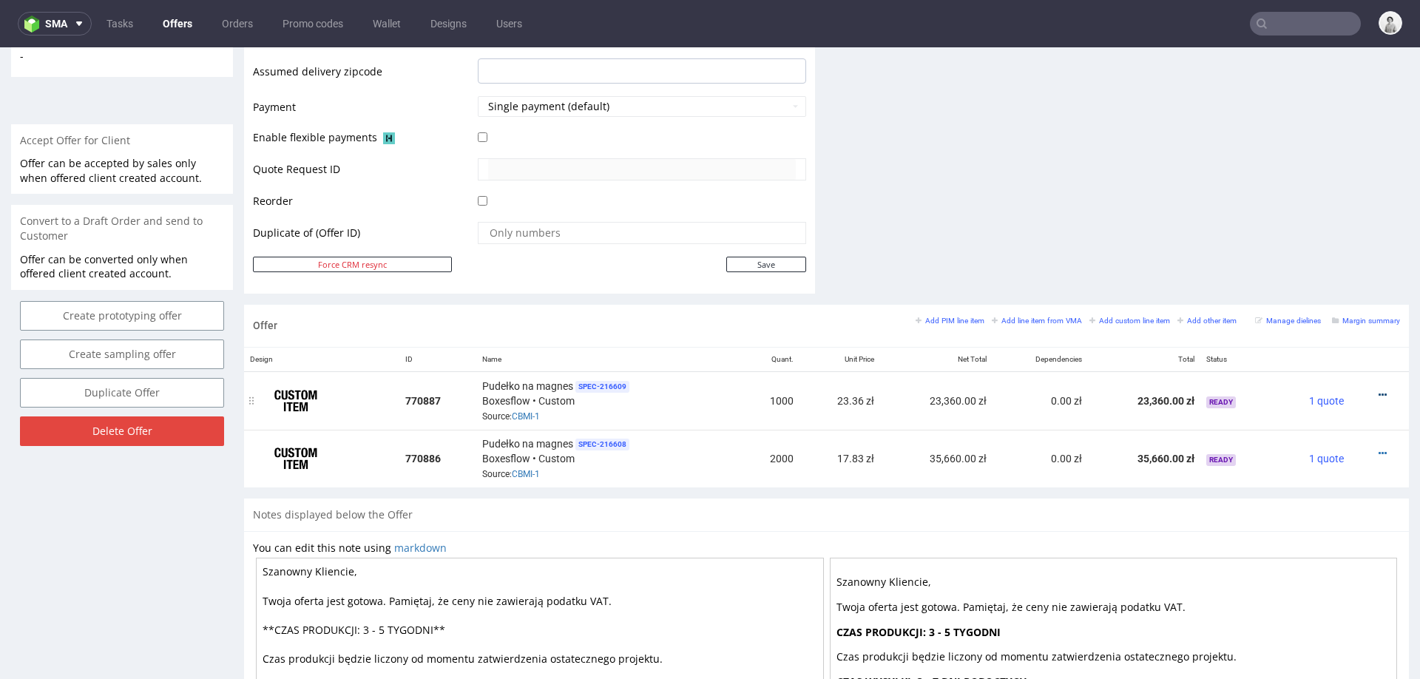
click at [1378, 391] on icon at bounding box center [1382, 395] width 8 height 10
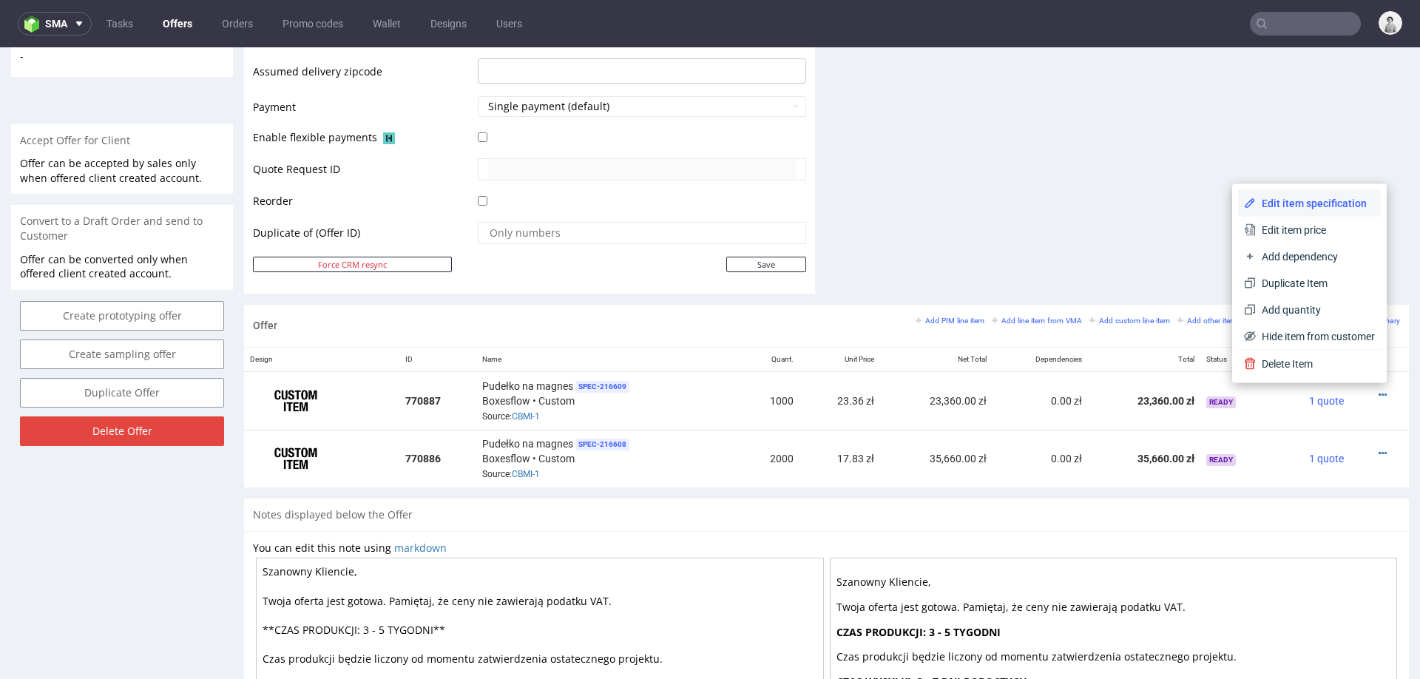
click at [1294, 207] on span "Edit item specification" at bounding box center [1315, 203] width 119 height 15
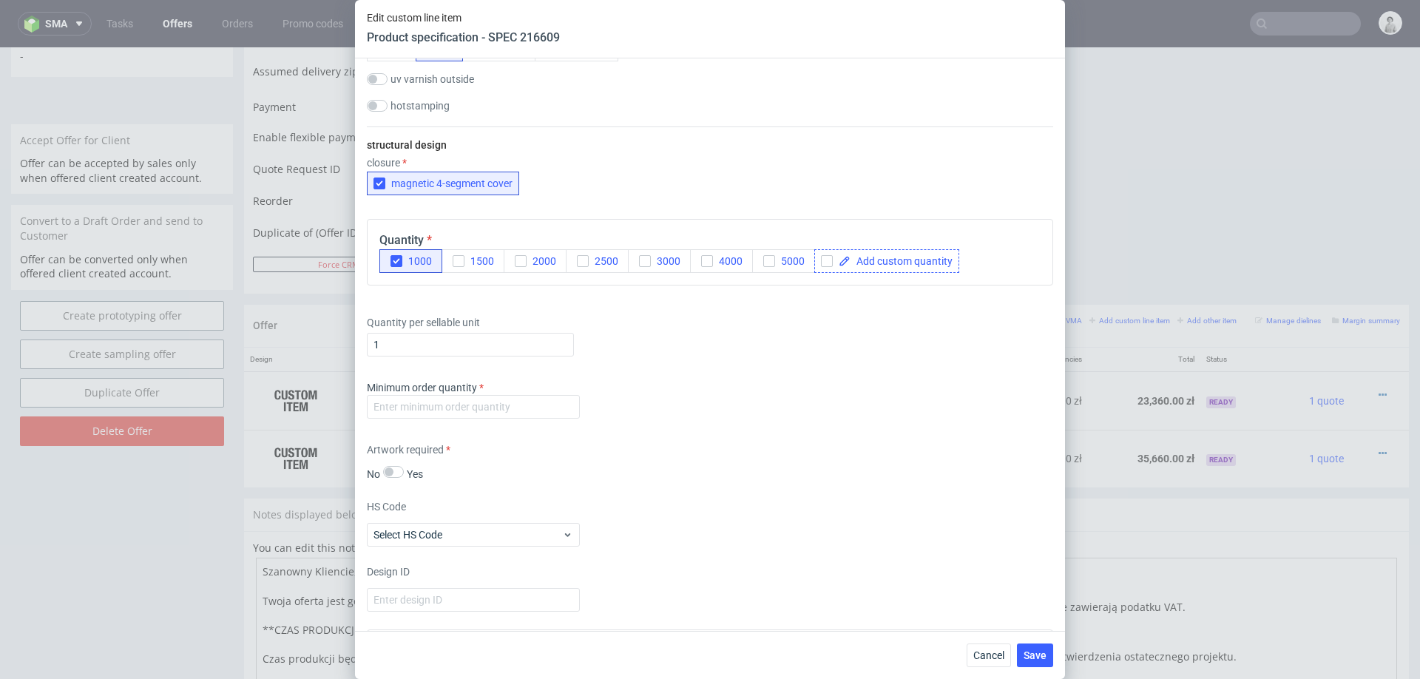
scroll to position [1159, 0]
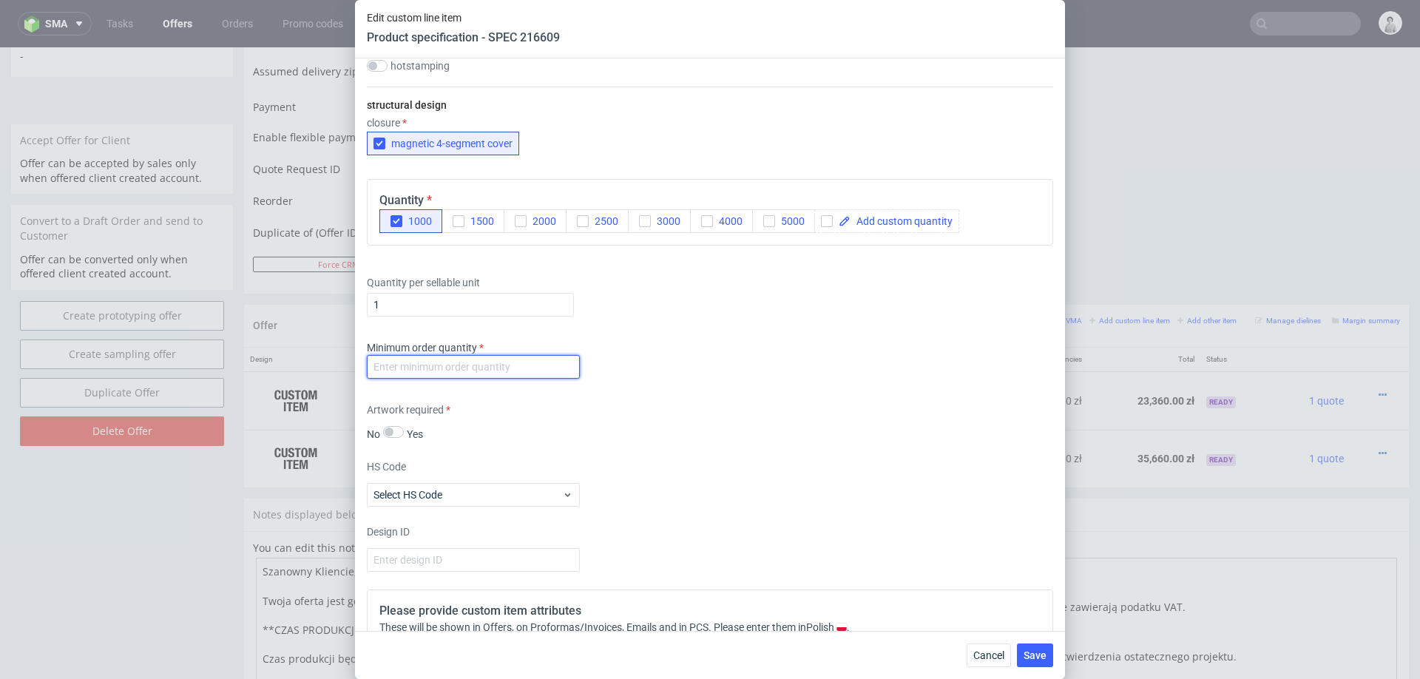
click at [538, 368] on input "number" at bounding box center [473, 367] width 213 height 24
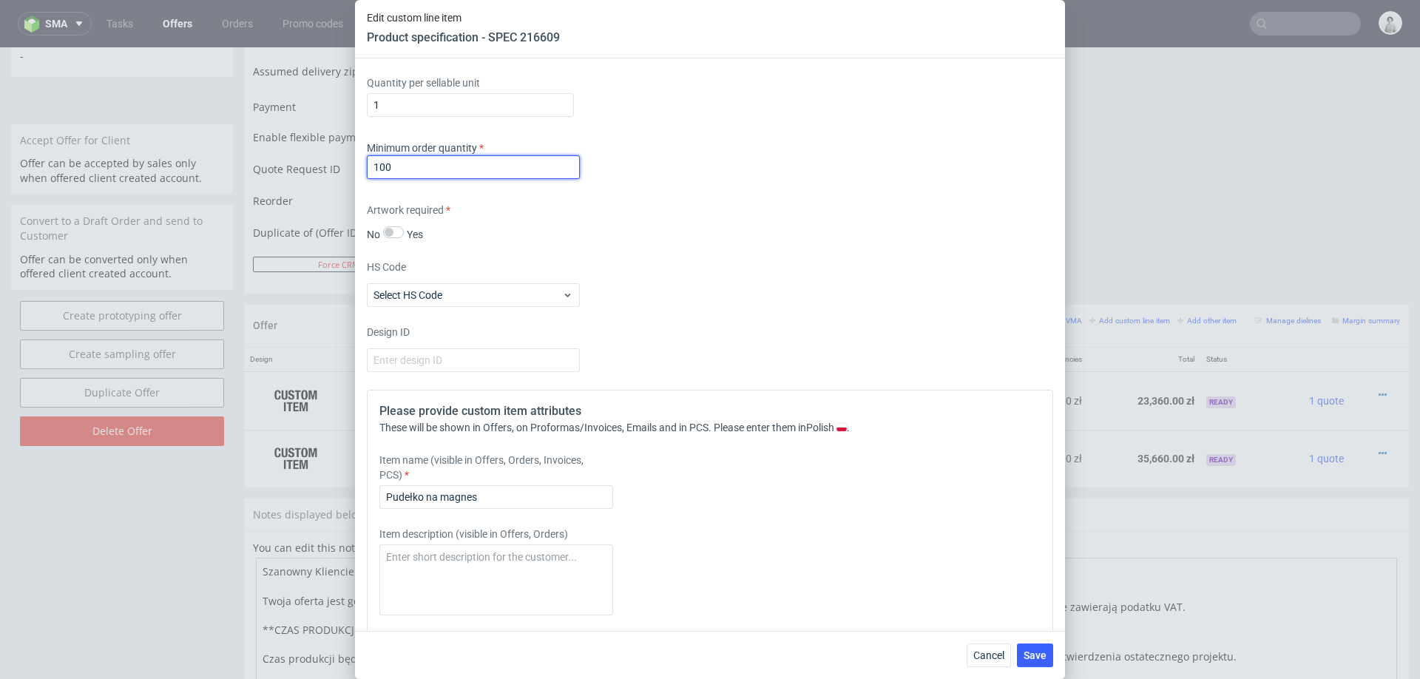
scroll to position [1473, 0]
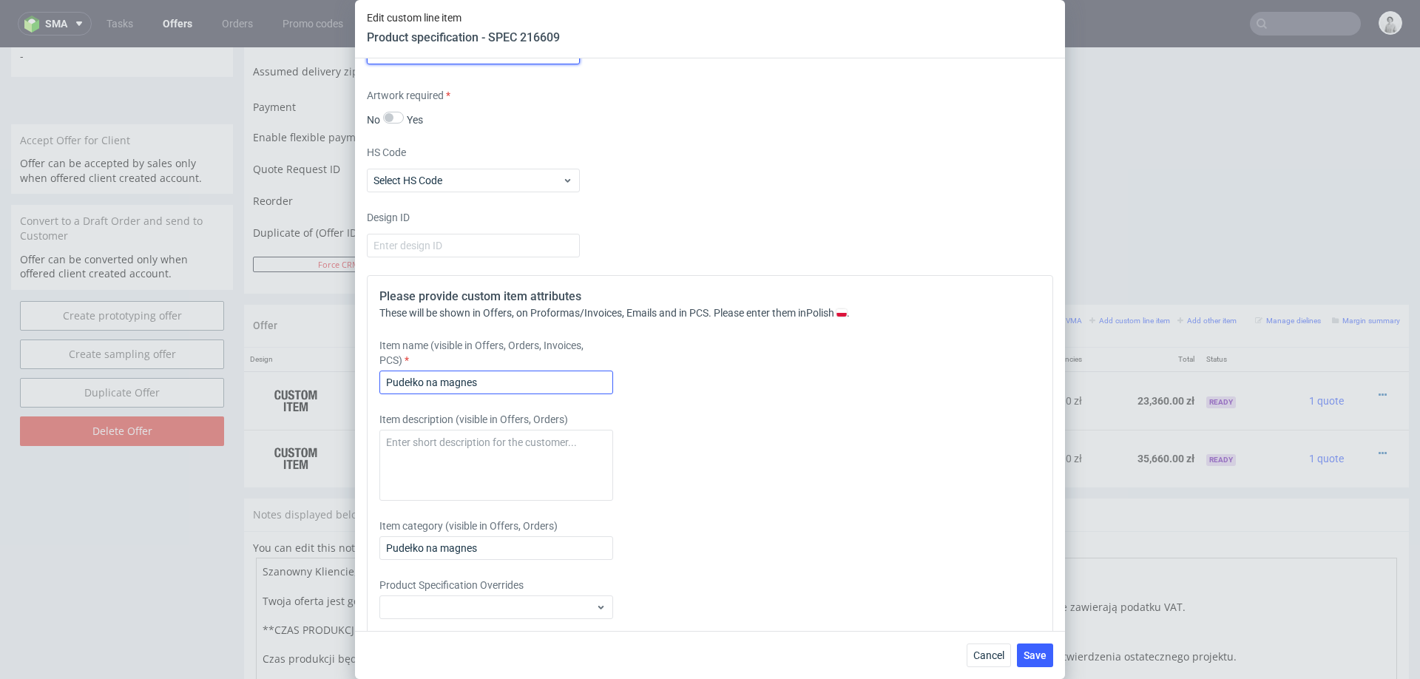
type input "100"
click at [519, 377] on input "Pudełko na magnes" at bounding box center [496, 383] width 234 height 24
click at [563, 379] on input "[PERSON_NAME] [PERSON_NAME] z zadrukiem na zew + wkładka" at bounding box center [496, 383] width 234 height 24
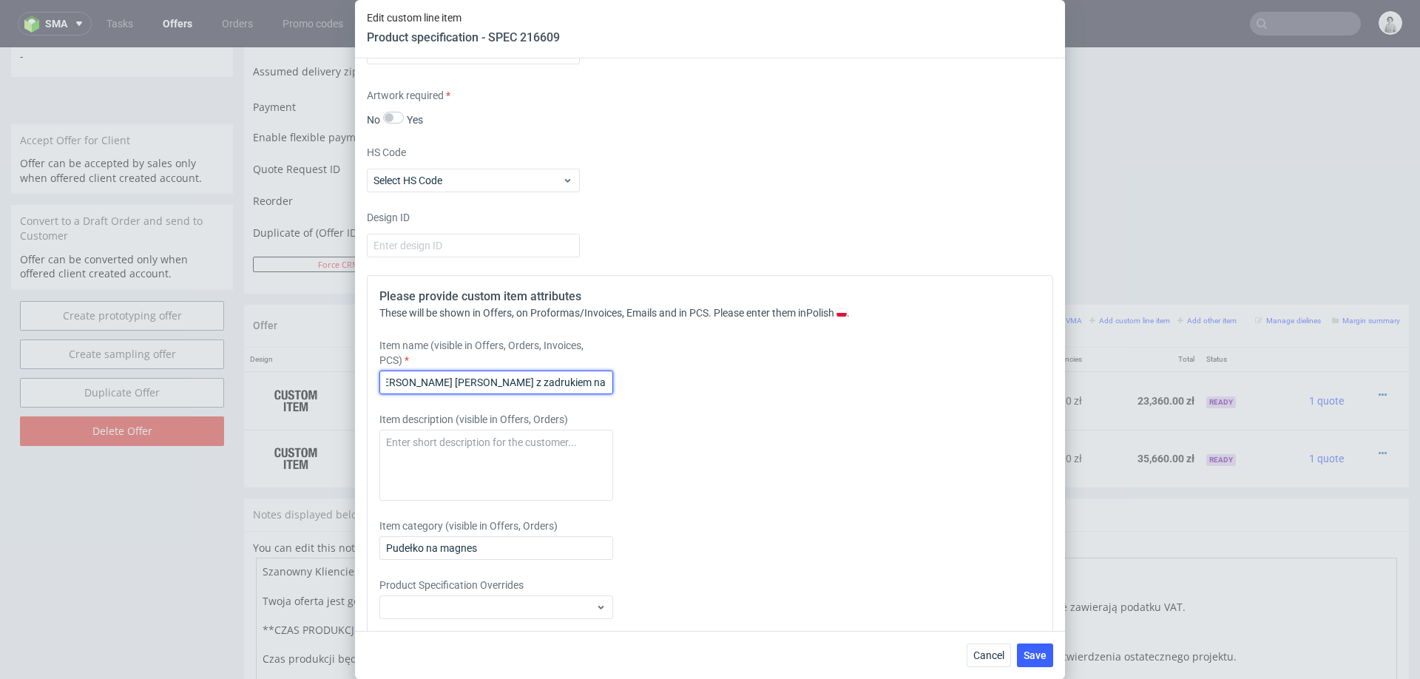
click at [563, 379] on input "[PERSON_NAME] [PERSON_NAME] z zadrukiem na zew + wkładka" at bounding box center [496, 383] width 234 height 24
click at [598, 388] on input "[PERSON_NAME] [PERSON_NAME] z zadrukiem na zew + wkładka" at bounding box center [496, 383] width 234 height 24
type input "[PERSON_NAME] [PERSON_NAME] z zadrukiem na zew + wkładka bez zadruku"
click at [1035, 657] on span "Save" at bounding box center [1035, 655] width 23 height 10
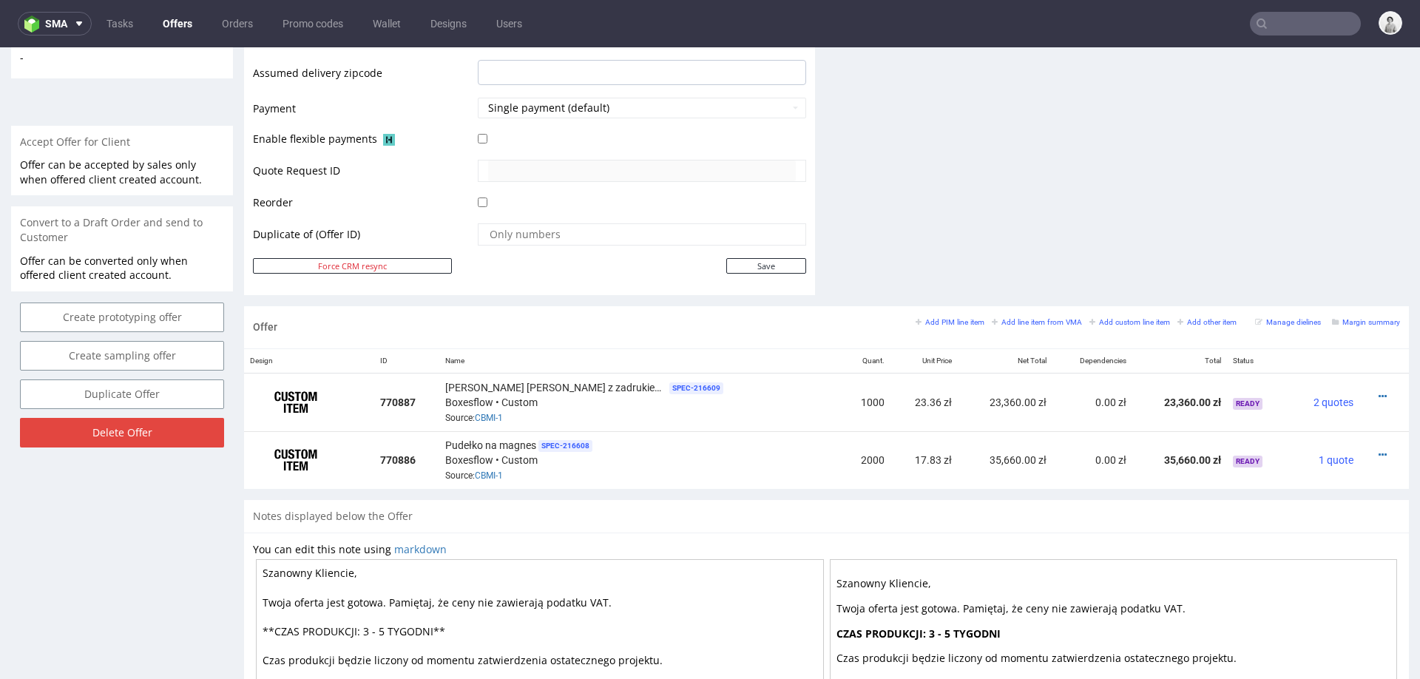
scroll to position [624, 0]
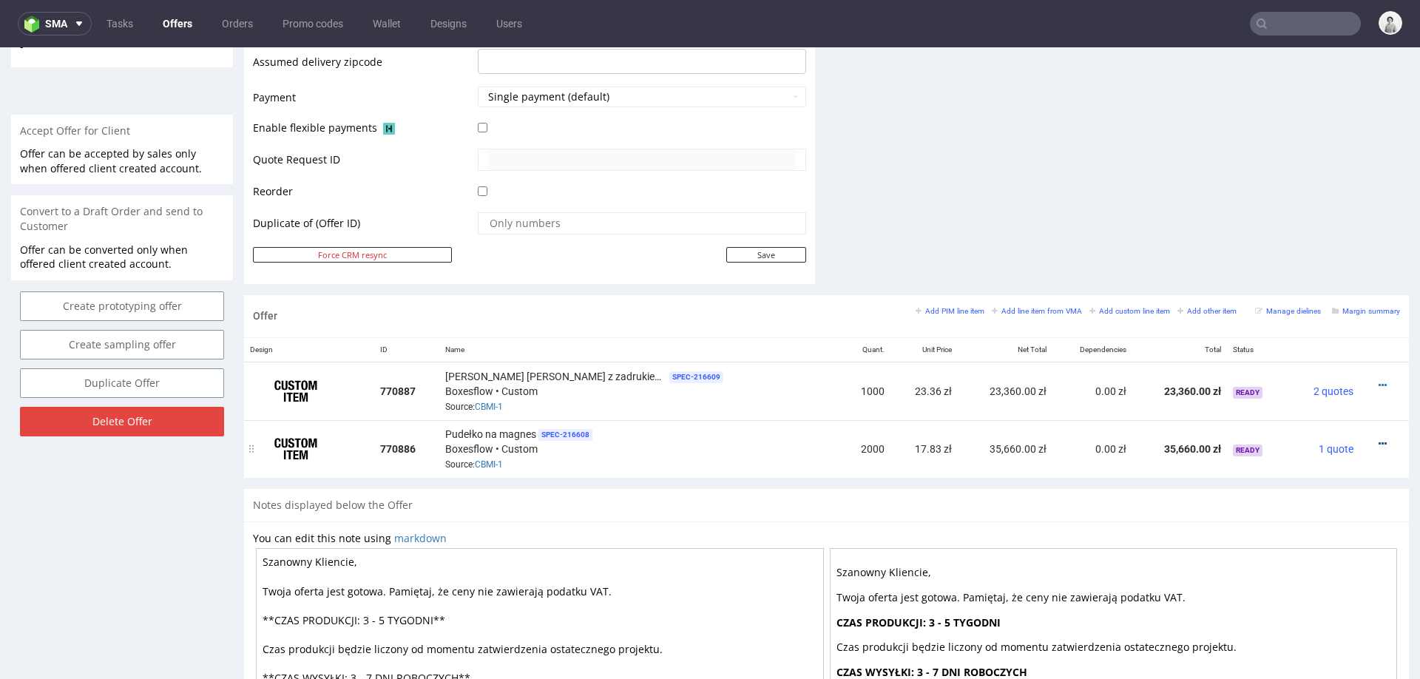
click at [1378, 439] on icon at bounding box center [1382, 444] width 8 height 10
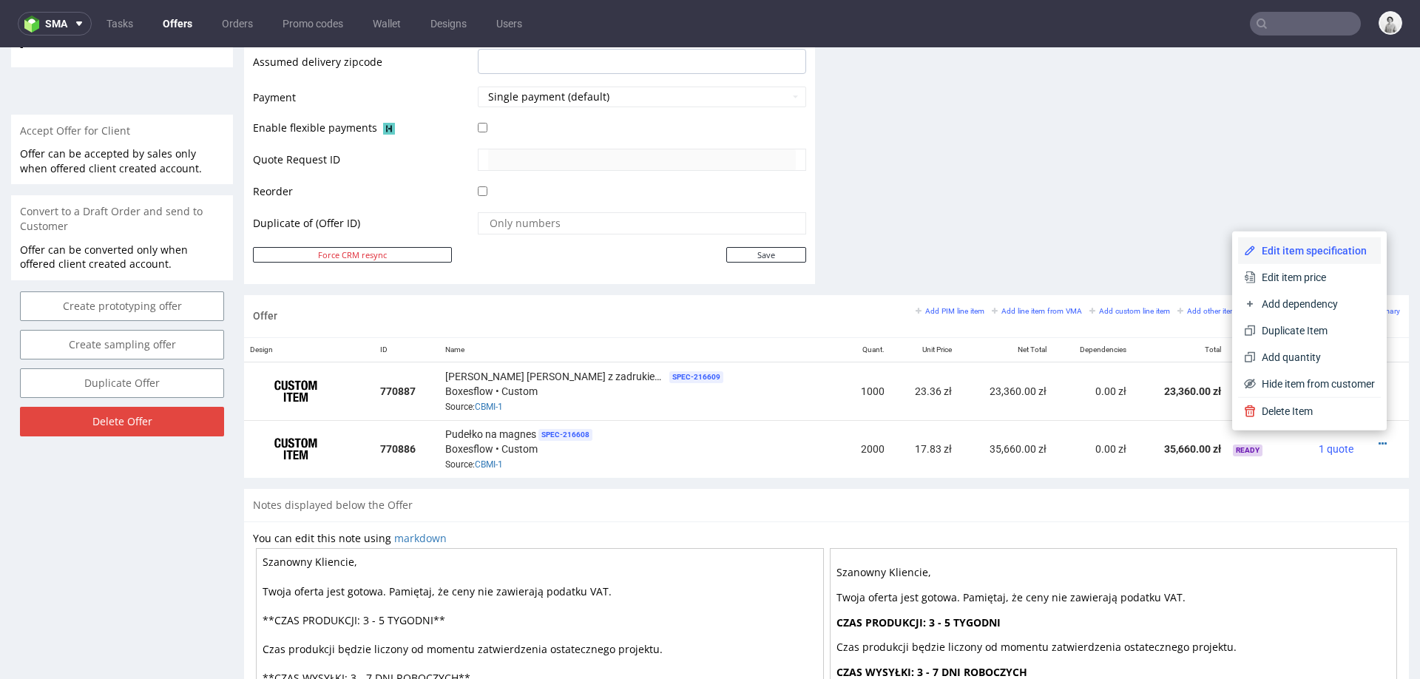
click at [1325, 248] on span "Edit item specification" at bounding box center [1315, 250] width 119 height 15
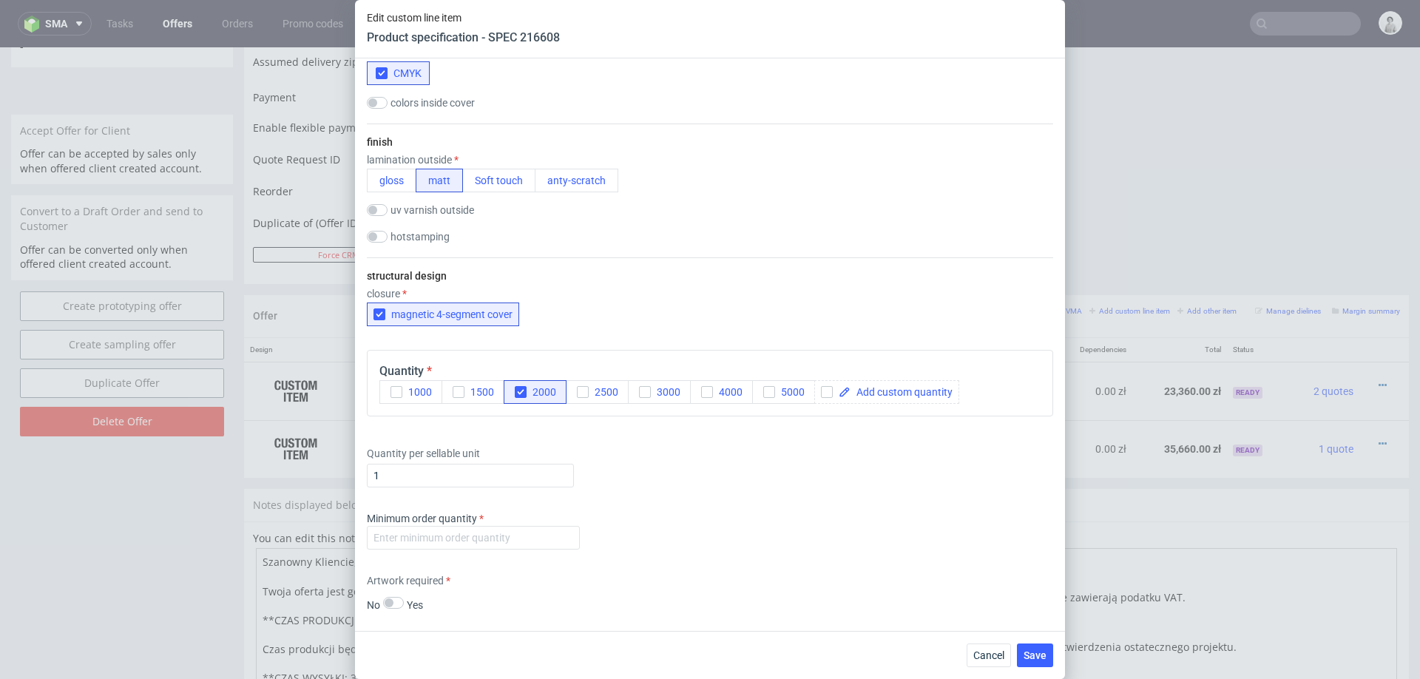
scroll to position [1006, 0]
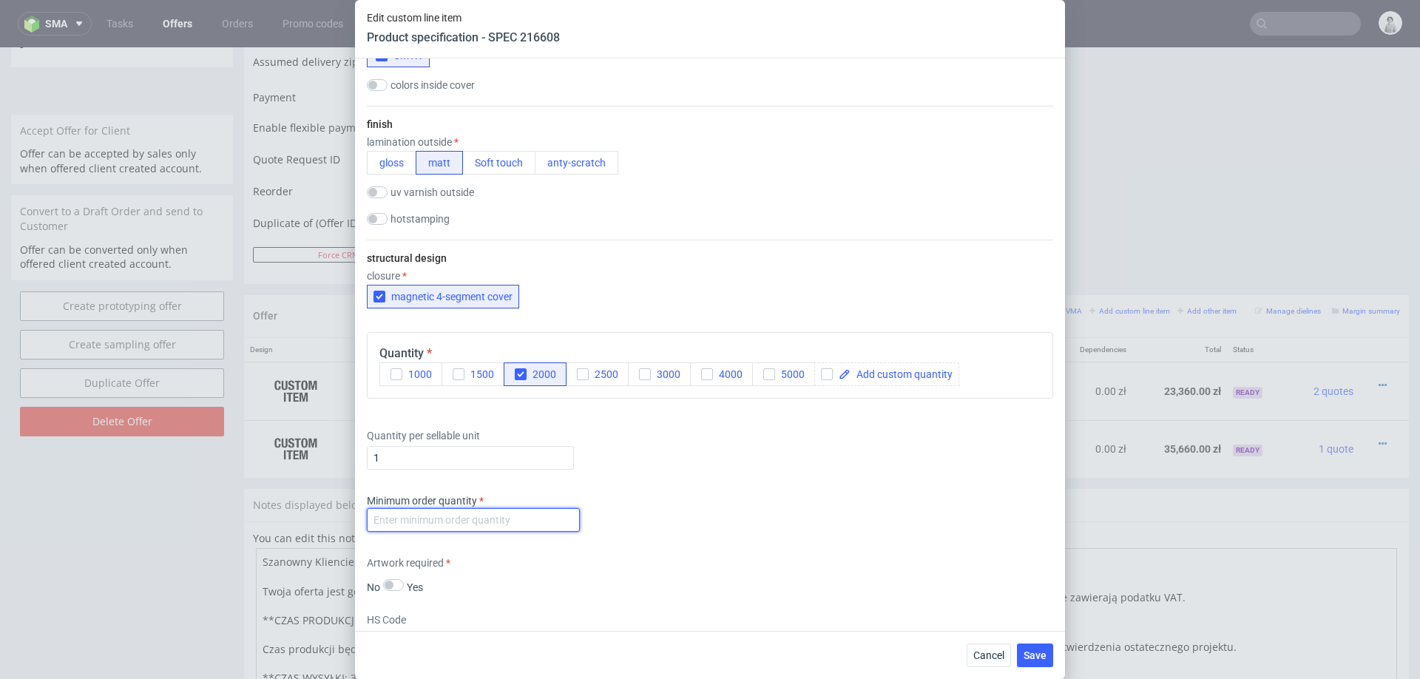
click at [552, 518] on input "number" at bounding box center [473, 520] width 213 height 24
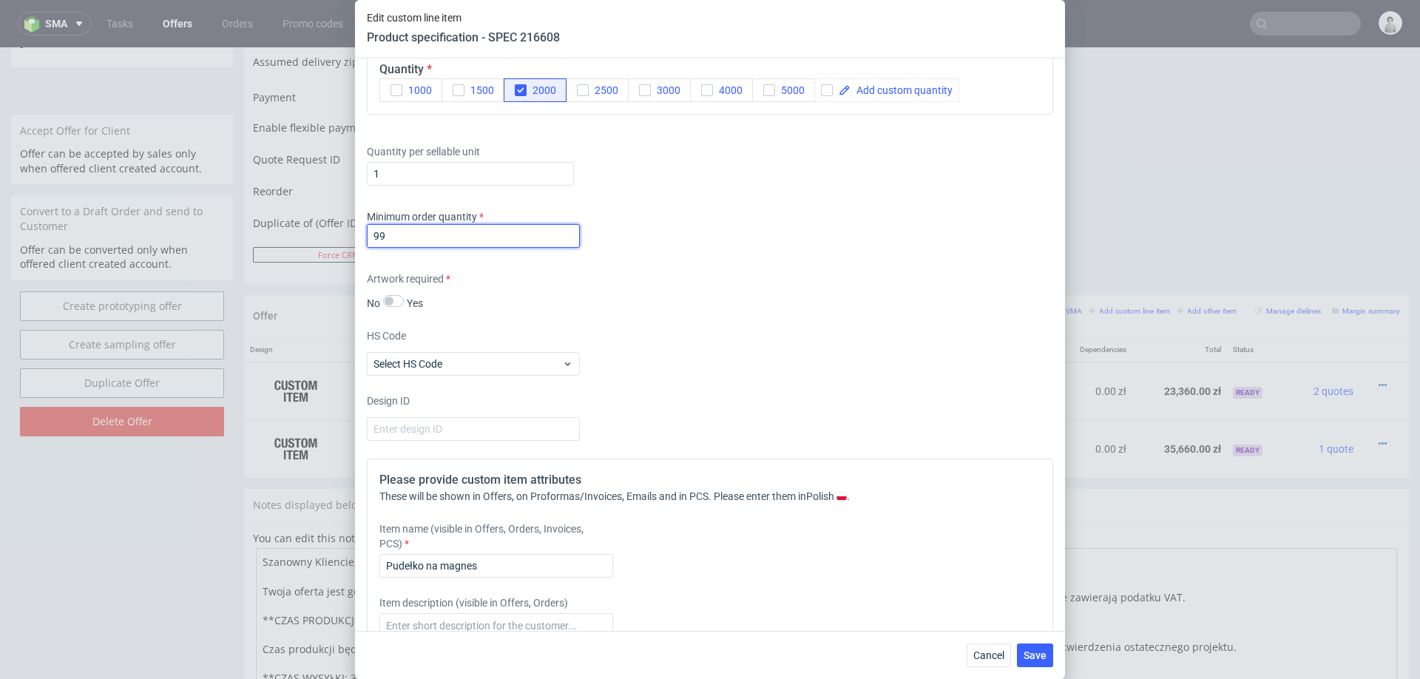
scroll to position [1347, 0]
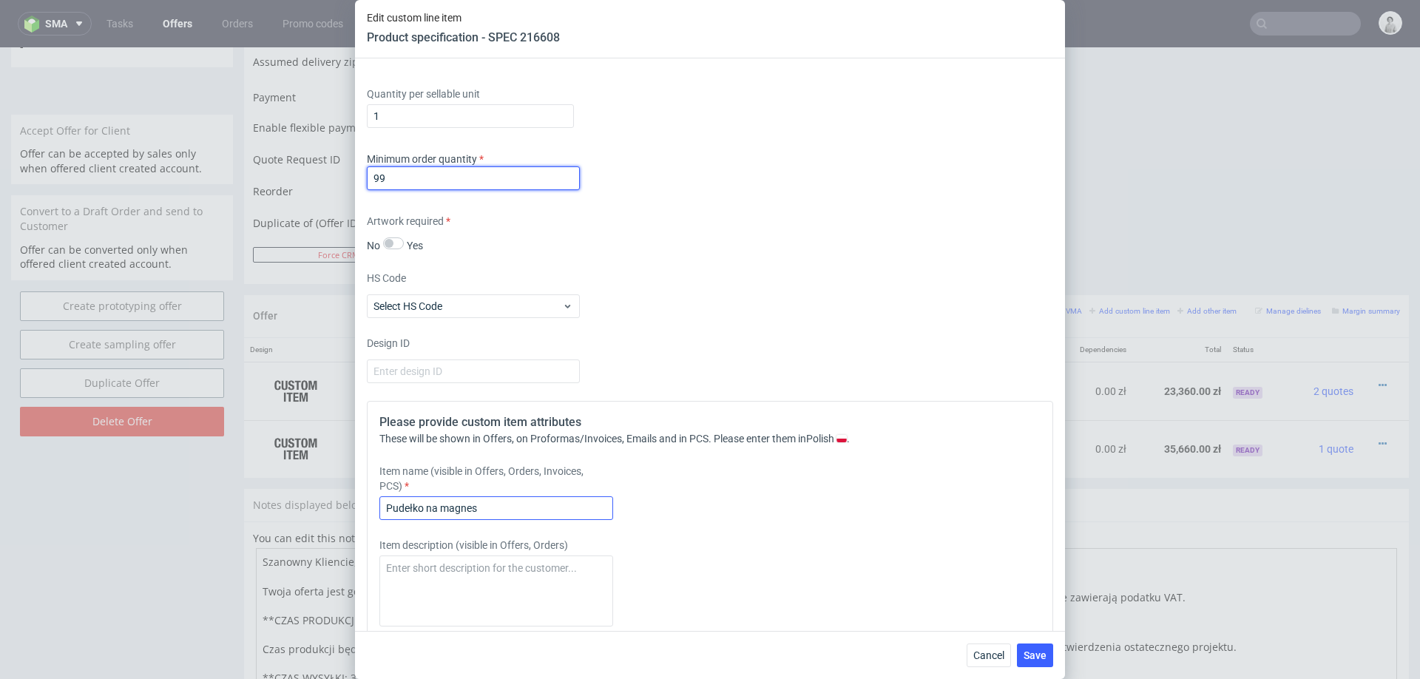
type input "99"
click at [549, 511] on input "Pudełko na magnes" at bounding box center [496, 508] width 234 height 24
paste input "z zadrukiem na zew + wkładka"
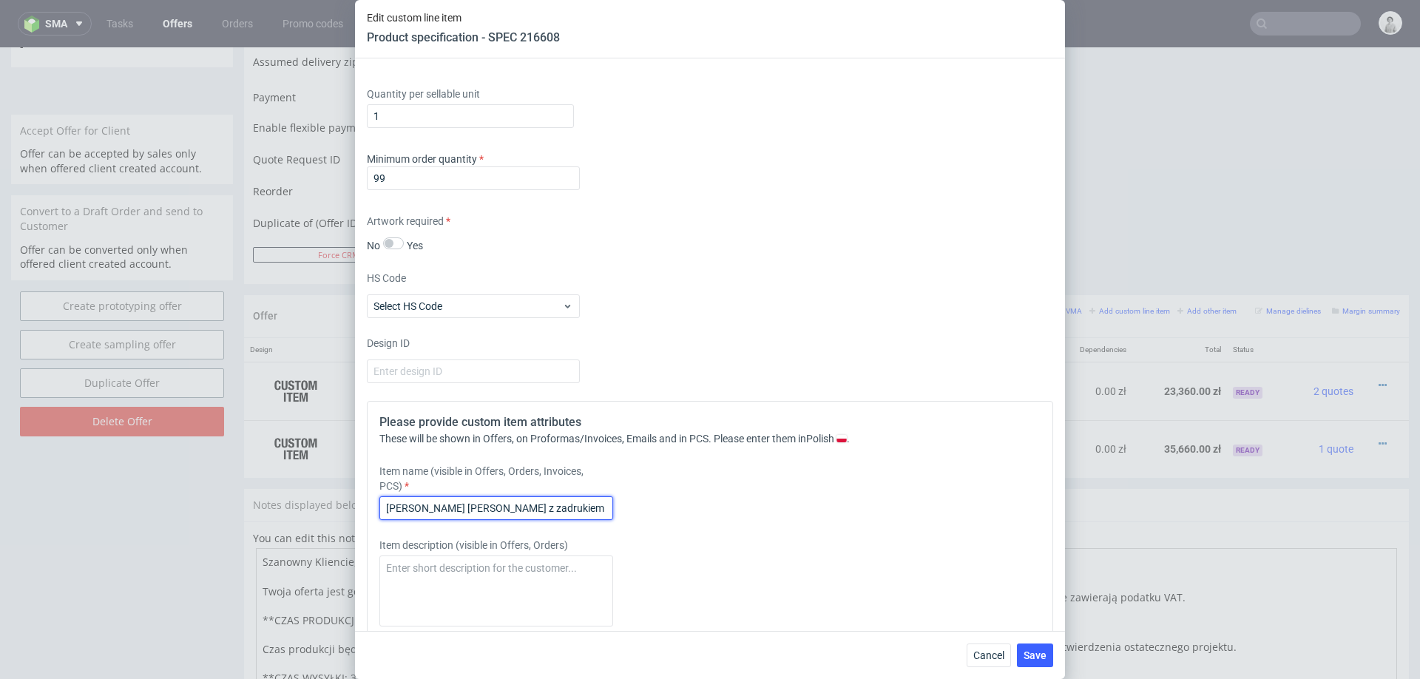
scroll to position [0, 13]
type input "[PERSON_NAME] [PERSON_NAME] z zadrukiem na zew + wkładka"
click at [1042, 658] on span "Save" at bounding box center [1035, 655] width 23 height 10
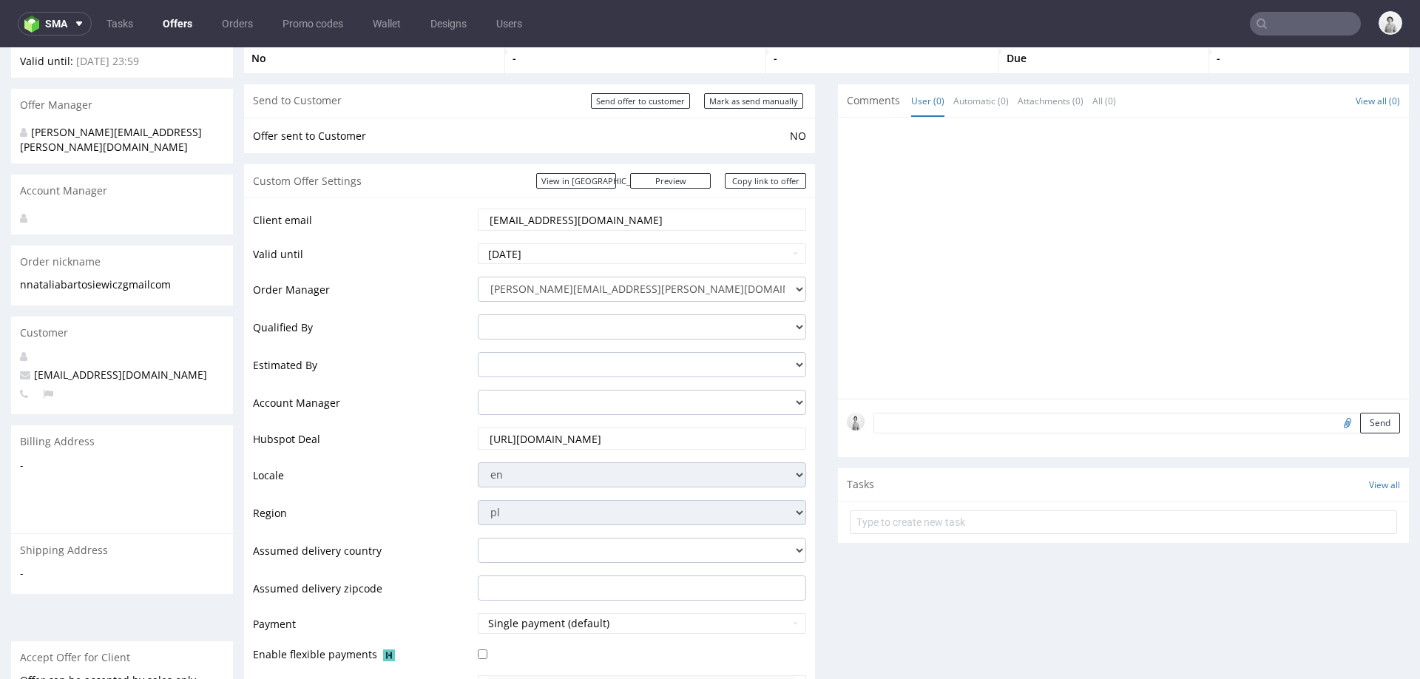
scroll to position [0, 0]
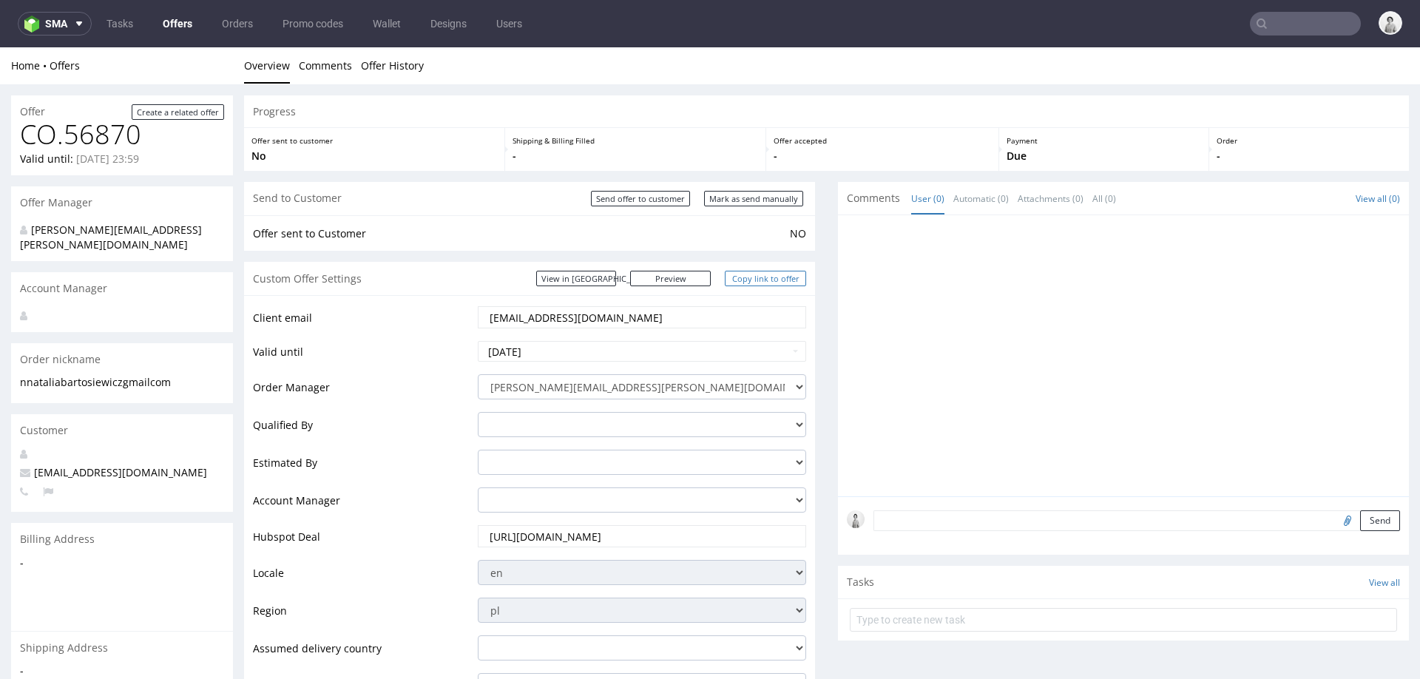
click at [761, 274] on link "Copy link to offer" at bounding box center [765, 279] width 81 height 16
click at [735, 282] on link "Copy link to offer" at bounding box center [765, 279] width 81 height 16
click at [758, 206] on input "Mark as send manually" at bounding box center [753, 199] width 99 height 16
type input "In progress..."
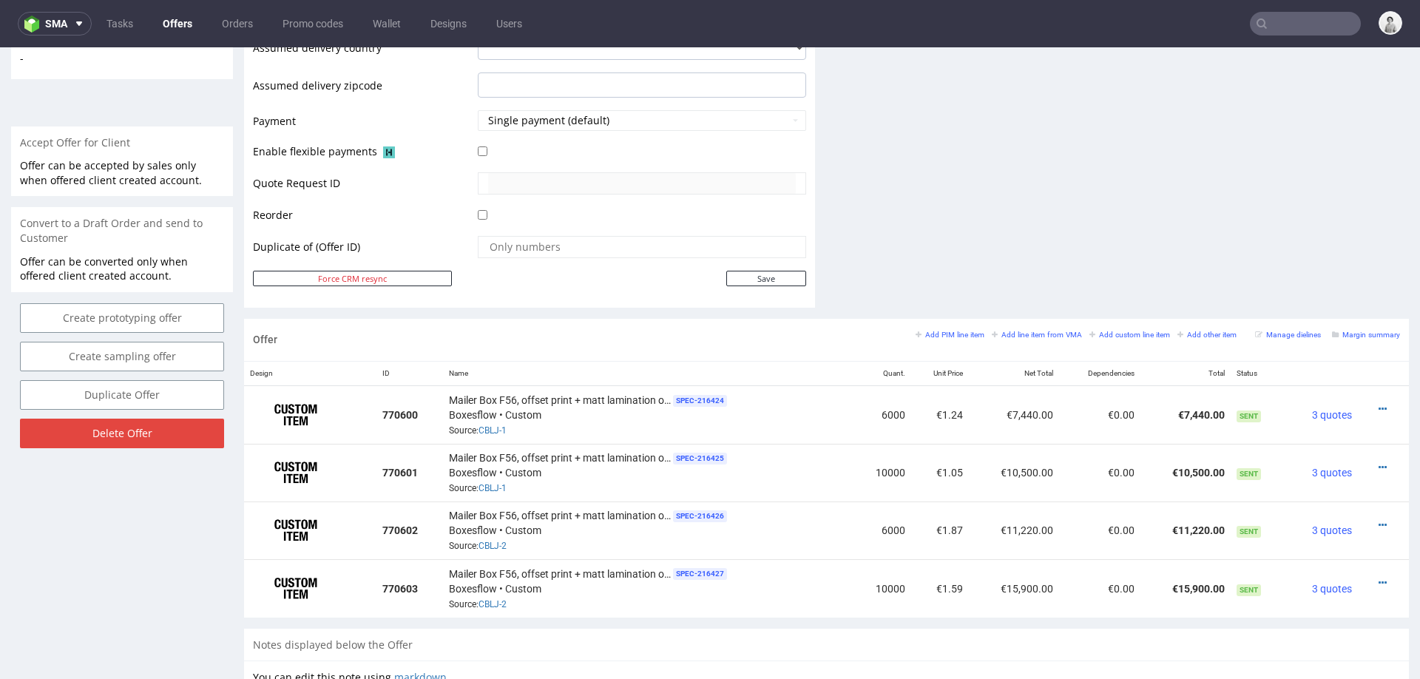
scroll to position [613, 0]
